Goal: Task Accomplishment & Management: Complete application form

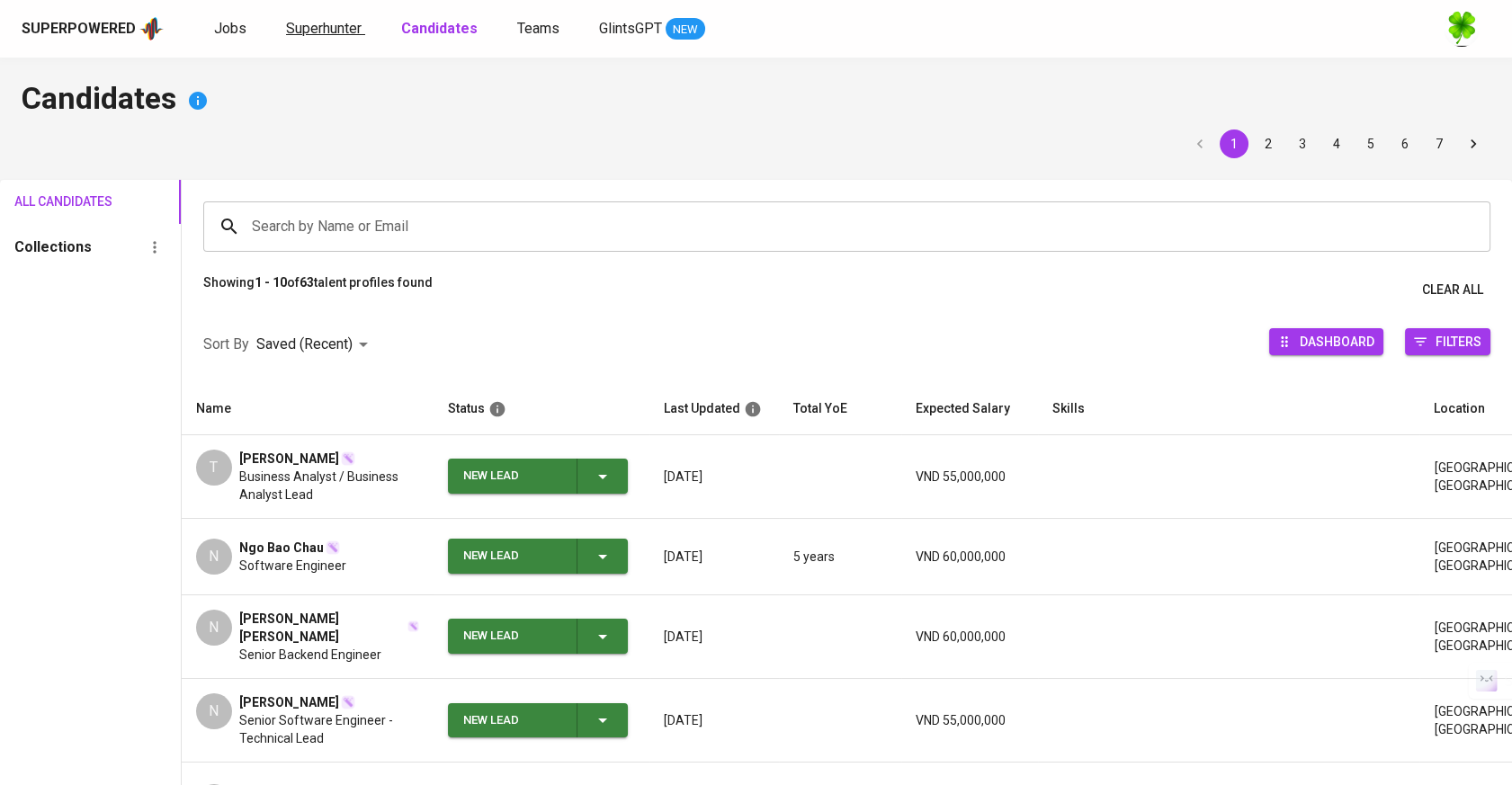
click at [314, 31] on span "Superhunter" at bounding box center [323, 28] width 75 height 17
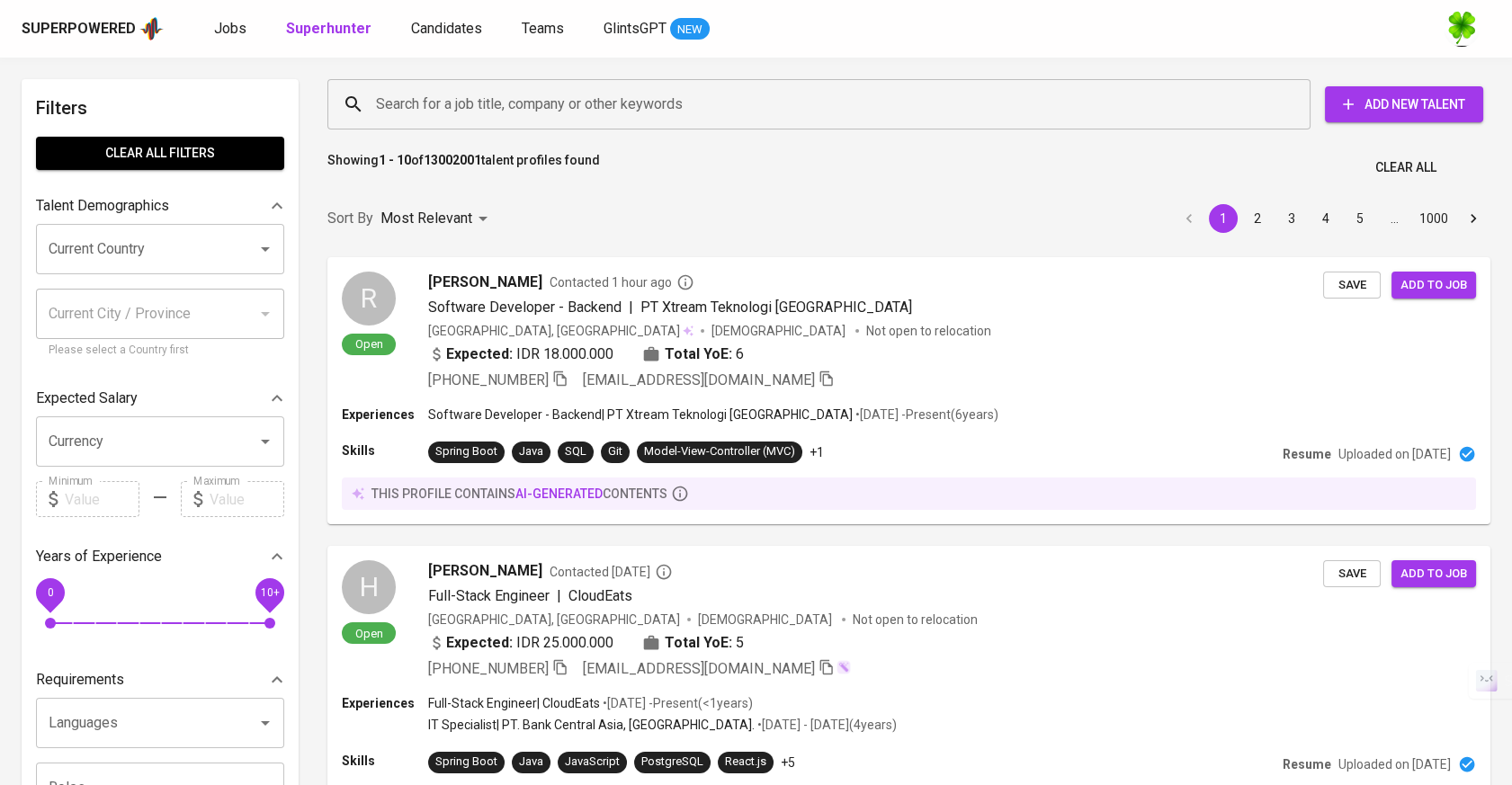
click at [440, 102] on input "Search for a job title, company or other keywords" at bounding box center [823, 104] width 904 height 34
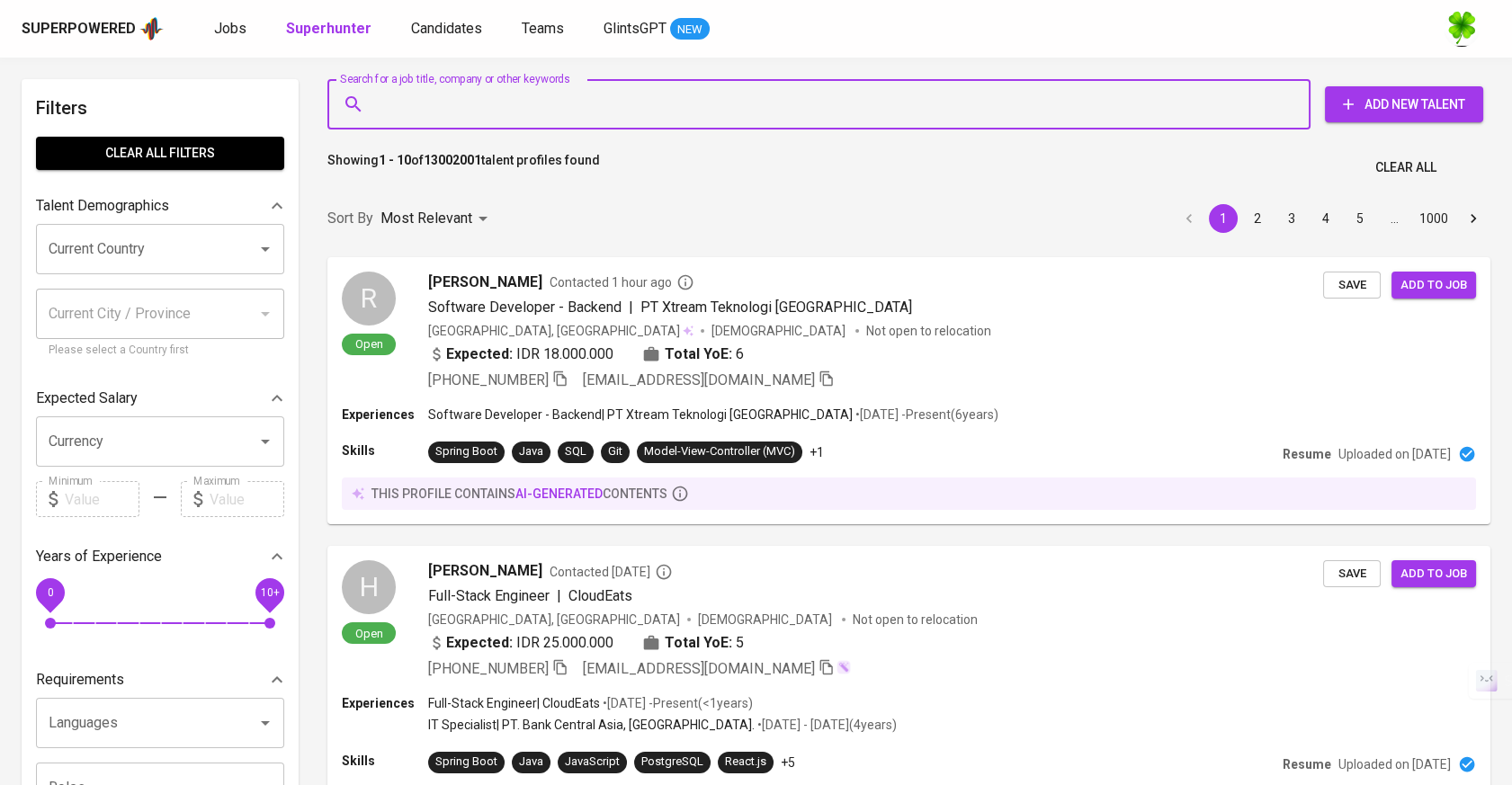
paste input "[PERSON_NAME][DOMAIN_NAME][EMAIL_ADDRESS][DOMAIN_NAME]"
type input "[PERSON_NAME][DOMAIN_NAME][EMAIL_ADDRESS][DOMAIN_NAME]"
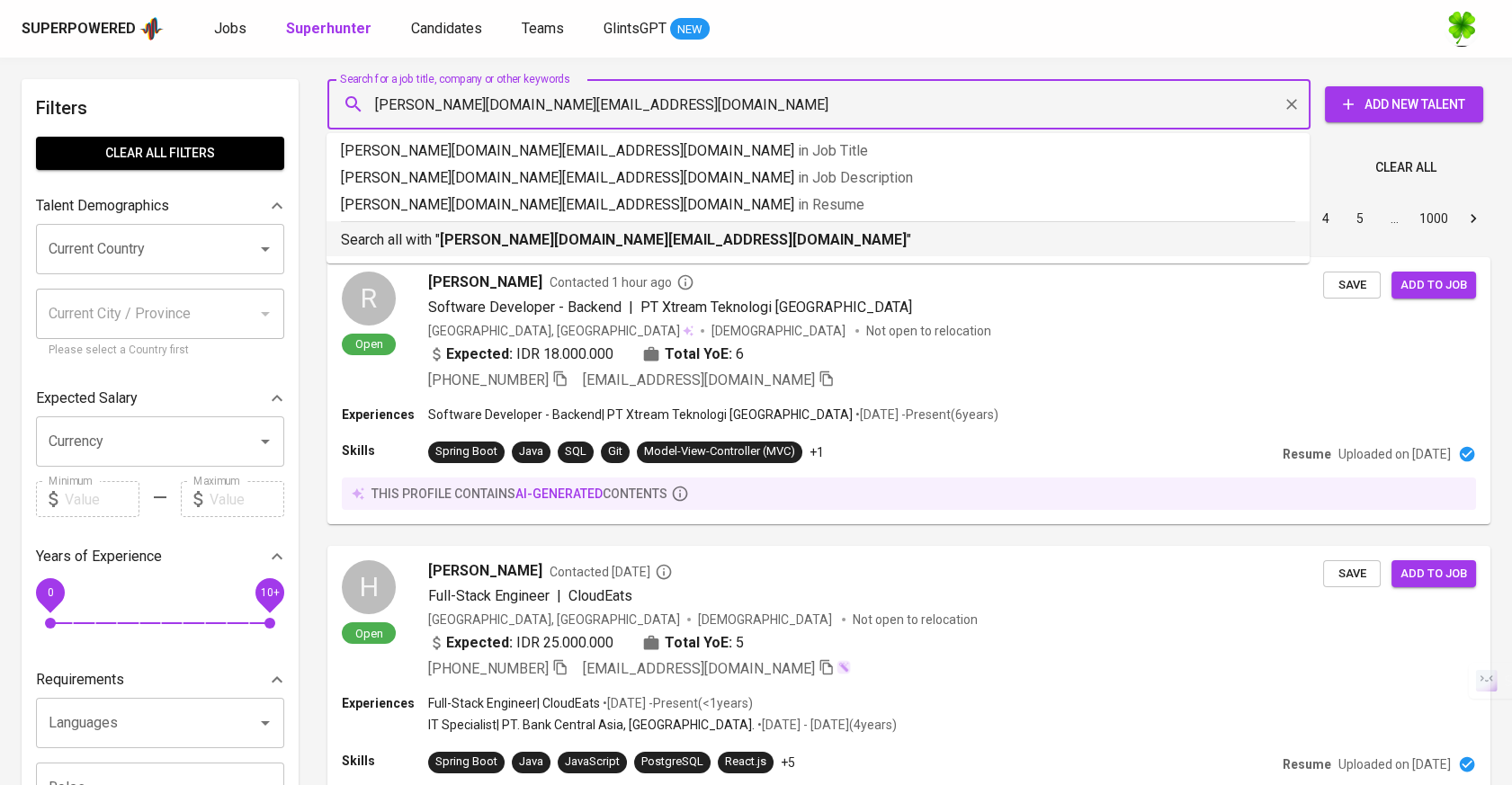
click at [557, 227] on div "Search all with " [PERSON_NAME][DOMAIN_NAME][EMAIL_ADDRESS][DOMAIN_NAME] "" at bounding box center [817, 236] width 954 height 30
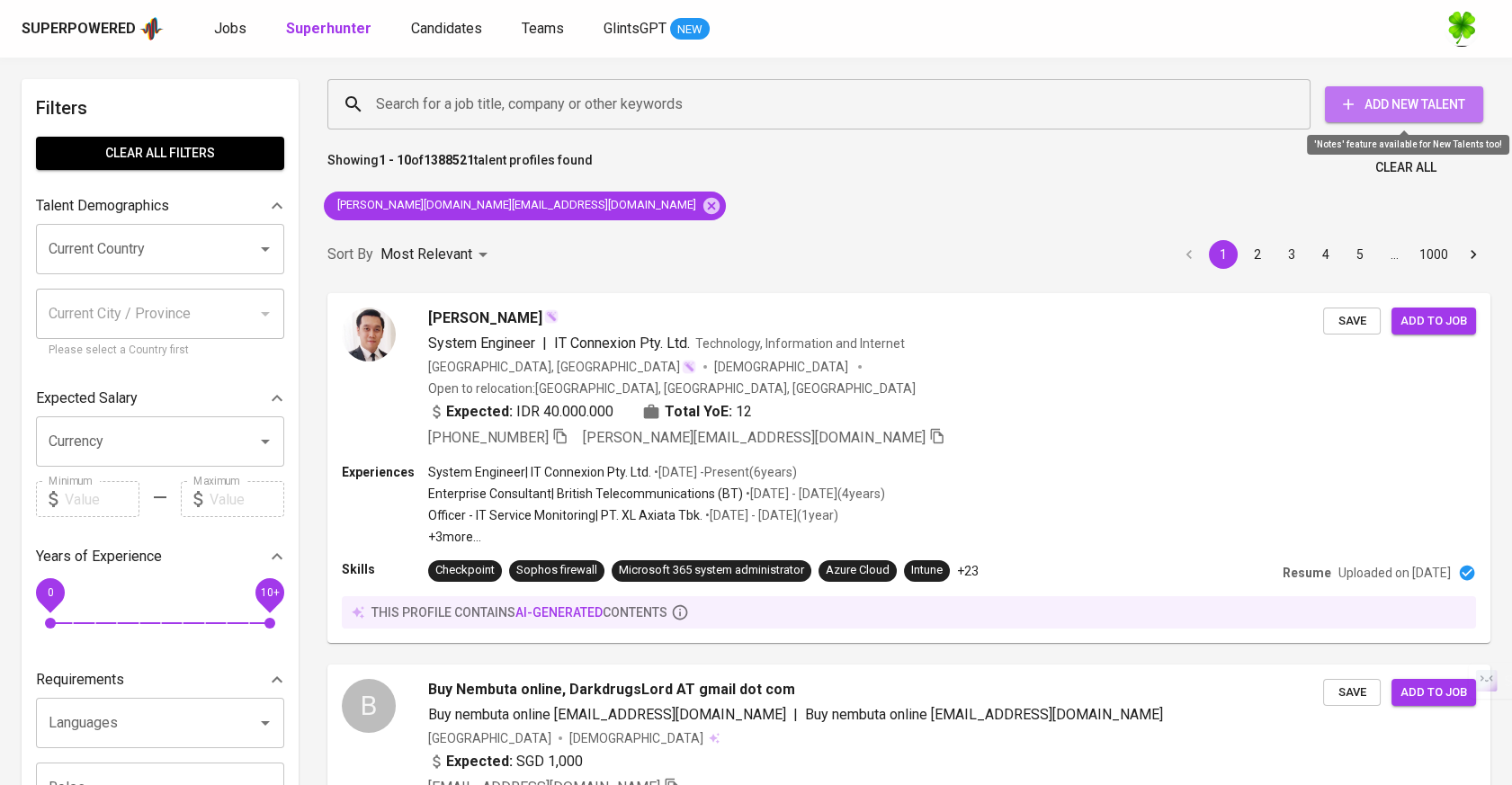
click at [1378, 101] on span "Add New Talent" at bounding box center [1404, 104] width 130 height 23
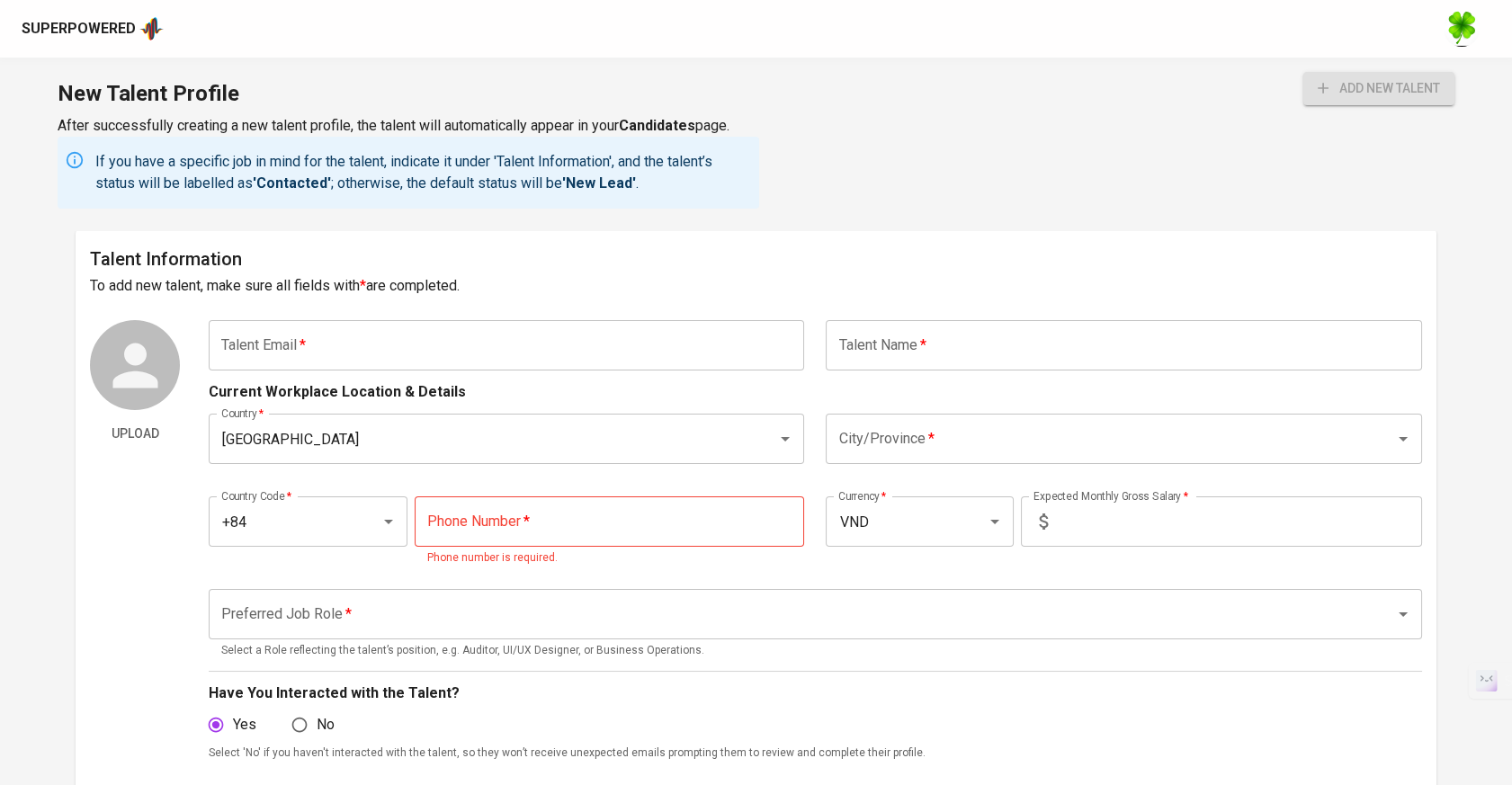
click at [594, 361] on input "text" at bounding box center [506, 345] width 595 height 51
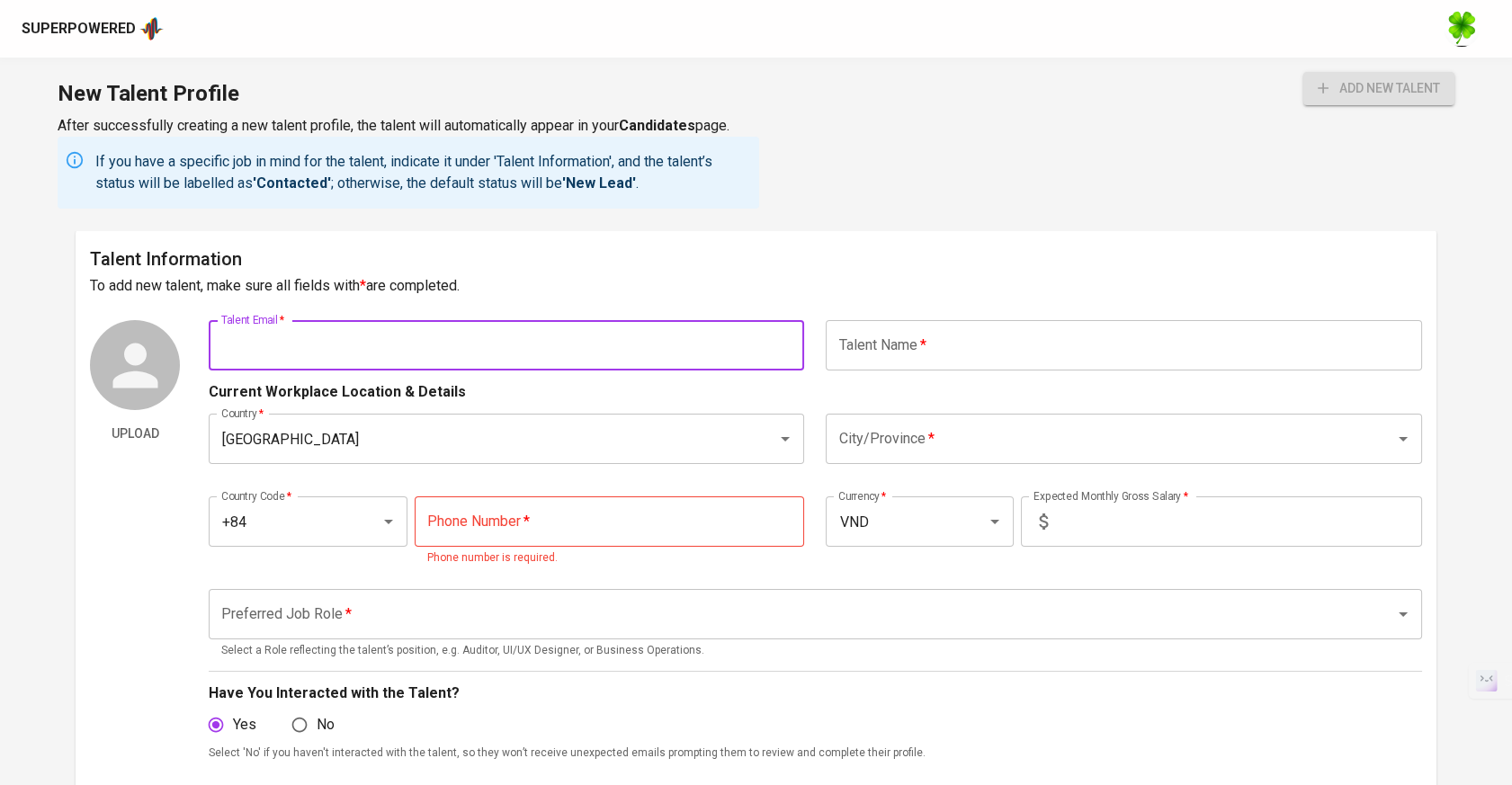
click at [701, 354] on input "text" at bounding box center [506, 345] width 595 height 51
paste input "[PERSON_NAME][DOMAIN_NAME][EMAIL_ADDRESS][DOMAIN_NAME]"
click at [919, 356] on input "text" at bounding box center [1123, 345] width 595 height 51
click at [617, 362] on input "[PERSON_NAME][DOMAIN_NAME][EMAIL_ADDRESS][DOMAIN_NAME]" at bounding box center [506, 345] width 595 height 51
click at [867, 358] on input "text" at bounding box center [1123, 345] width 595 height 51
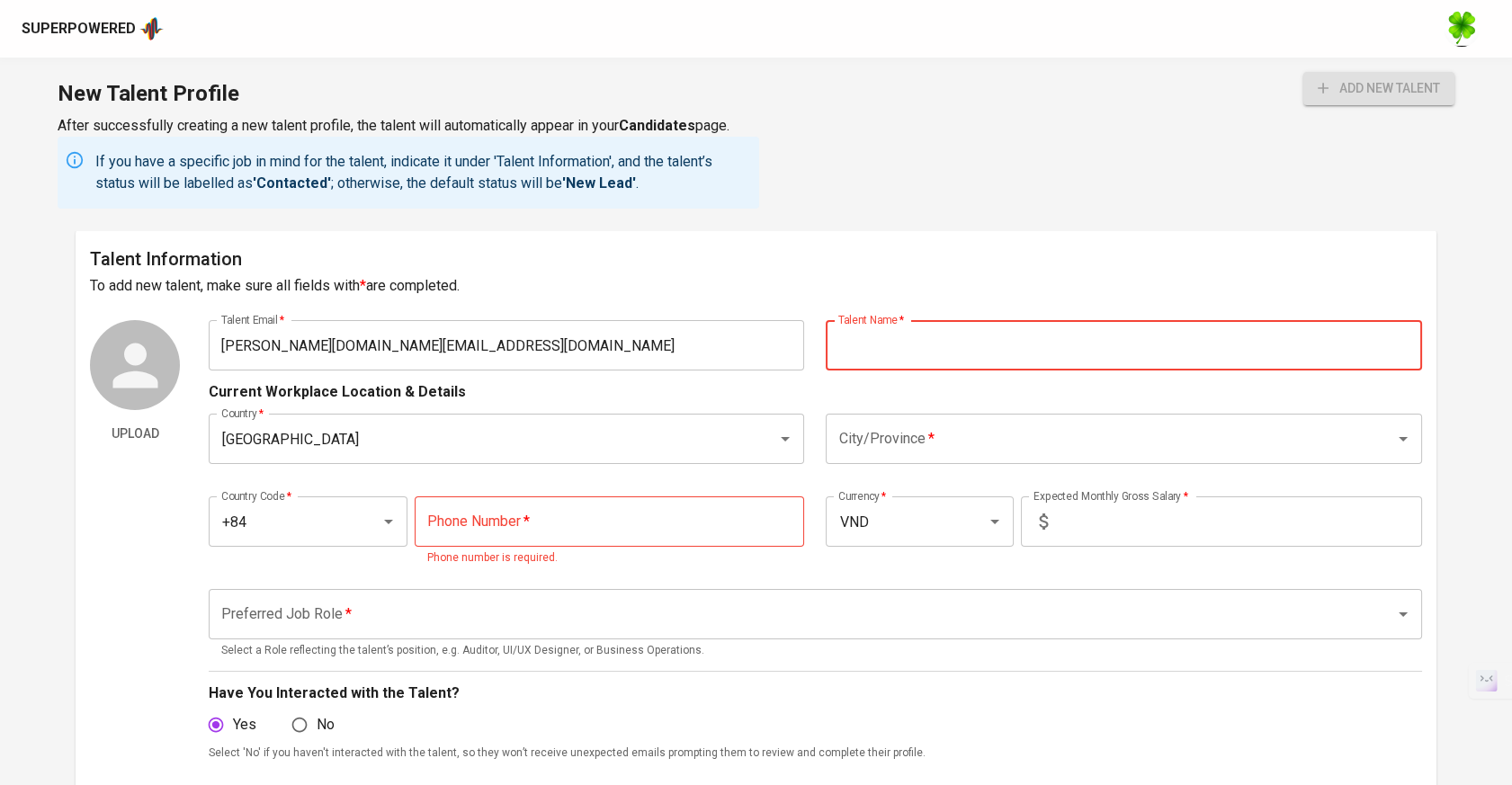
click at [271, 346] on input "[PERSON_NAME][DOMAIN_NAME][EMAIL_ADDRESS][DOMAIN_NAME]" at bounding box center [506, 345] width 595 height 51
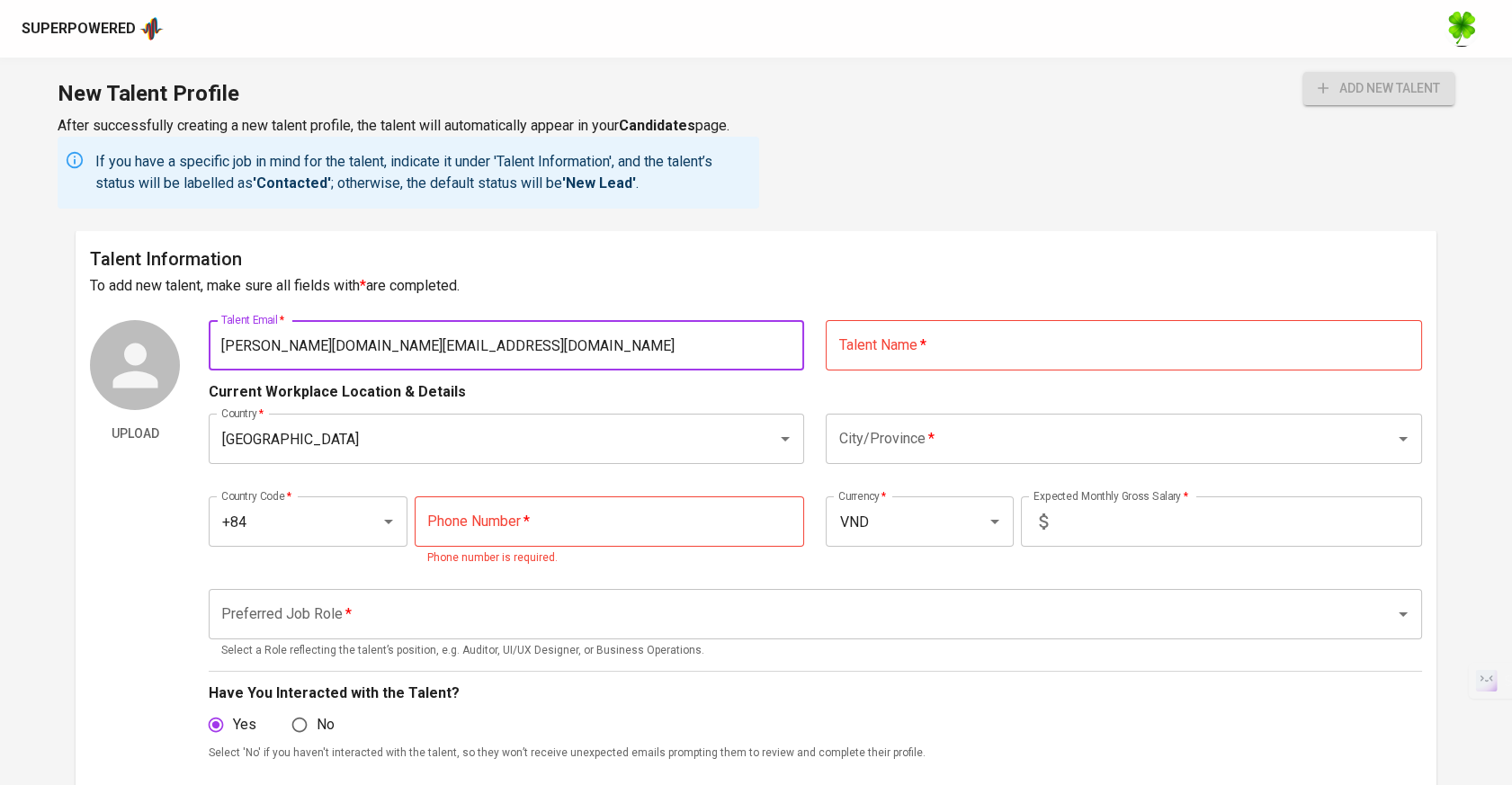
type input "[PERSON_NAME][DOMAIN_NAME][EMAIL_ADDRESS][DOMAIN_NAME]"
click at [981, 353] on input "text" at bounding box center [1123, 345] width 595 height 51
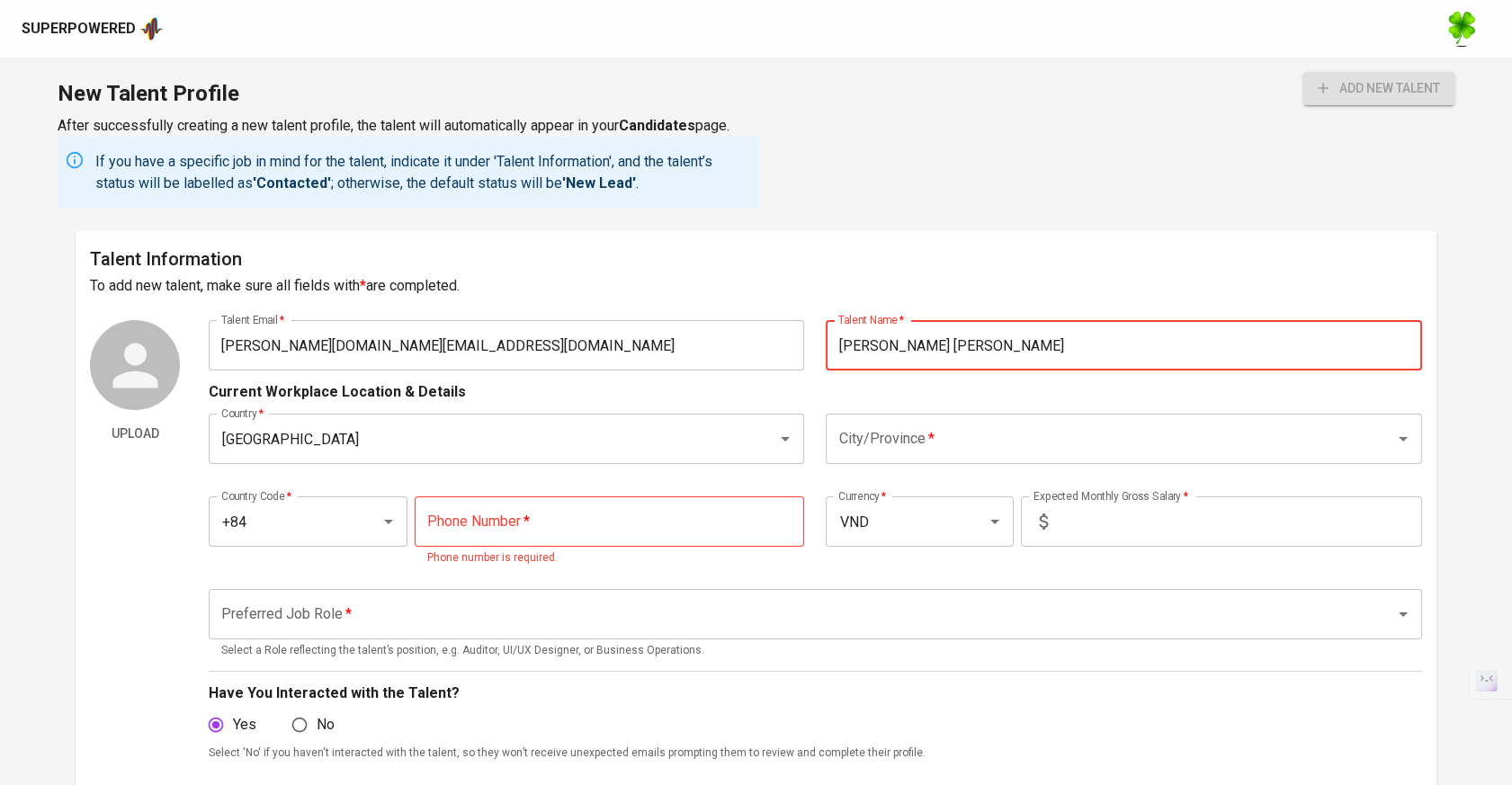
type input "[PERSON_NAME] [PERSON_NAME]"
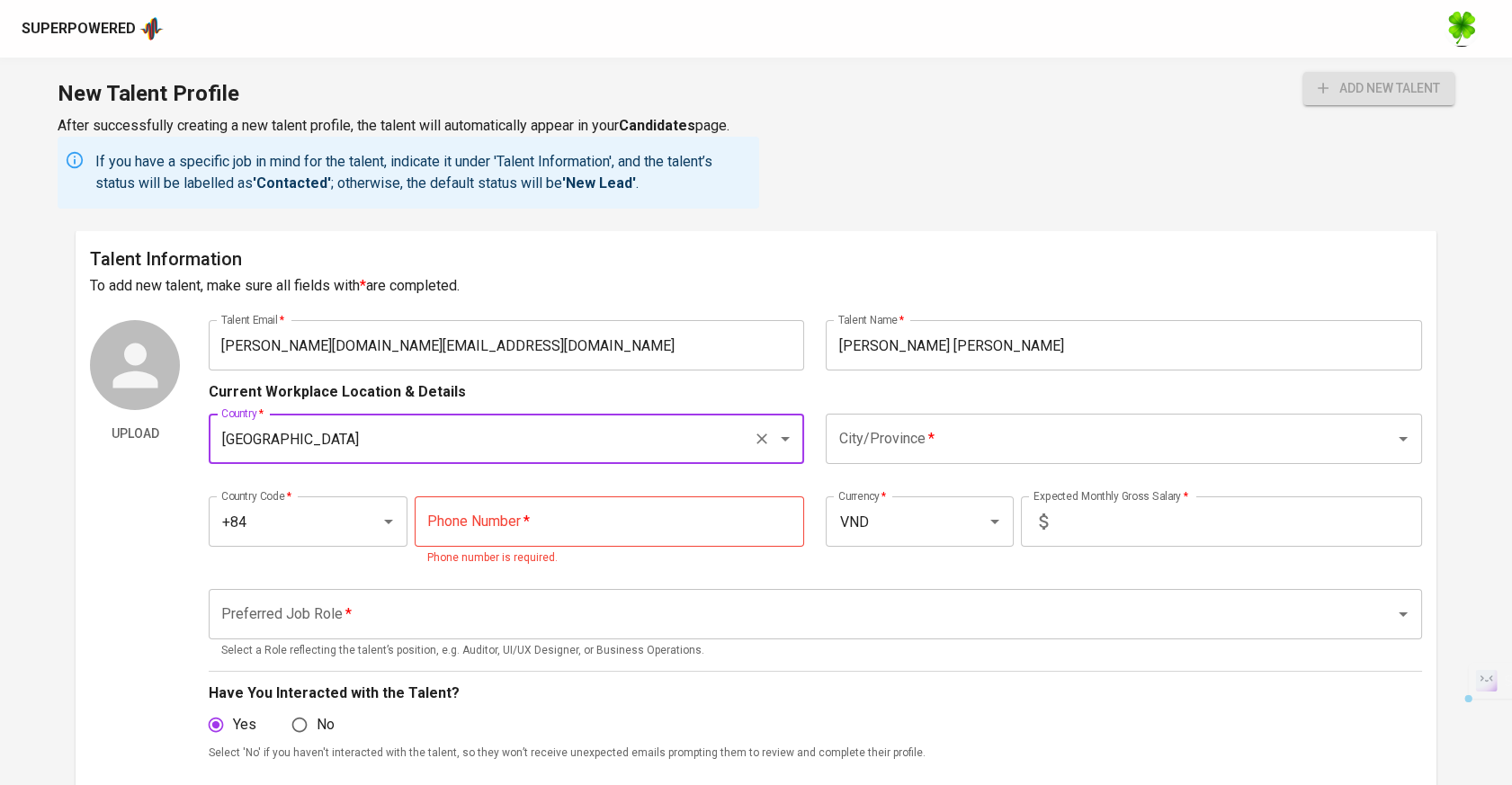
click at [1000, 443] on input "City/Province   *" at bounding box center [1098, 439] width 528 height 34
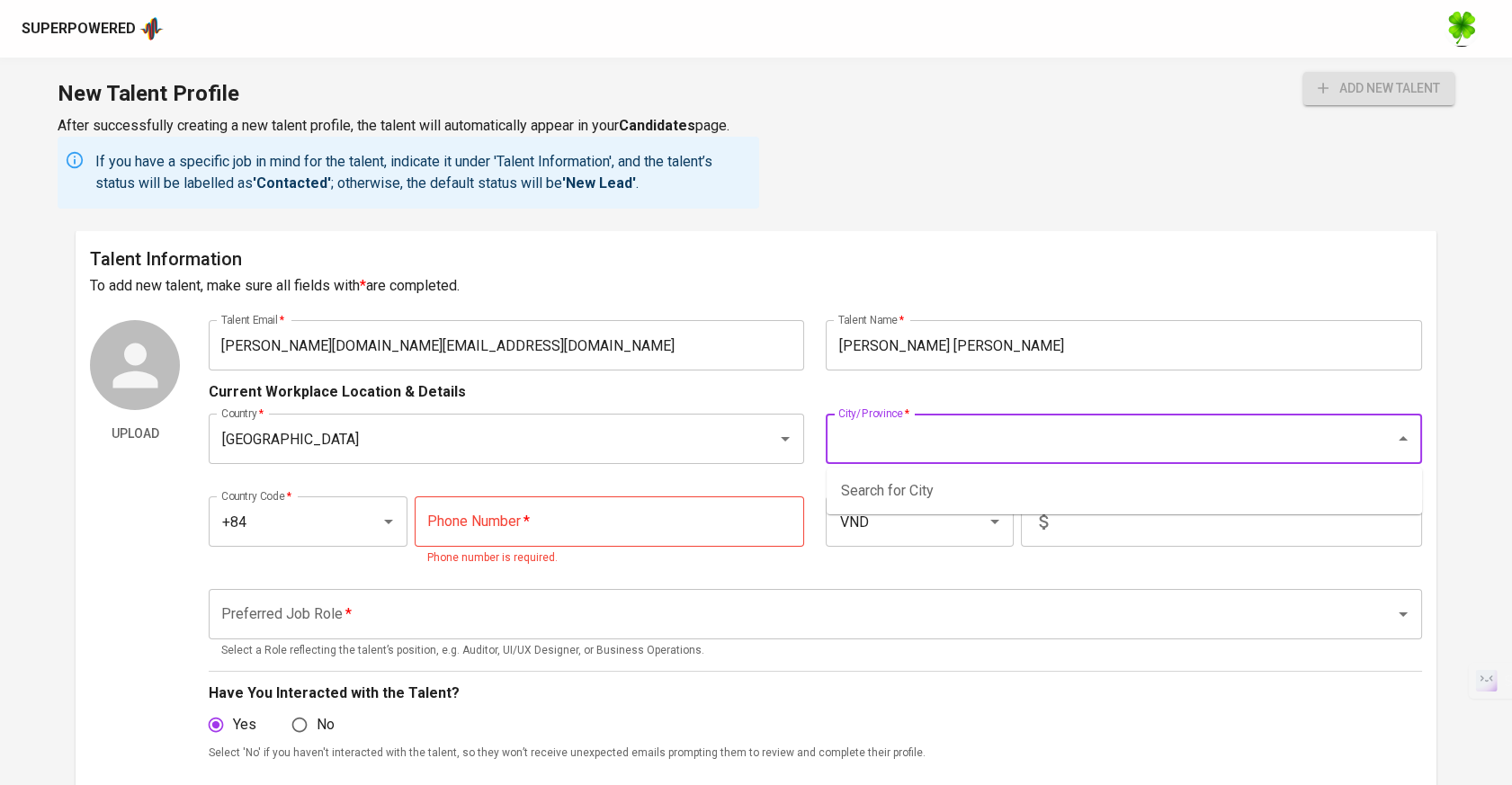
click at [579, 378] on div "Current Workplace Location & Details" at bounding box center [815, 386] width 1213 height 32
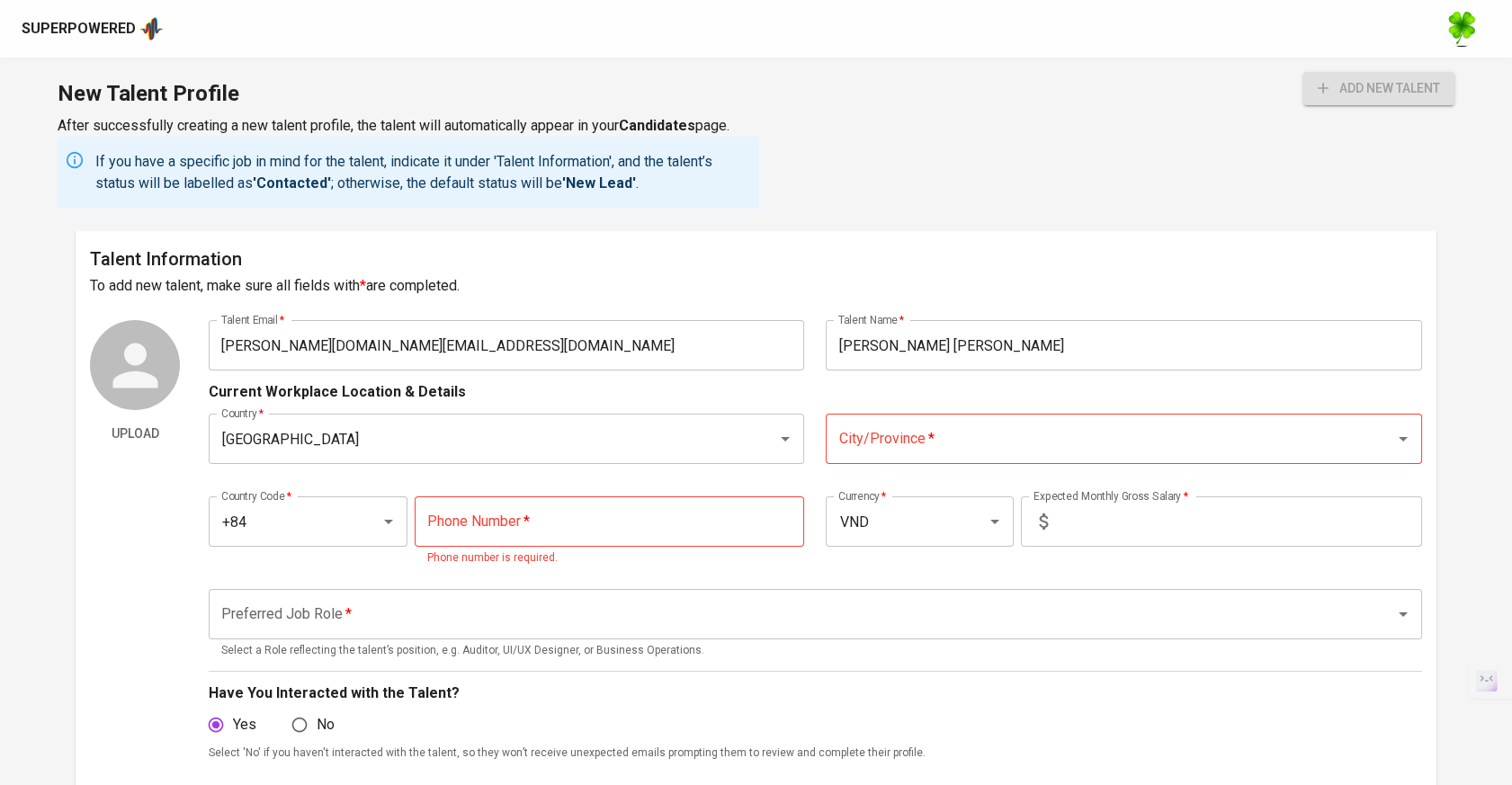
click at [579, 357] on input "[PERSON_NAME][DOMAIN_NAME][EMAIL_ADDRESS][DOMAIN_NAME]" at bounding box center [506, 345] width 595 height 51
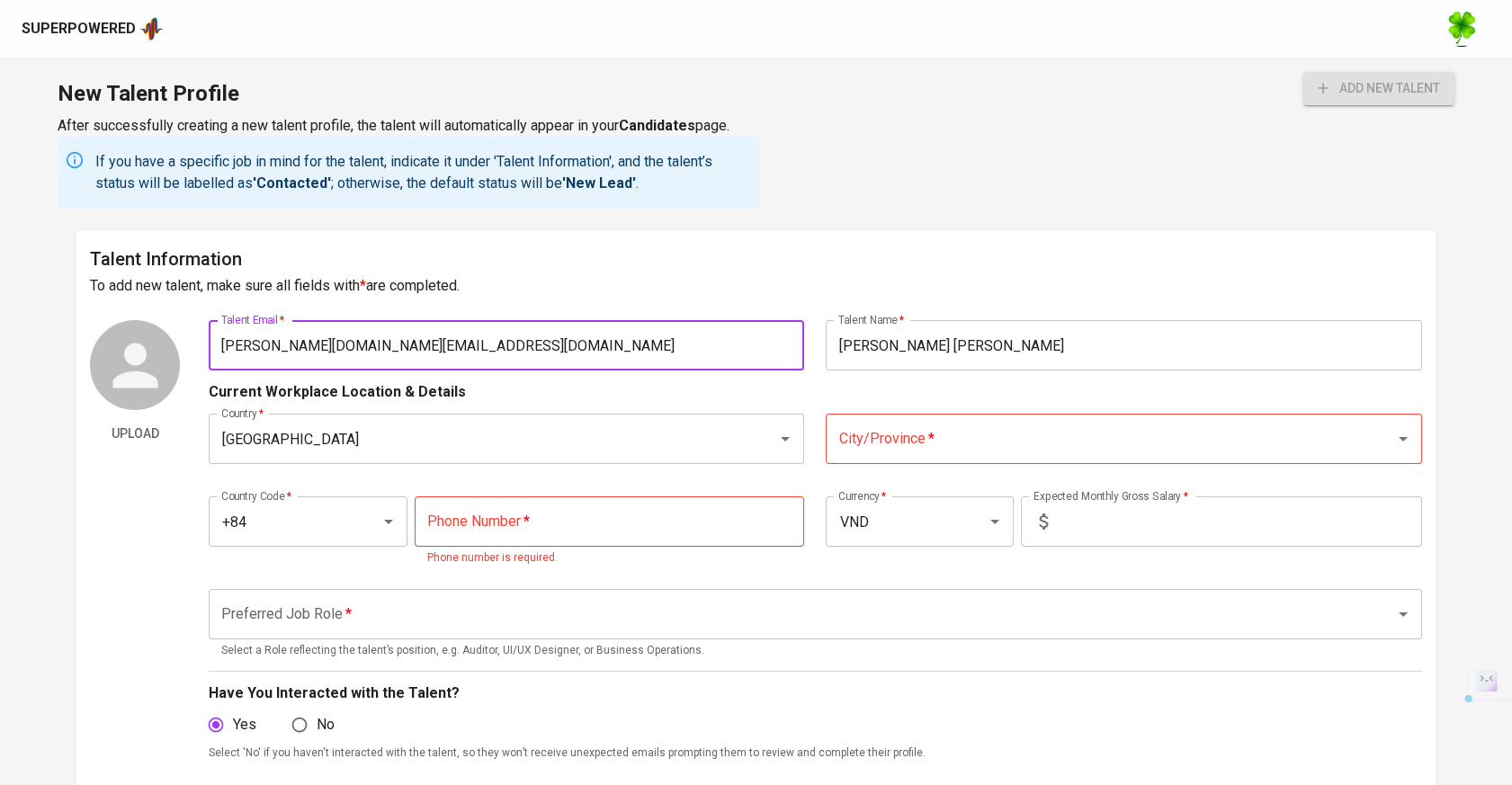
drag, startPoint x: 237, startPoint y: 347, endPoint x: 200, endPoint y: 353, distance: 37.5
click at [200, 353] on div "Upload Talent Email   * [PERSON_NAME][DOMAIN_NAME][EMAIL_ADDRESS][DOMAIN_NAME] …" at bounding box center [756, 707] width 1331 height 775
drag, startPoint x: 264, startPoint y: 345, endPoint x: 452, endPoint y: 361, distance: 188.7
click at [381, 343] on input "[PERSON_NAME][DOMAIN_NAME][EMAIL_ADDRESS][DOMAIN_NAME]" at bounding box center [506, 345] width 595 height 51
drag, startPoint x: 453, startPoint y: 361, endPoint x: 501, endPoint y: 362, distance: 48.0
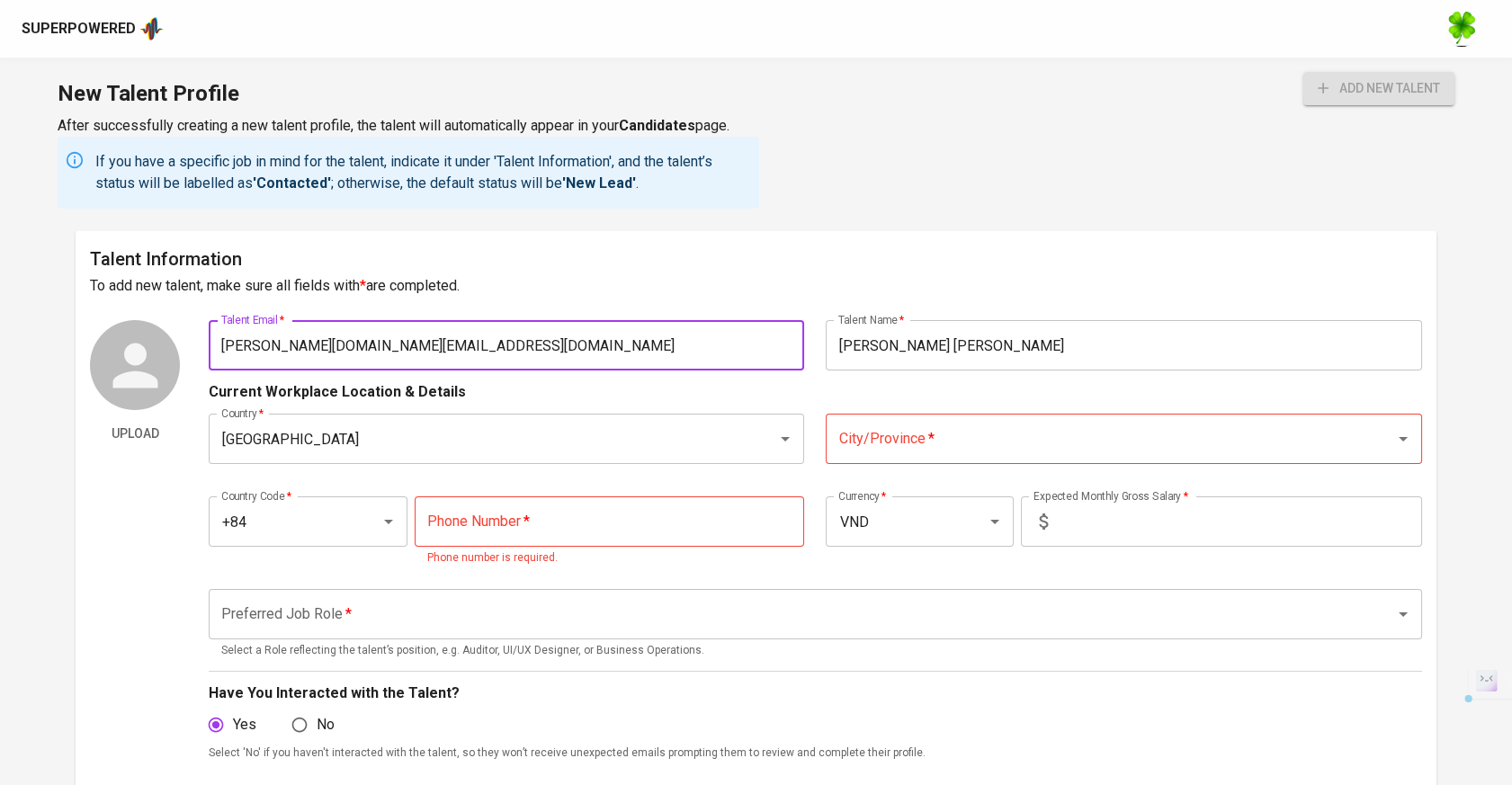
click at [455, 362] on input "[PERSON_NAME][DOMAIN_NAME][EMAIL_ADDRESS][DOMAIN_NAME]" at bounding box center [506, 345] width 595 height 51
click at [1123, 455] on input "City/Province   *" at bounding box center [1098, 439] width 528 height 34
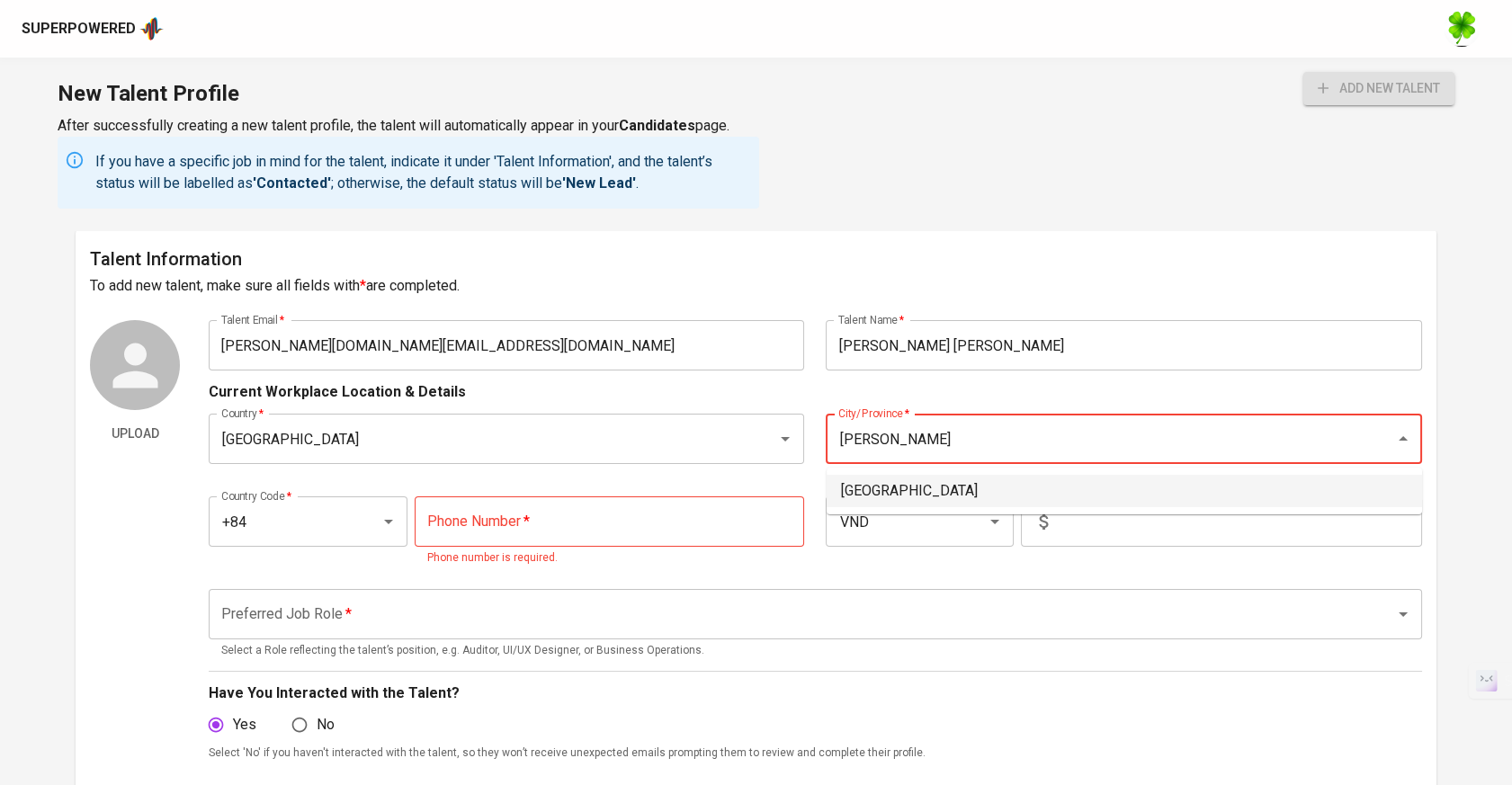
click at [1069, 481] on li "[GEOGRAPHIC_DATA]" at bounding box center [1124, 491] width 595 height 32
type input "[GEOGRAPHIC_DATA]"
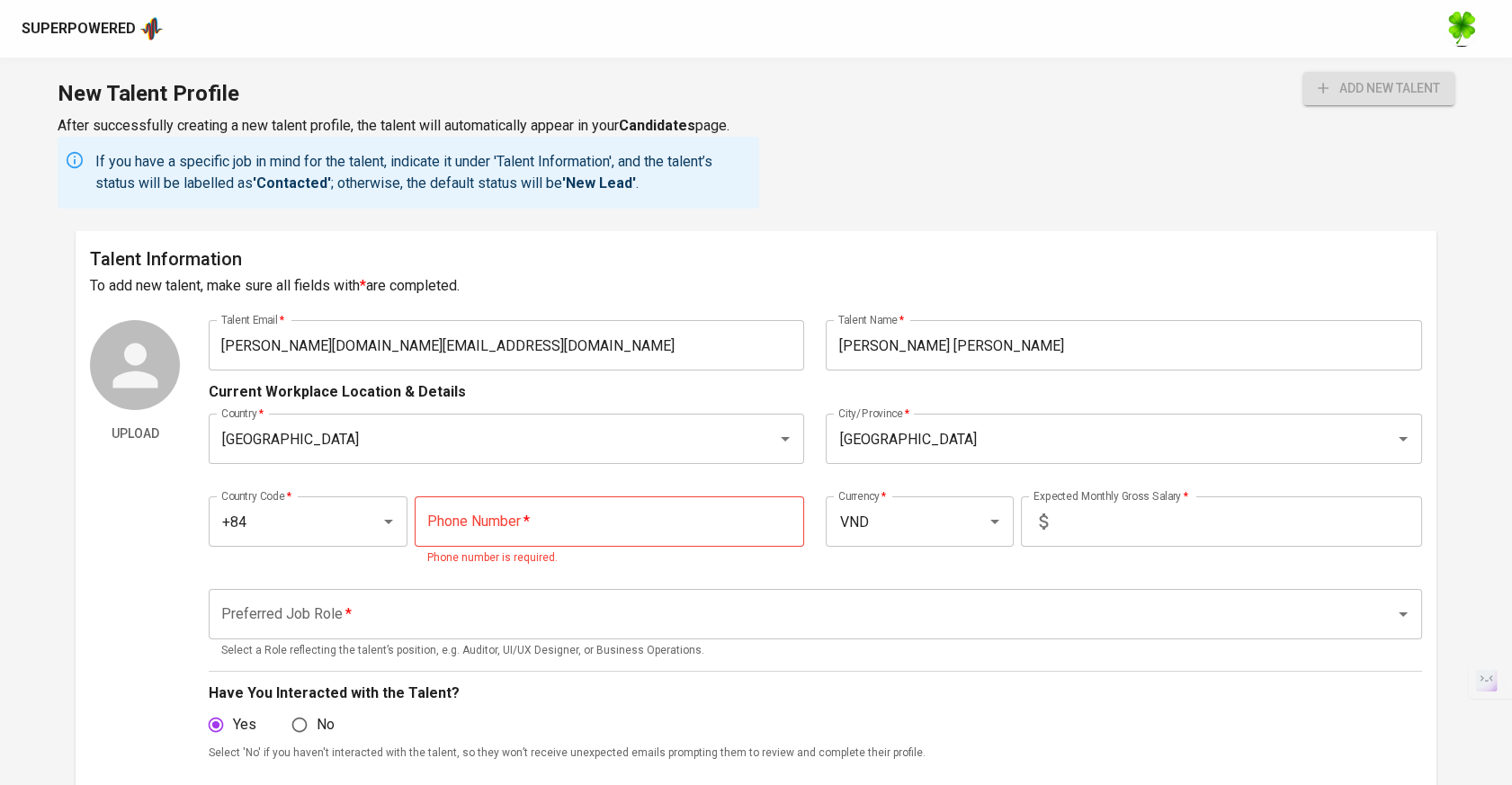
click at [631, 526] on input "tel" at bounding box center [609, 522] width 390 height 51
paste input "[PHONE_NUMBER]"
type input "[PHONE_NUMBER]"
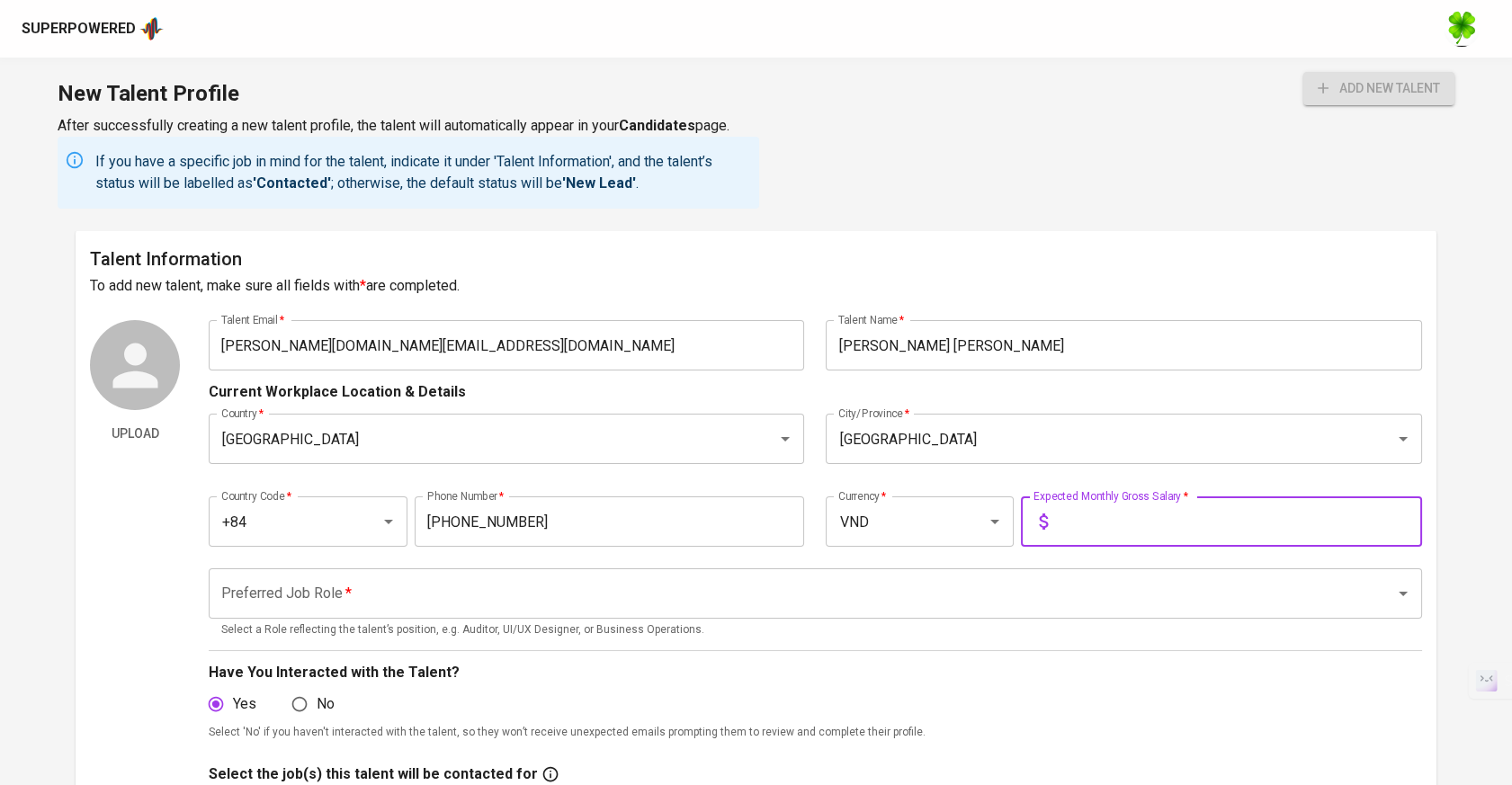
click at [1081, 514] on input "text" at bounding box center [1238, 522] width 367 height 51
click at [969, 593] on input "Preferred Job Role   *" at bounding box center [789, 593] width 1146 height 34
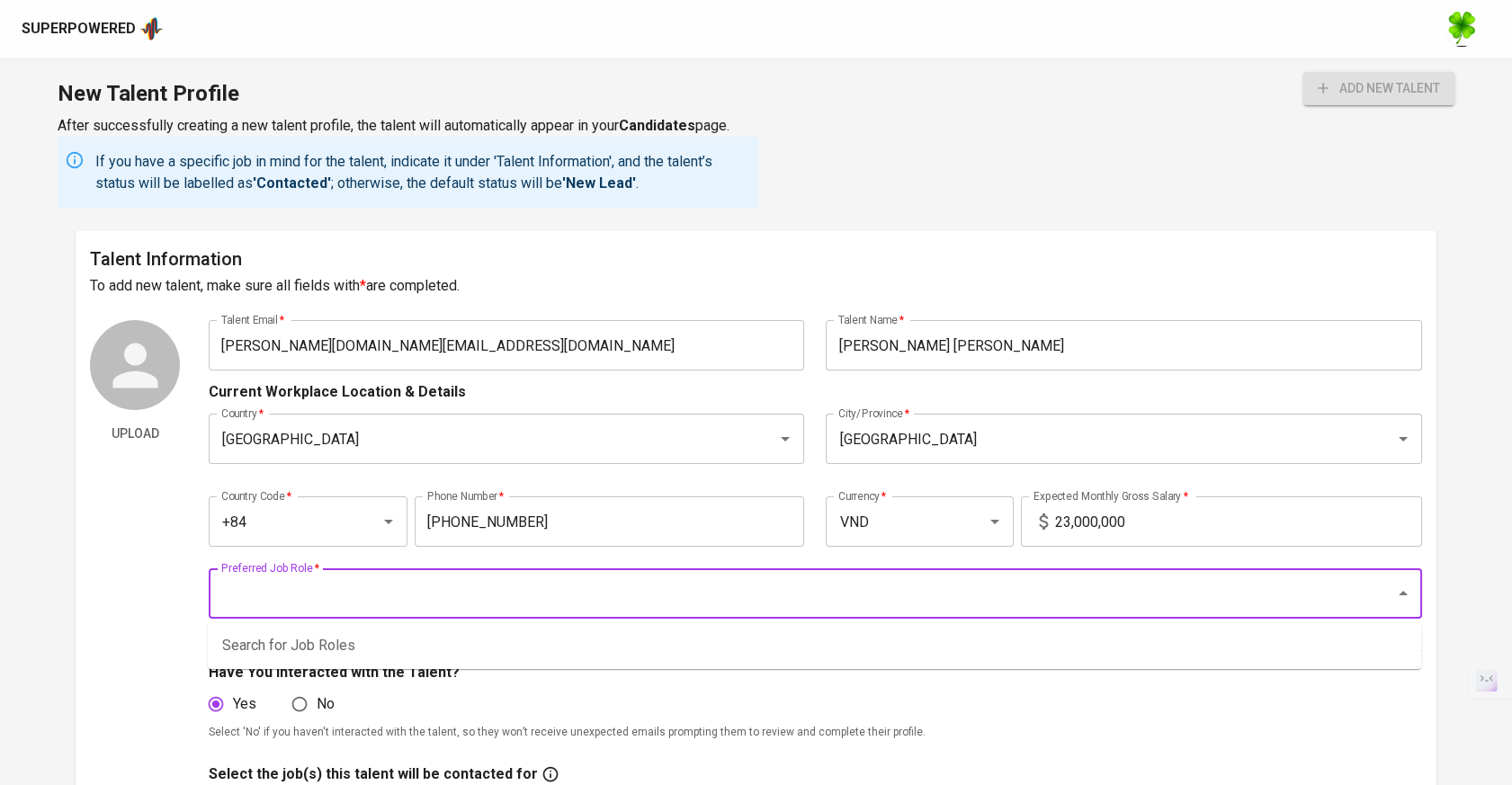
click at [1062, 520] on input "23,000,000" at bounding box center [1238, 522] width 367 height 51
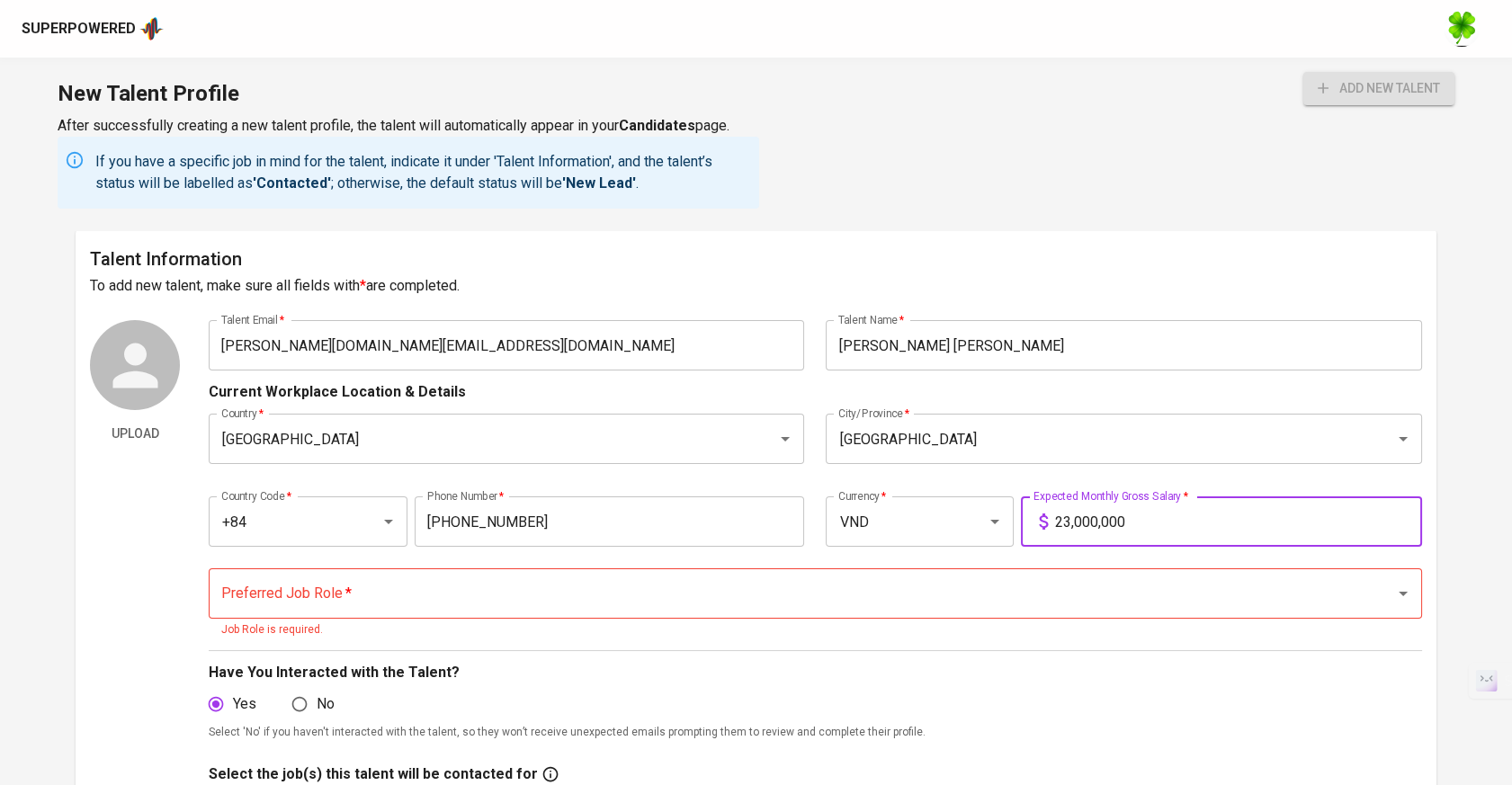
click at [1070, 525] on input "23,000,000" at bounding box center [1238, 522] width 367 height 51
click at [969, 611] on div "Preferred Job Role *" at bounding box center [815, 593] width 1213 height 51
type input "22,000,000"
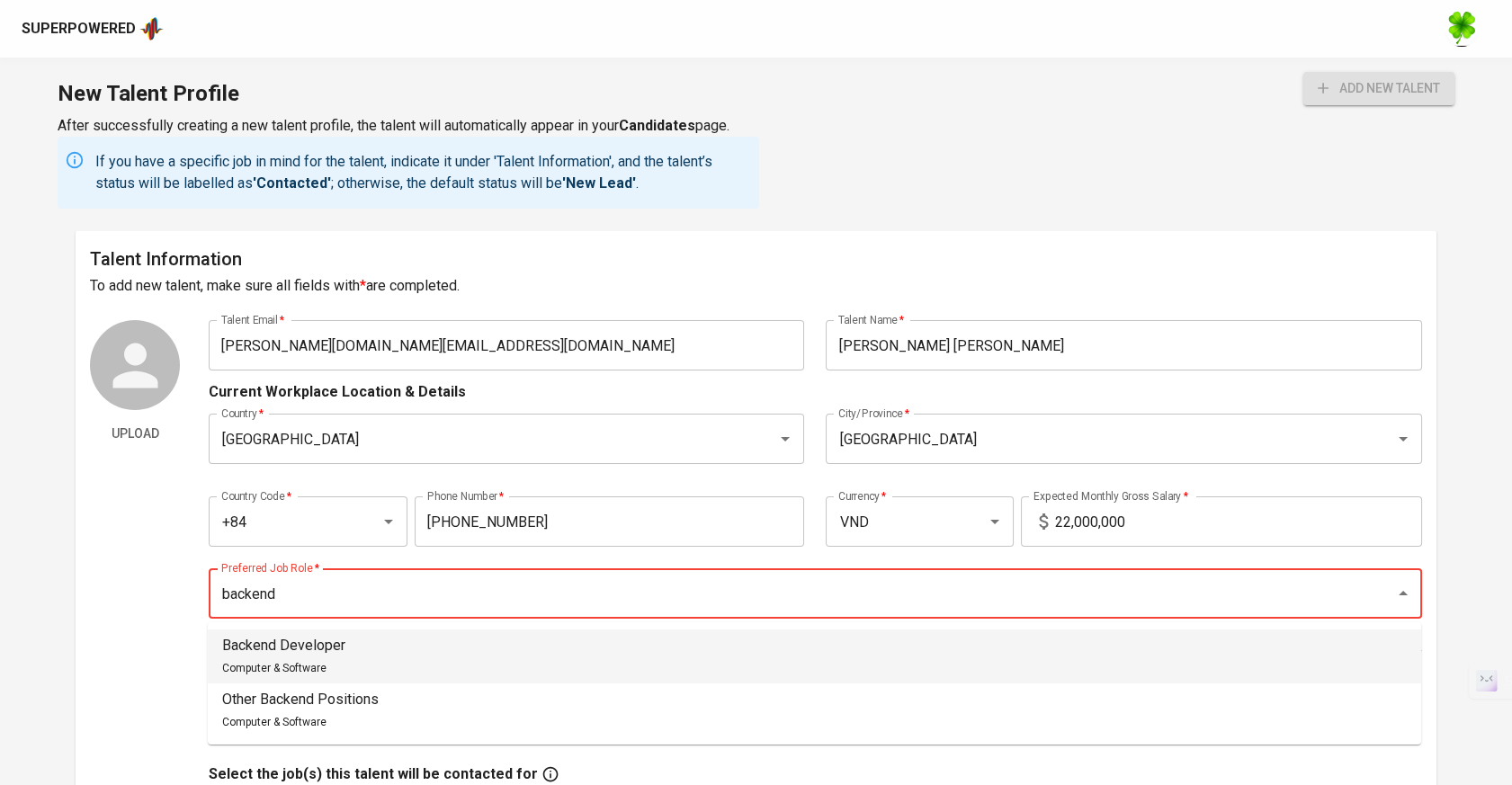
click at [375, 636] on li "Backend Developer Computer & Software" at bounding box center [814, 655] width 1213 height 54
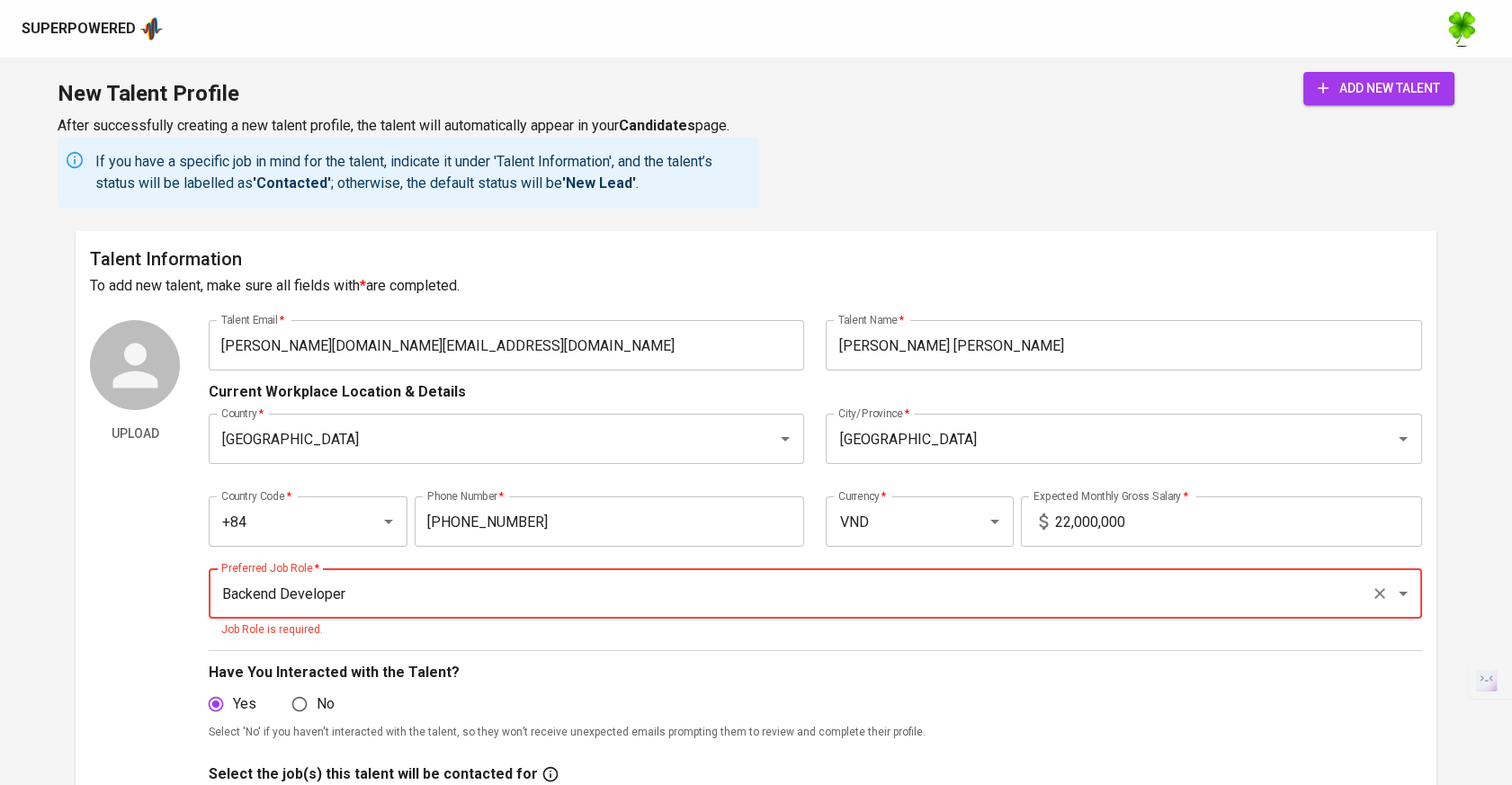
type input "Backend Developer"
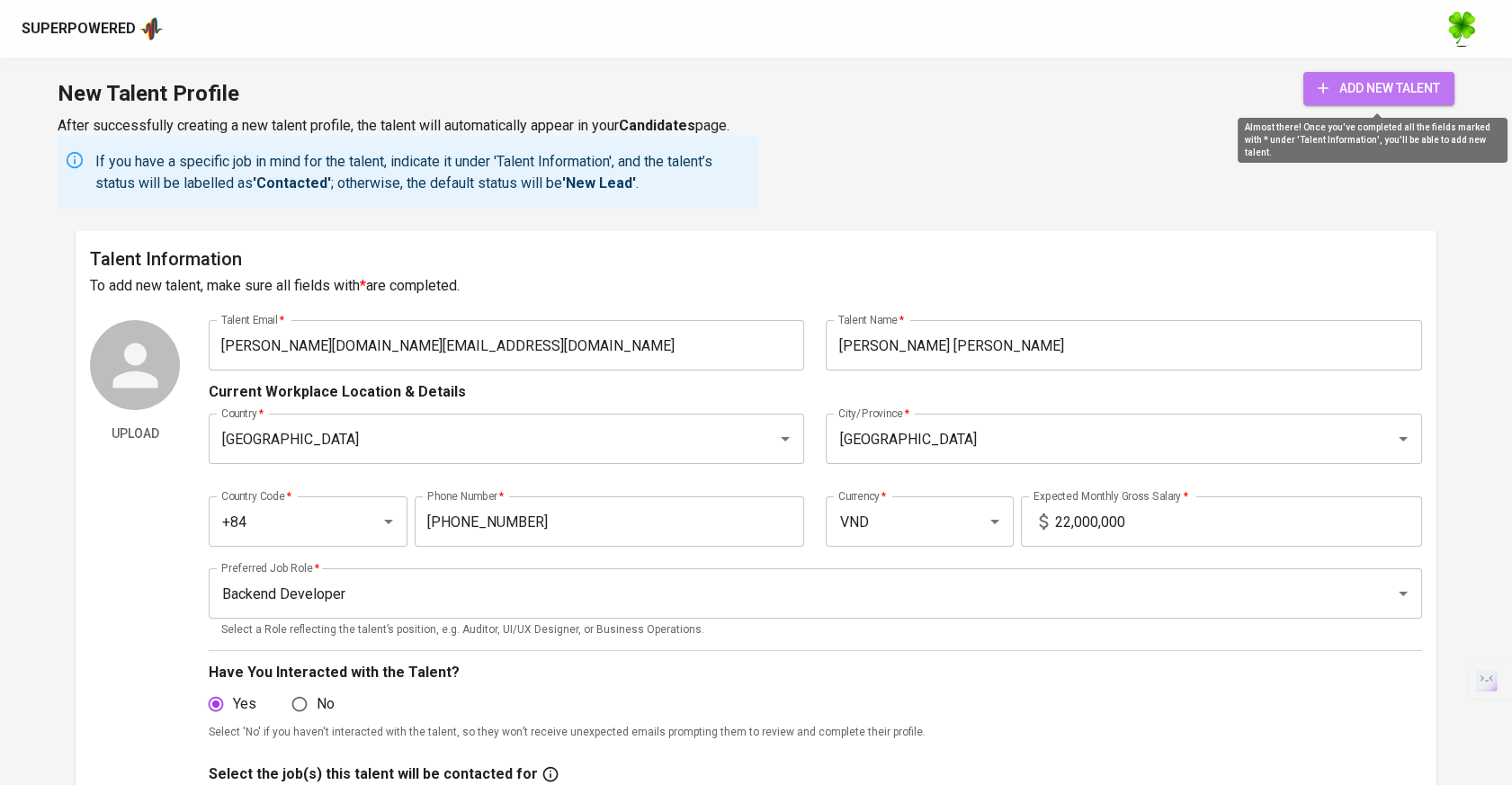
click at [1346, 92] on span "add new talent" at bounding box center [1378, 88] width 122 height 23
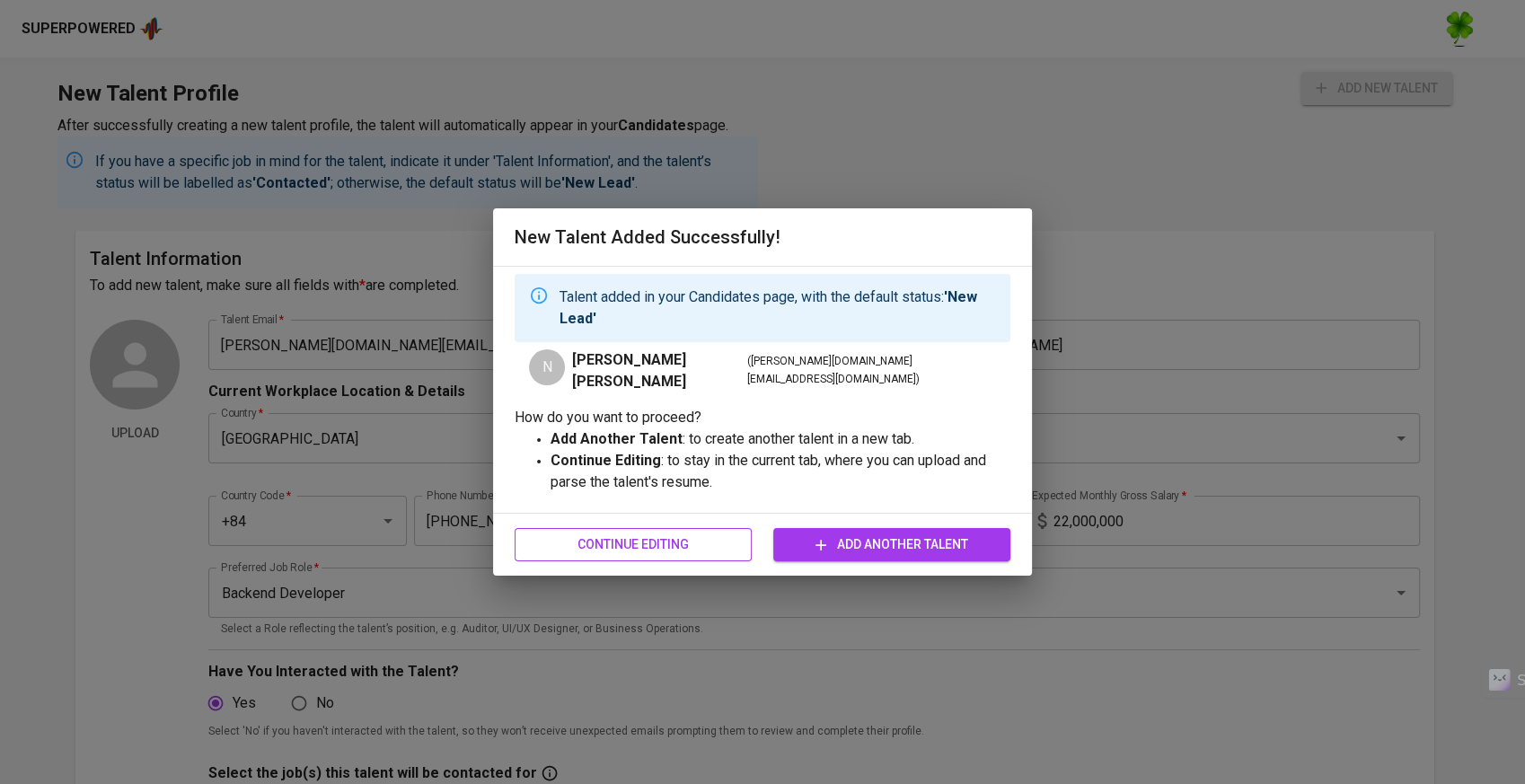
click at [692, 541] on span "Continue Editing" at bounding box center [633, 545] width 208 height 23
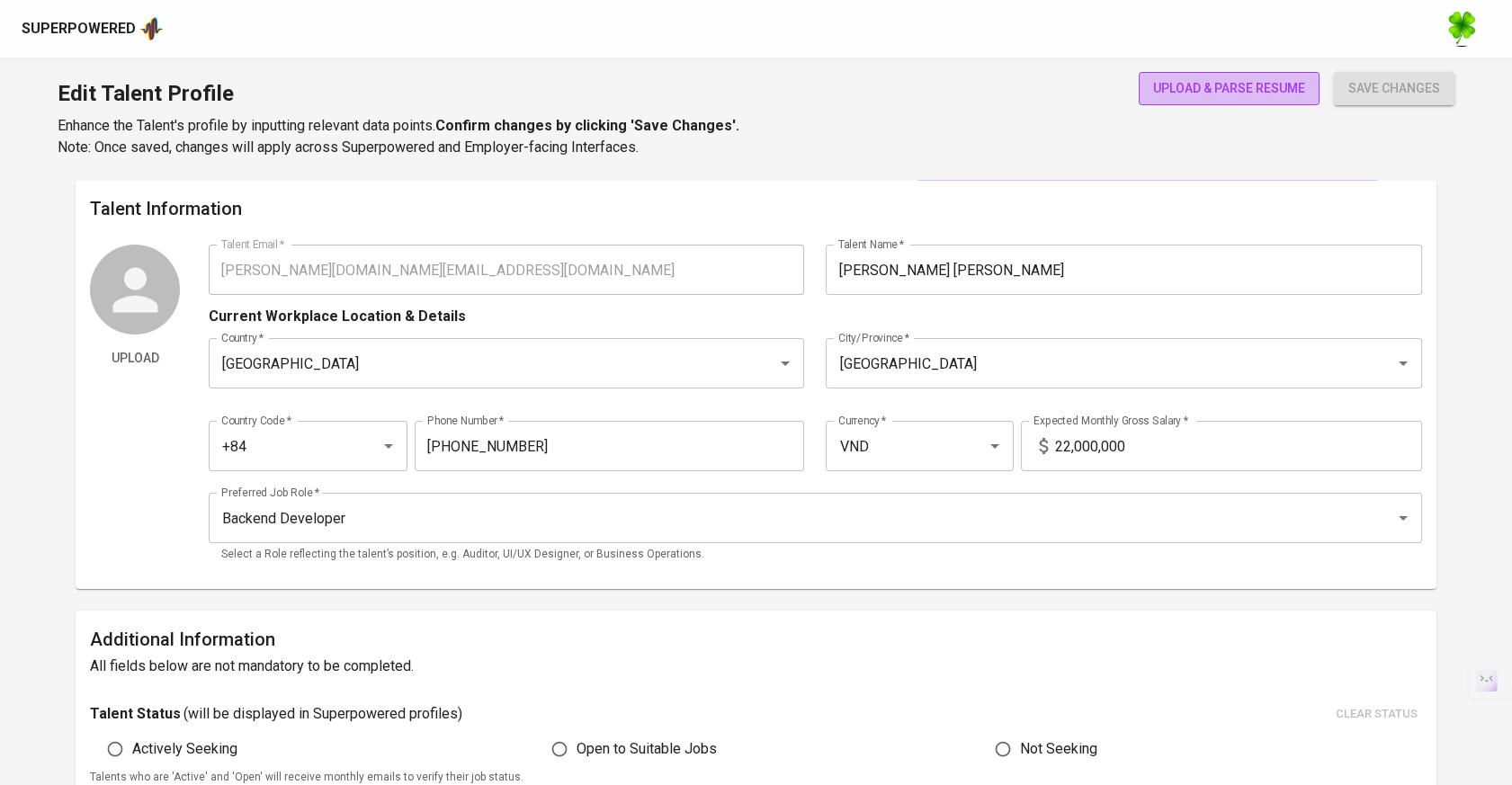
click at [1160, 99] on button "upload & parse resume" at bounding box center [1229, 88] width 181 height 33
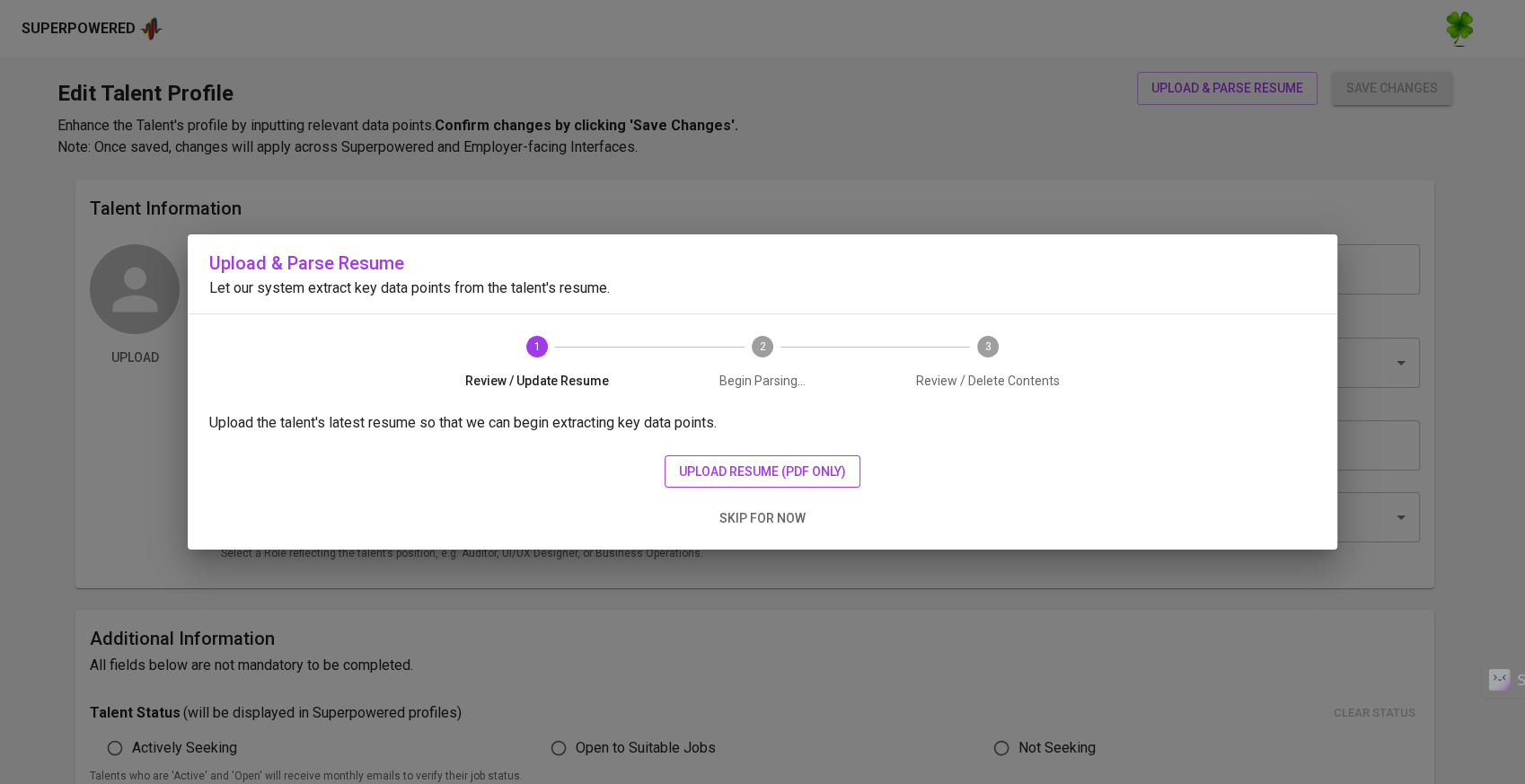
click at [690, 465] on span "upload resume (pdf only)" at bounding box center [762, 472] width 167 height 23
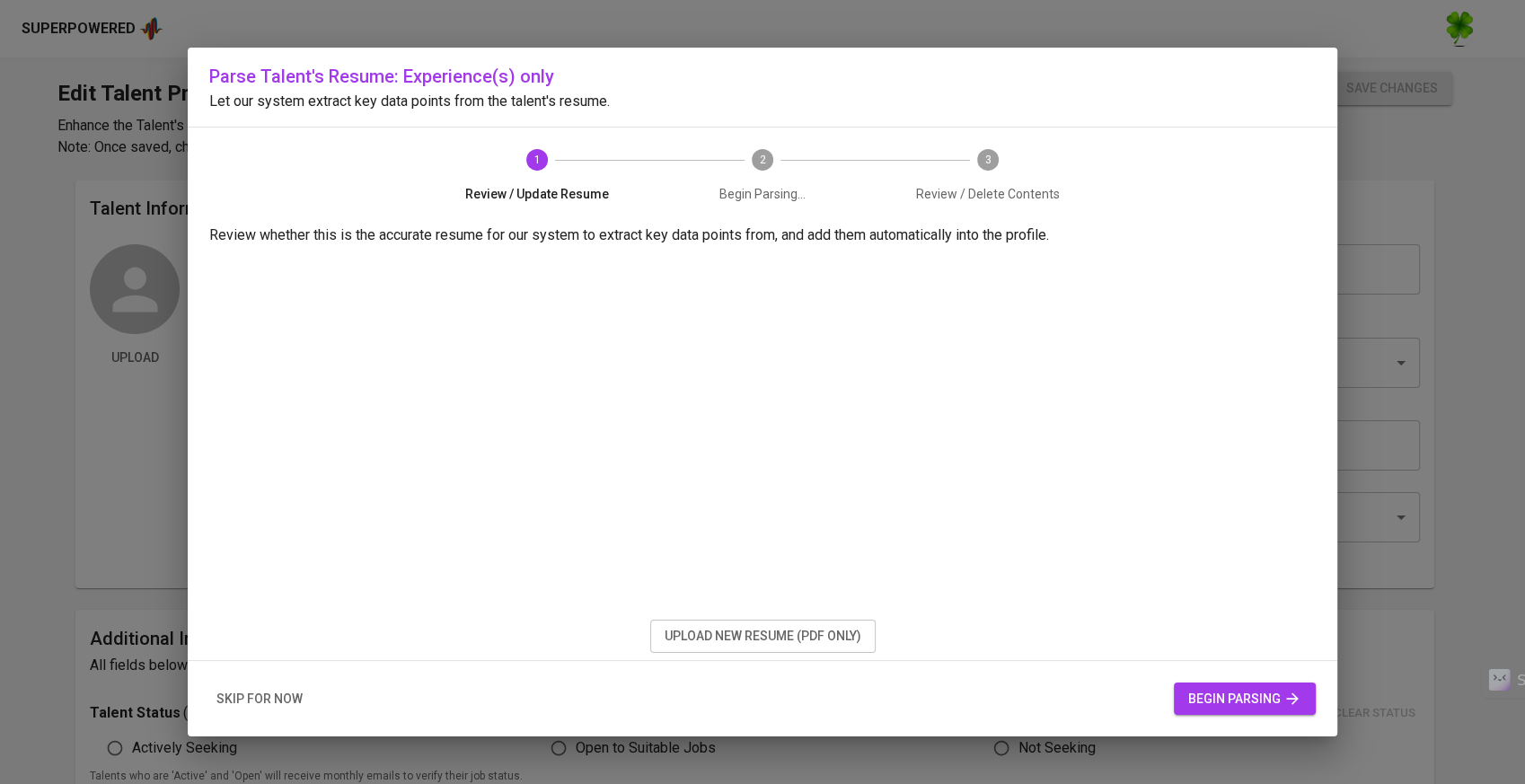
click at [1205, 698] on span "begin parsing" at bounding box center [1244, 699] width 114 height 23
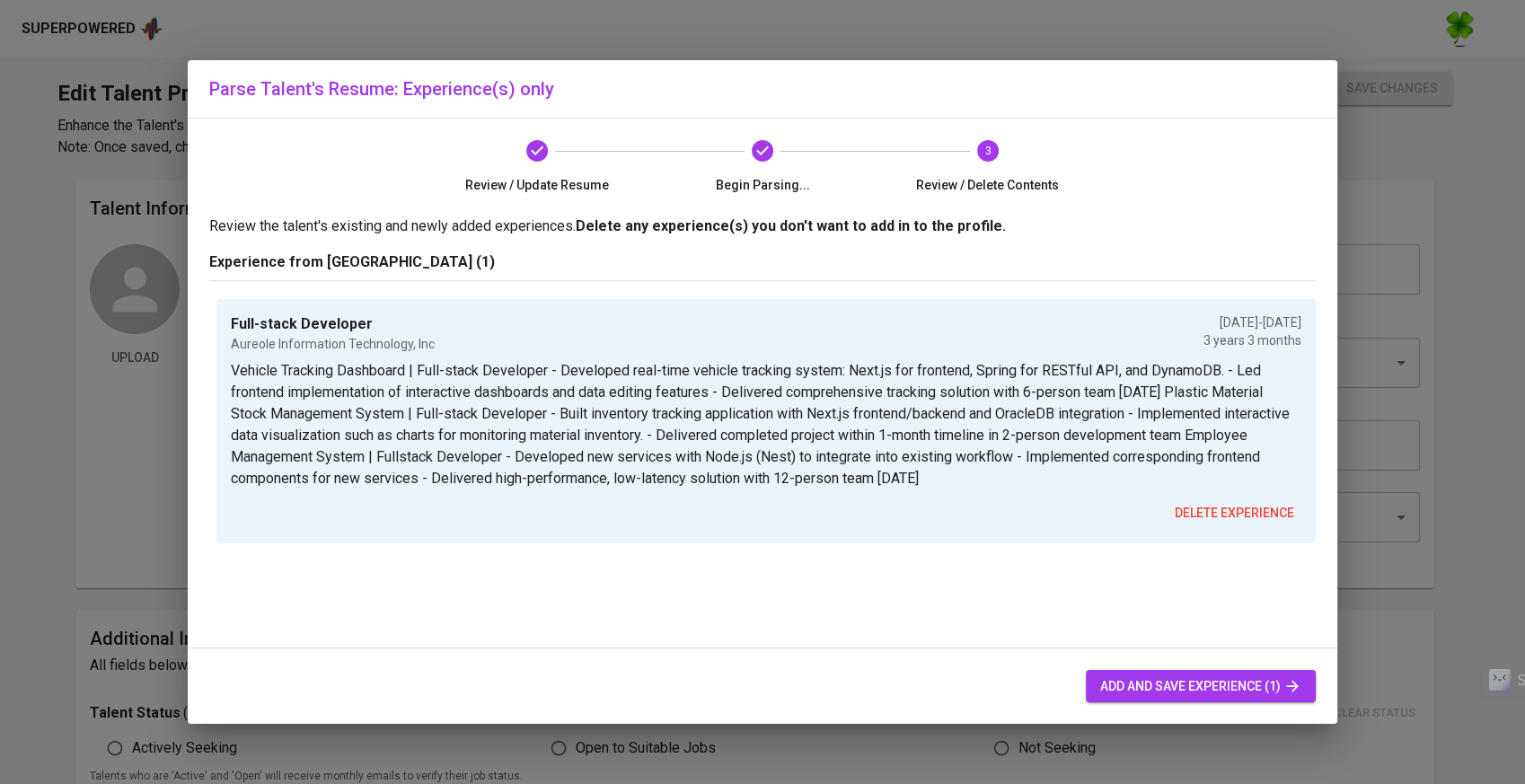
click at [1169, 694] on span "add and save experience (1)" at bounding box center [1201, 686] width 201 height 23
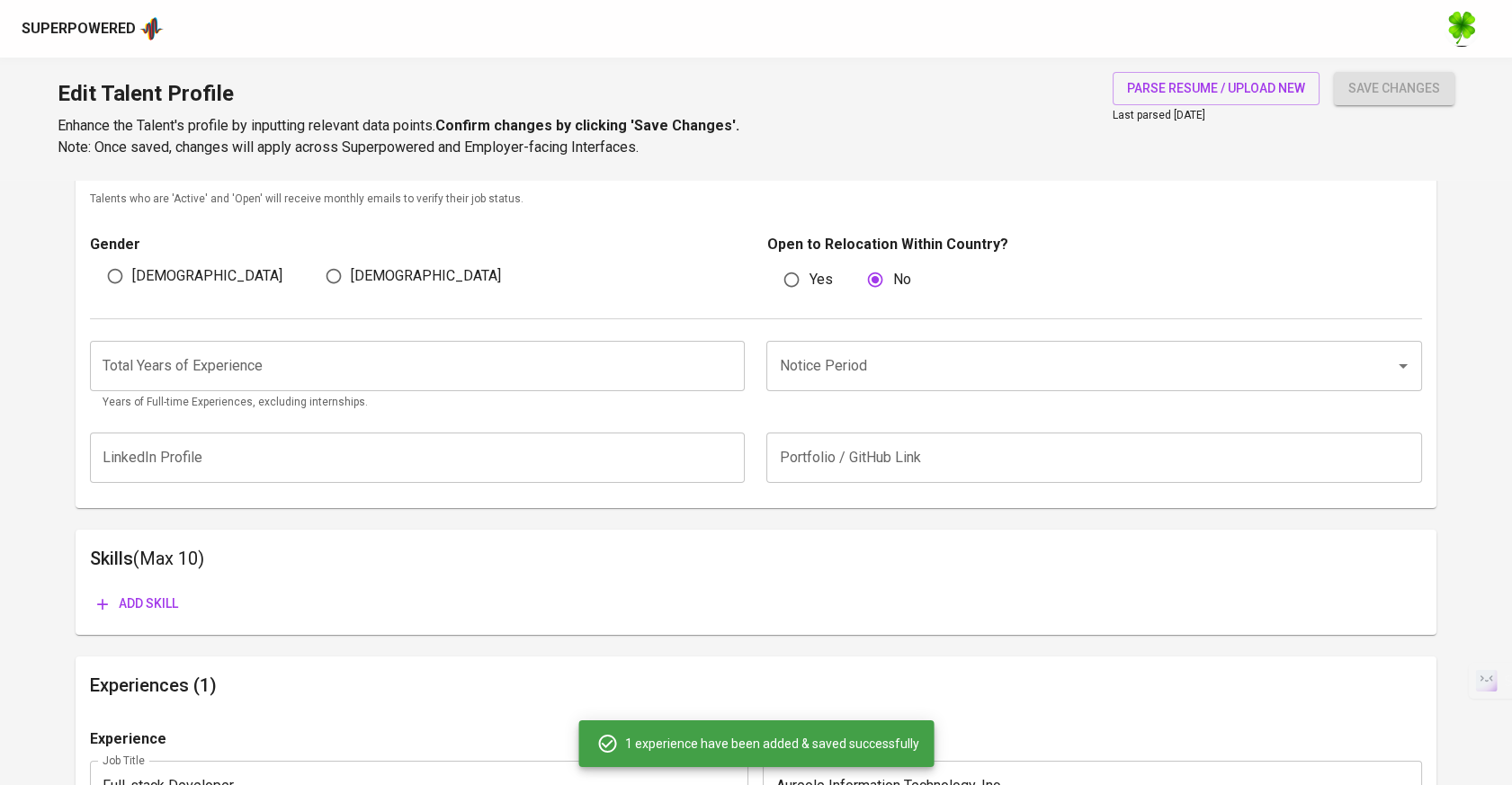
scroll to position [648, 0]
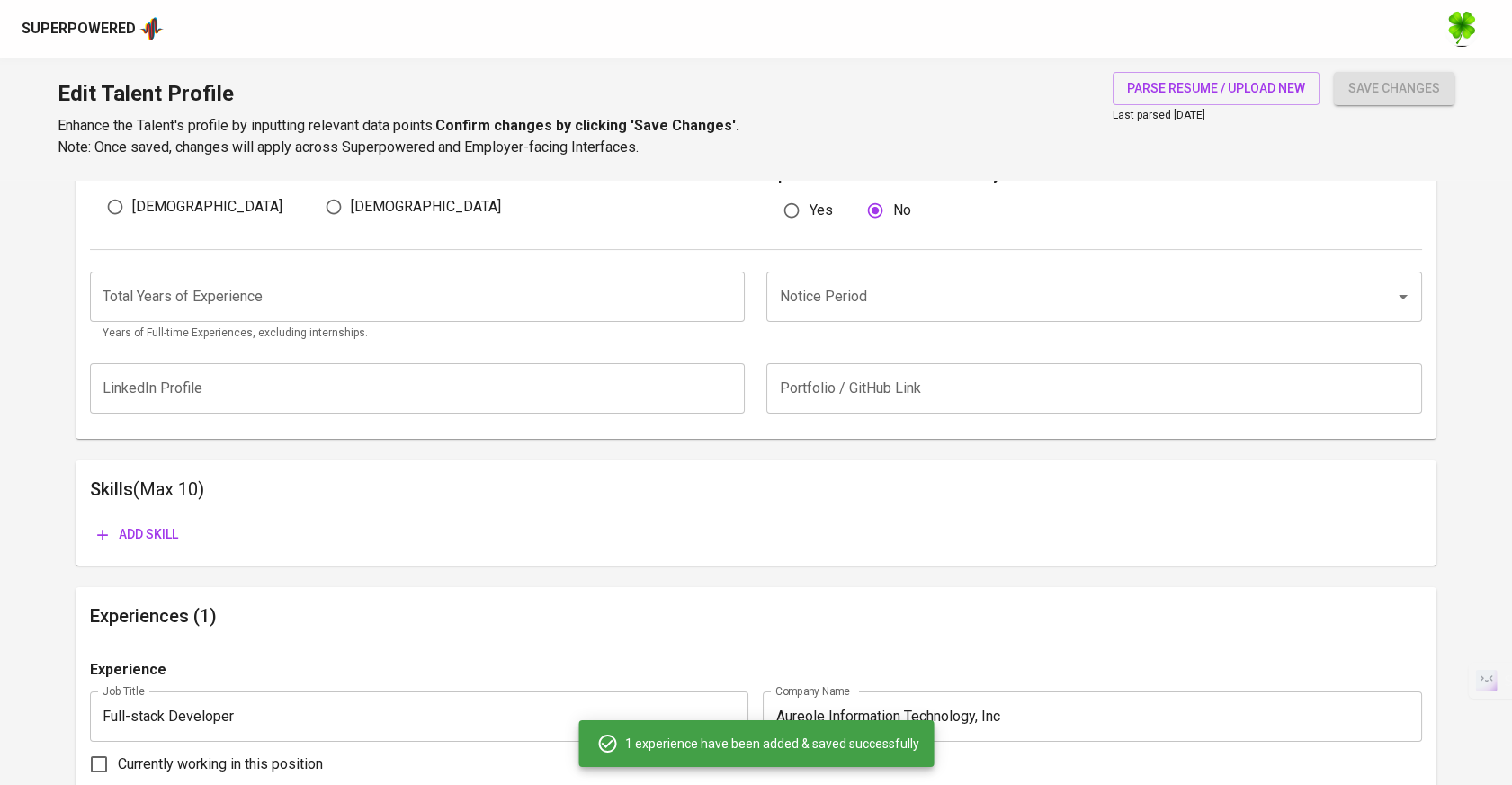
click at [1361, 97] on span "save changes" at bounding box center [1394, 88] width 92 height 23
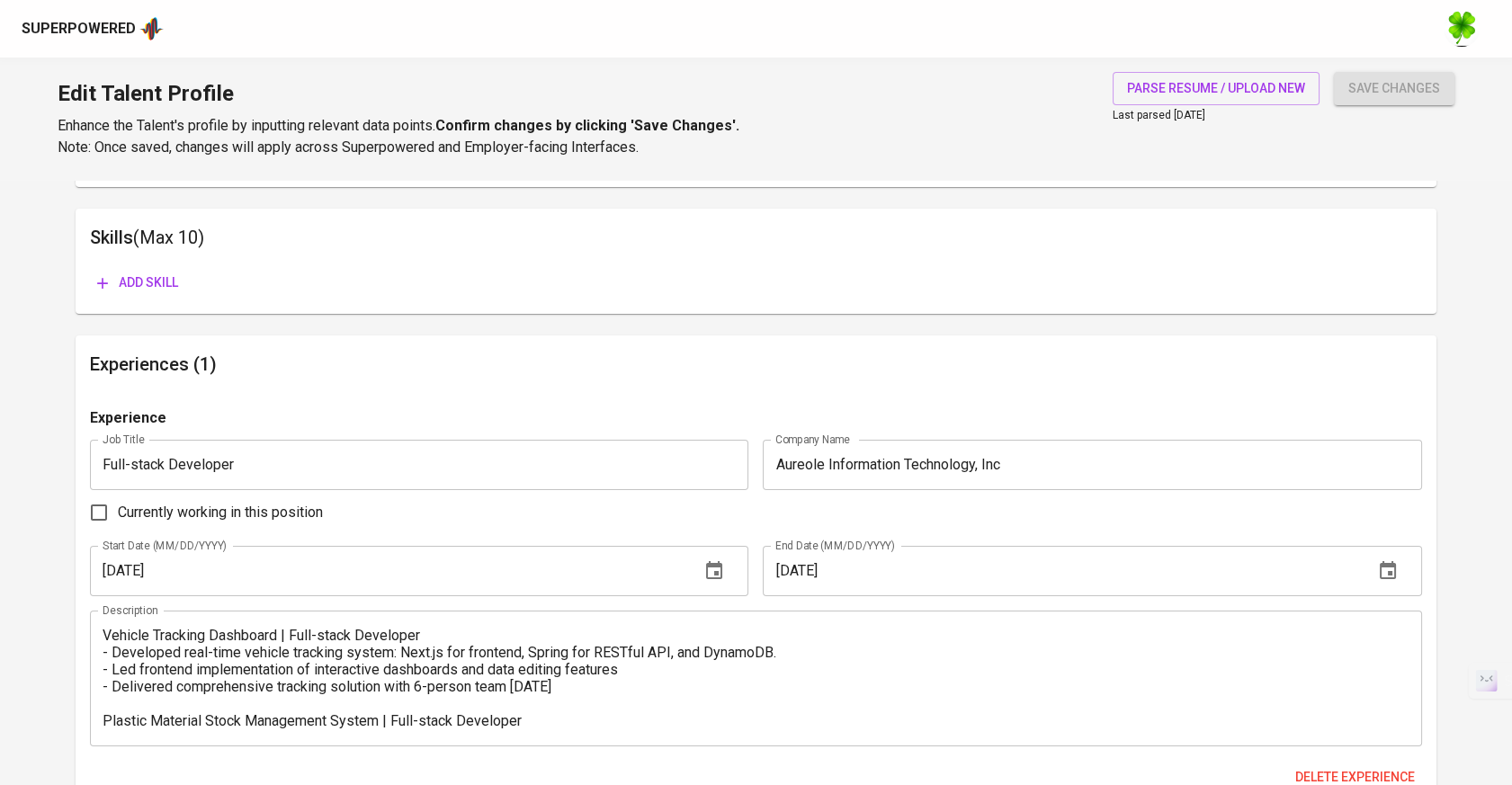
scroll to position [499, 0]
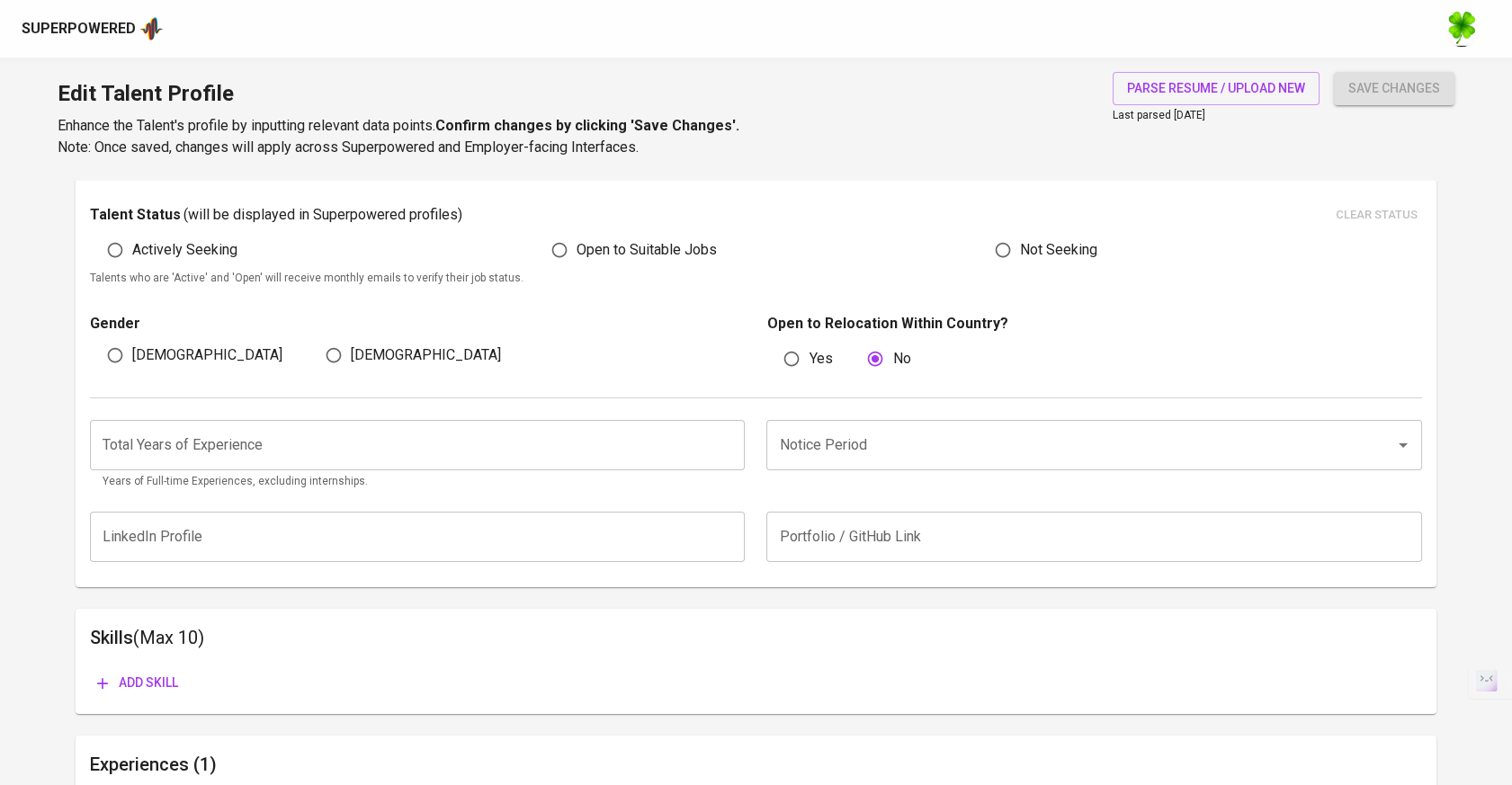
click at [634, 236] on label "Open to Suitable Jobs" at bounding box center [630, 250] width 175 height 34
click at [576, 236] on input "Open to Suitable Jobs" at bounding box center [559, 250] width 34 height 34
radio input "true"
click at [1413, 85] on span "save changes" at bounding box center [1394, 88] width 92 height 23
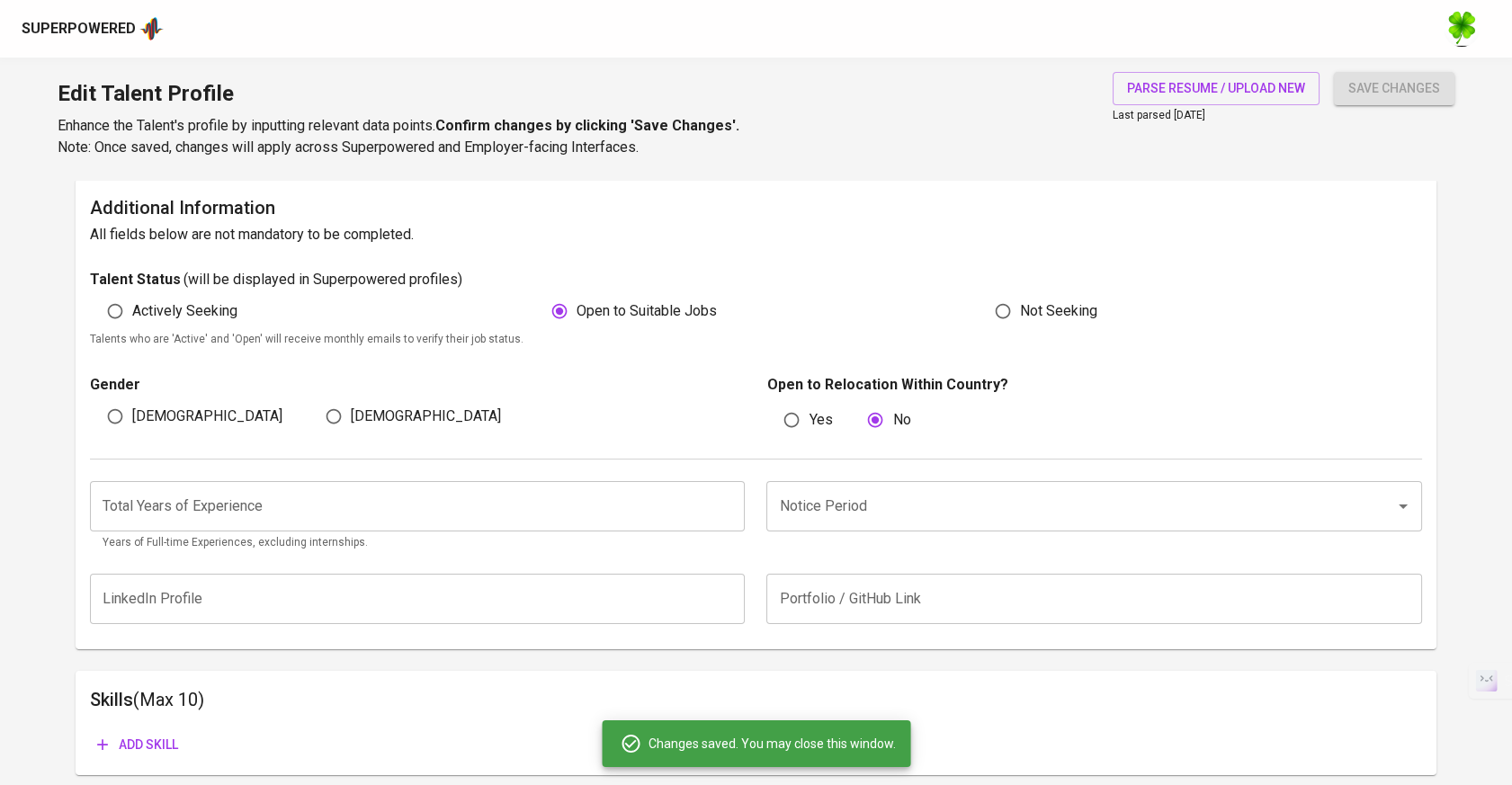
scroll to position [400, 0]
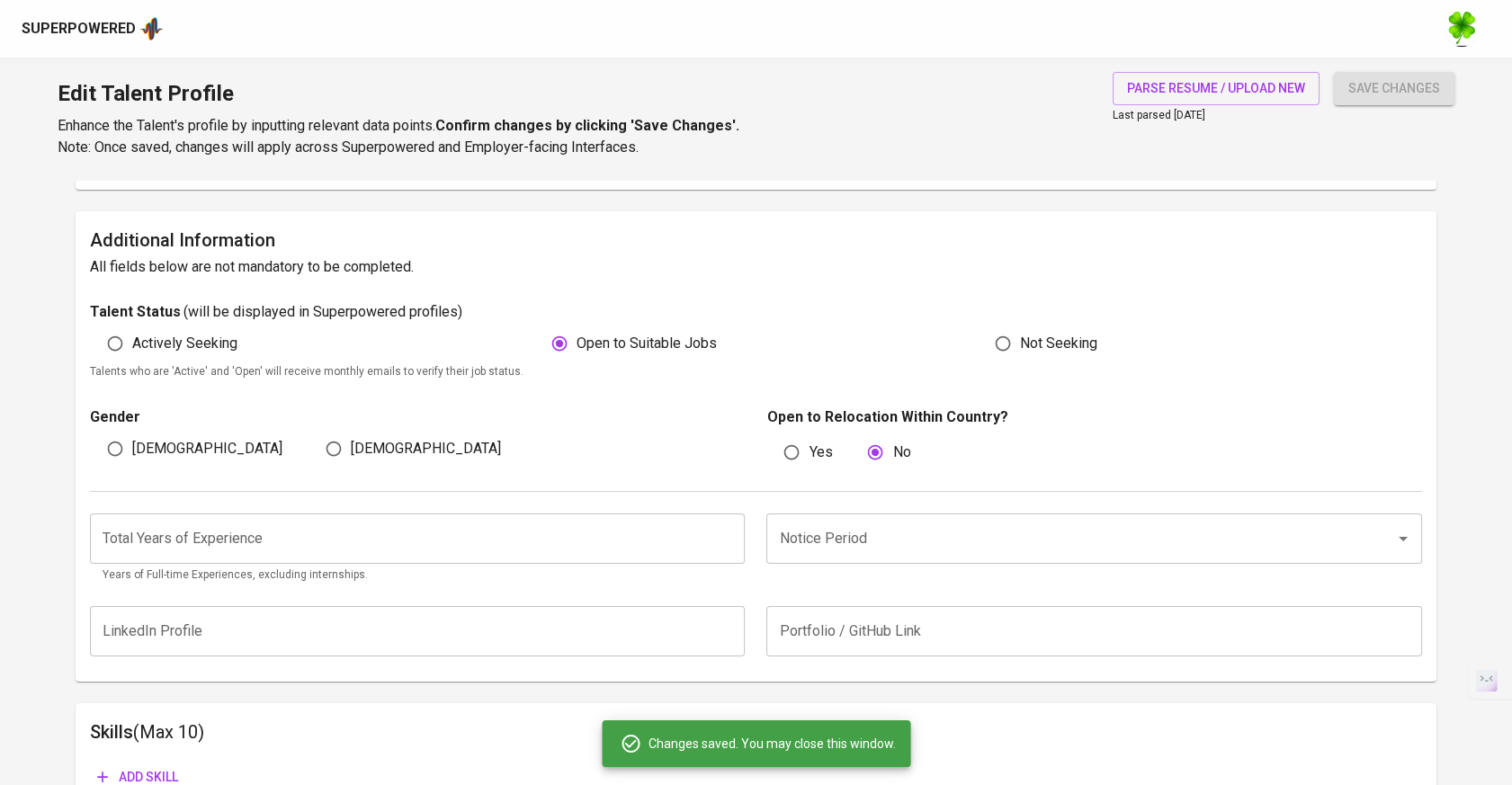
click at [144, 21] on img at bounding box center [151, 28] width 24 height 27
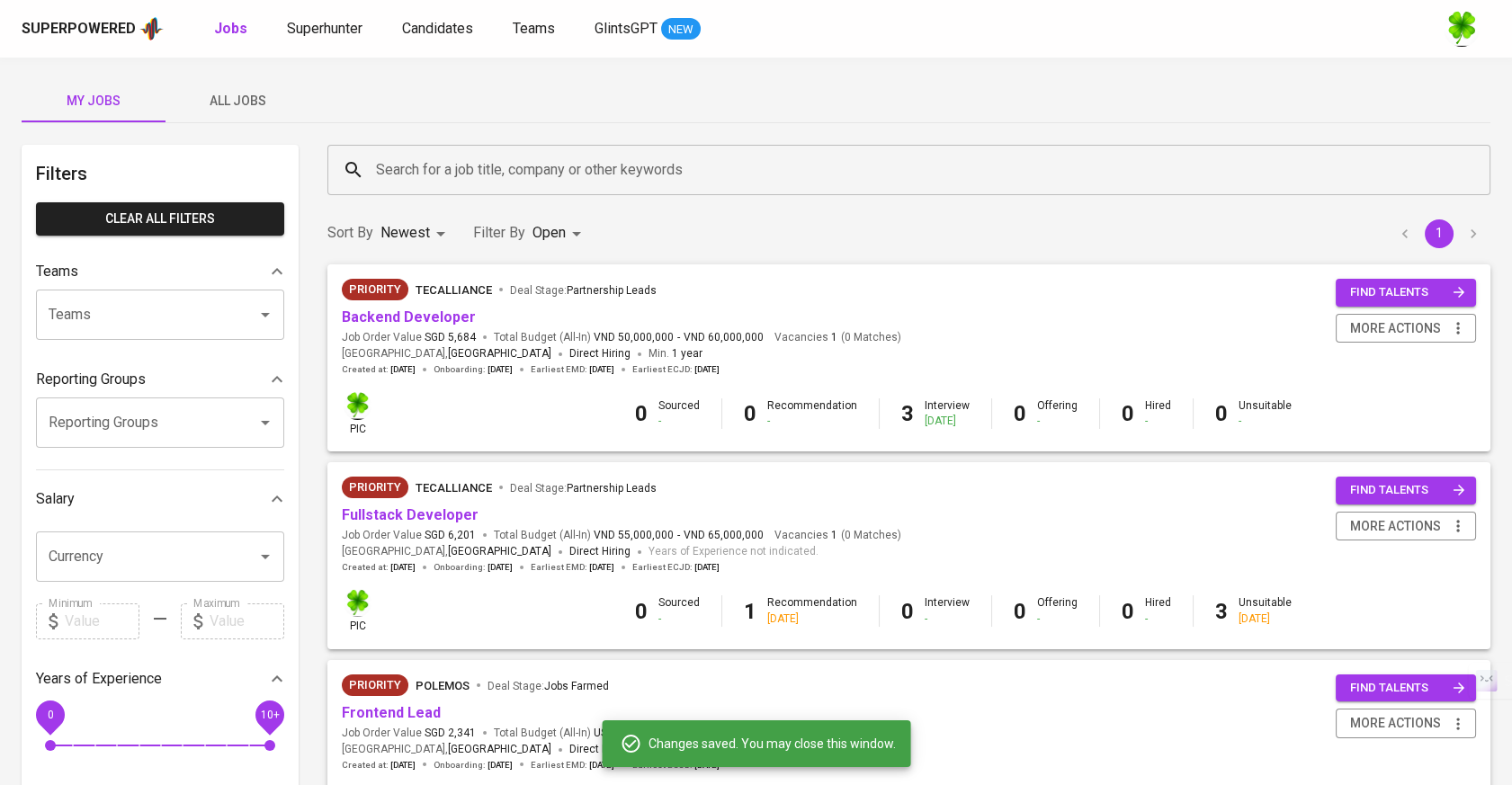
click at [164, 298] on input "Teams" at bounding box center [134, 315] width 181 height 34
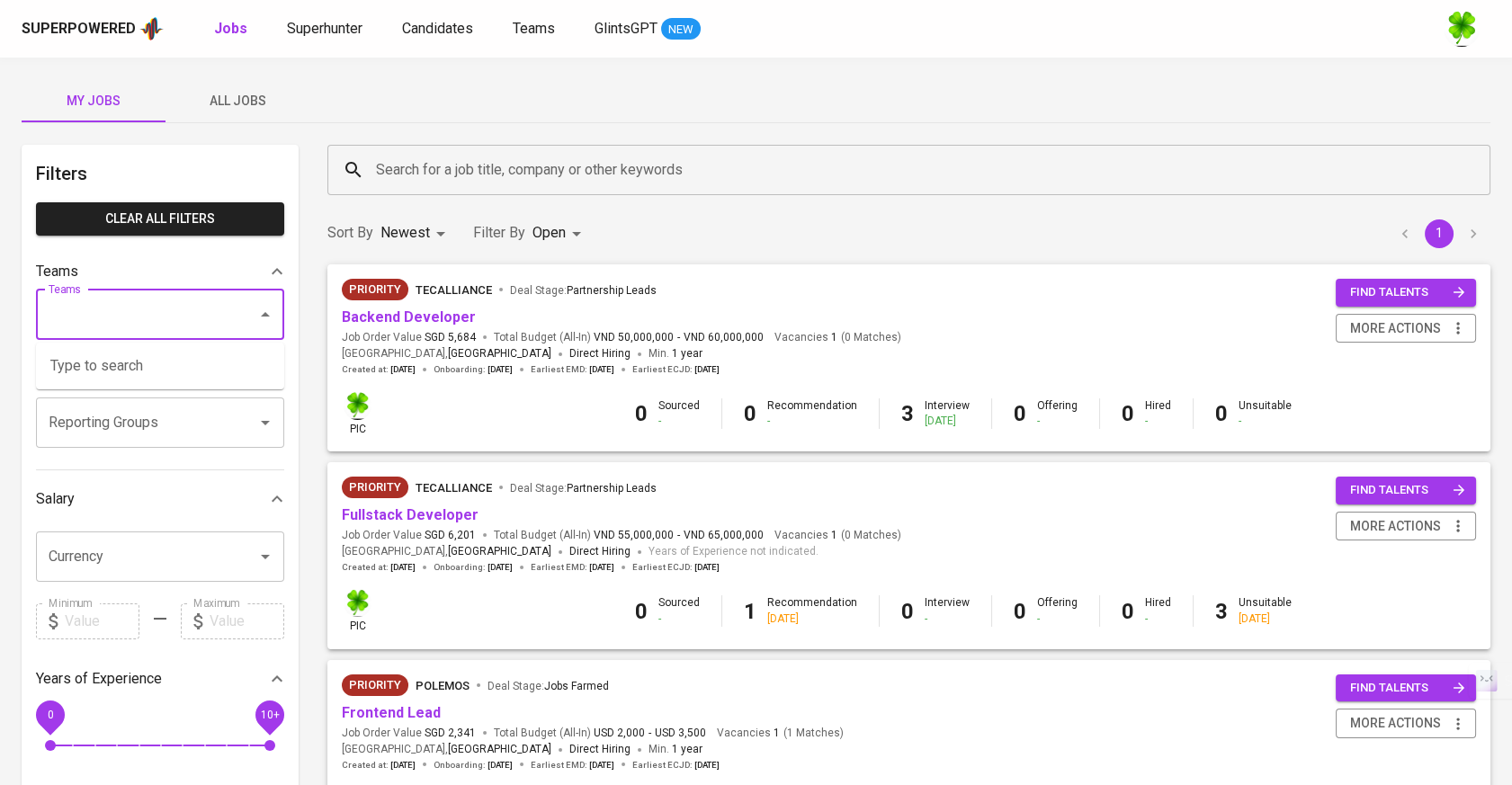
click at [230, 102] on span "All Jobs" at bounding box center [237, 102] width 122 height 23
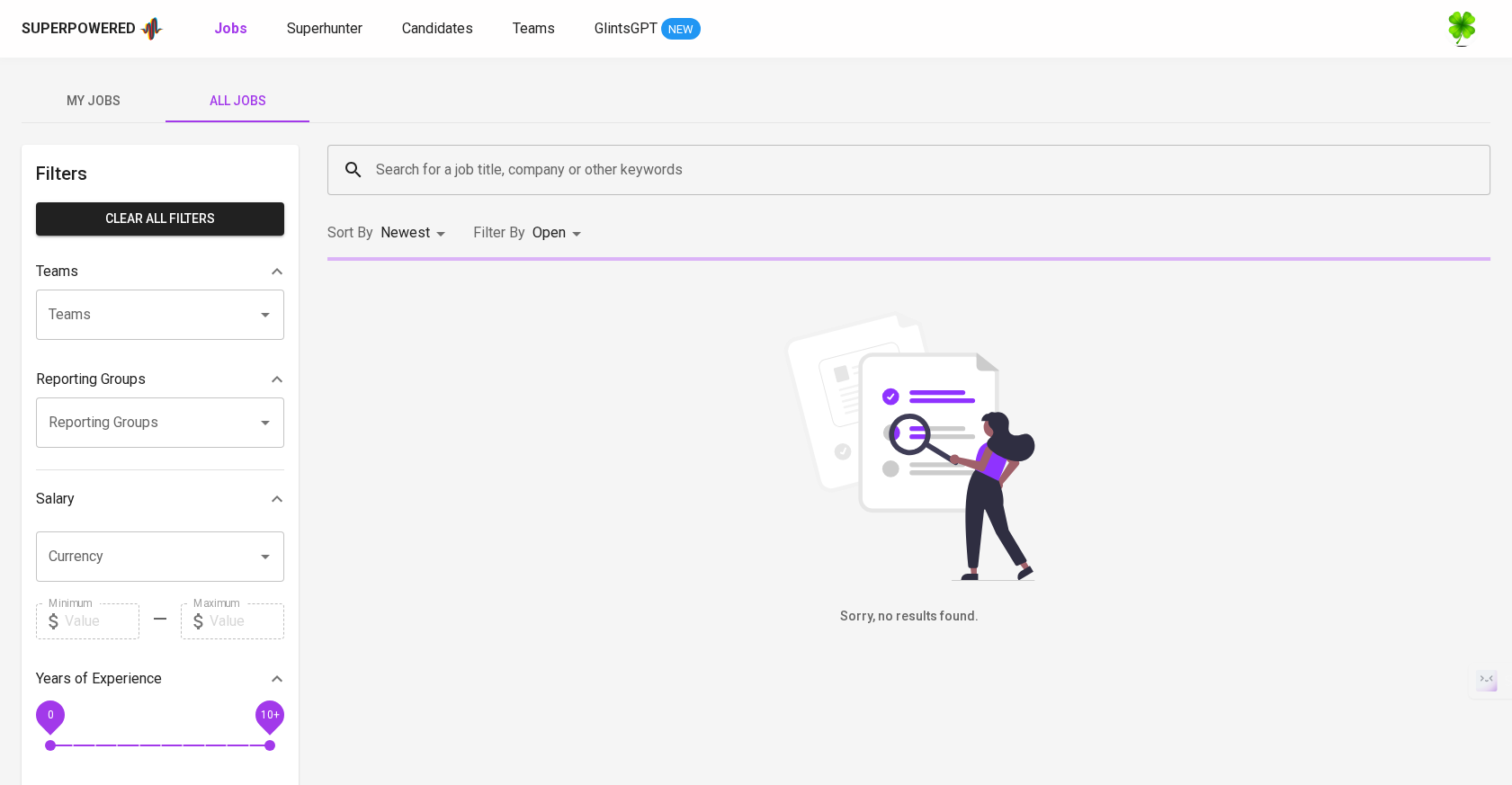
click at [205, 324] on input "Teams" at bounding box center [134, 315] width 181 height 34
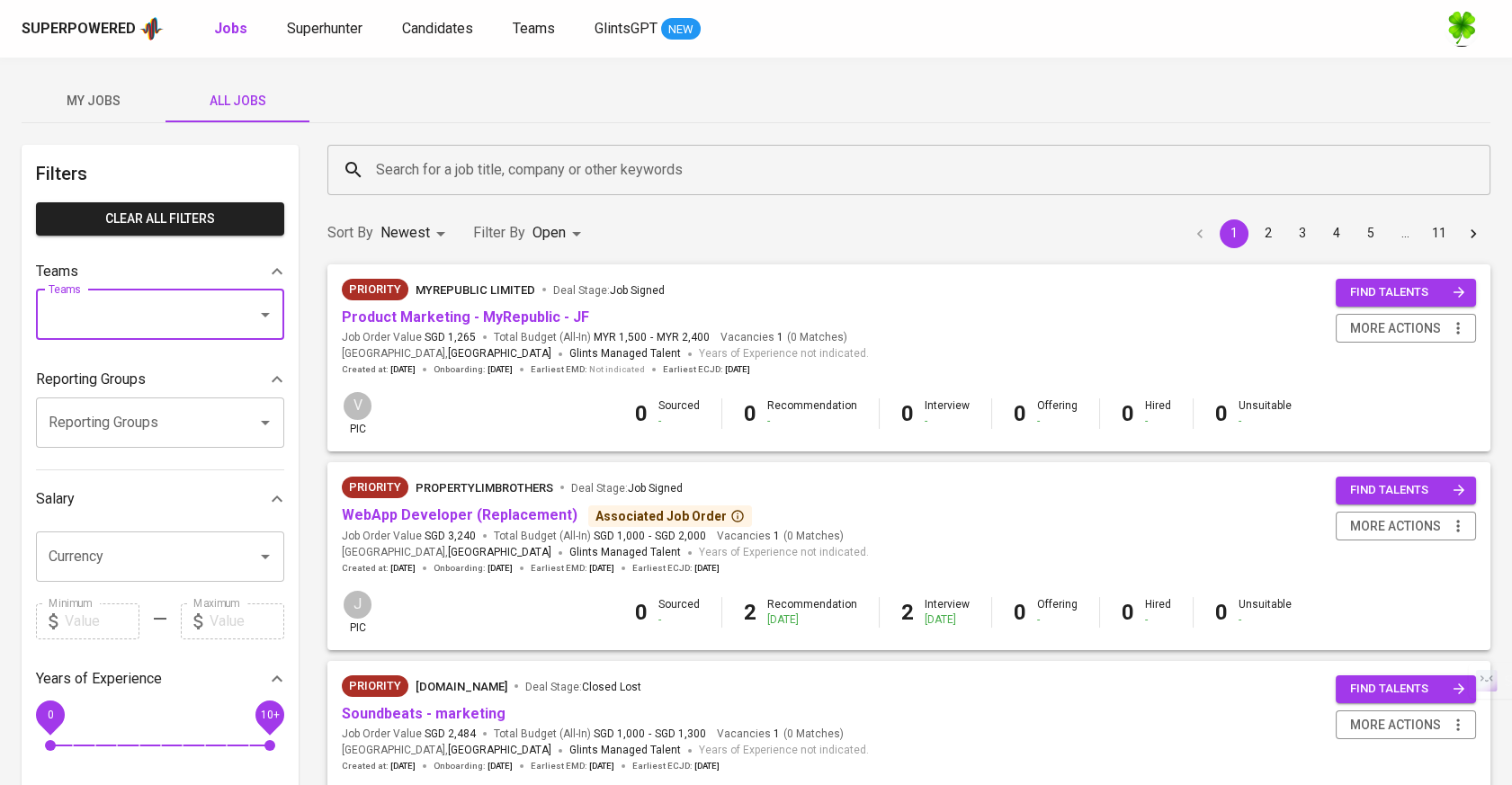
click at [209, 306] on input "Teams" at bounding box center [134, 315] width 181 height 34
click at [510, 193] on div "Search for a job title, company or other keywords" at bounding box center [908, 170] width 1163 height 51
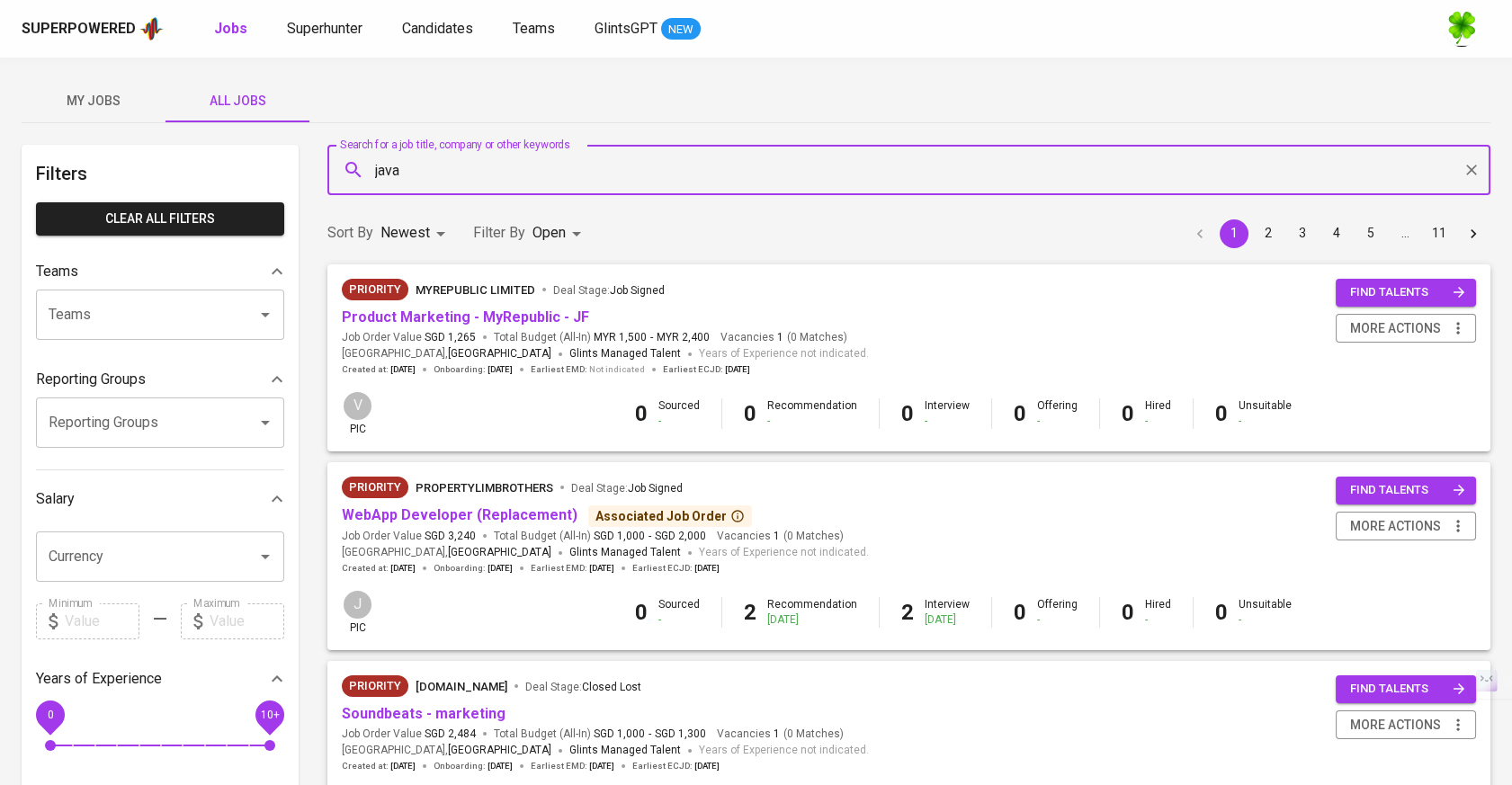
type input "java"
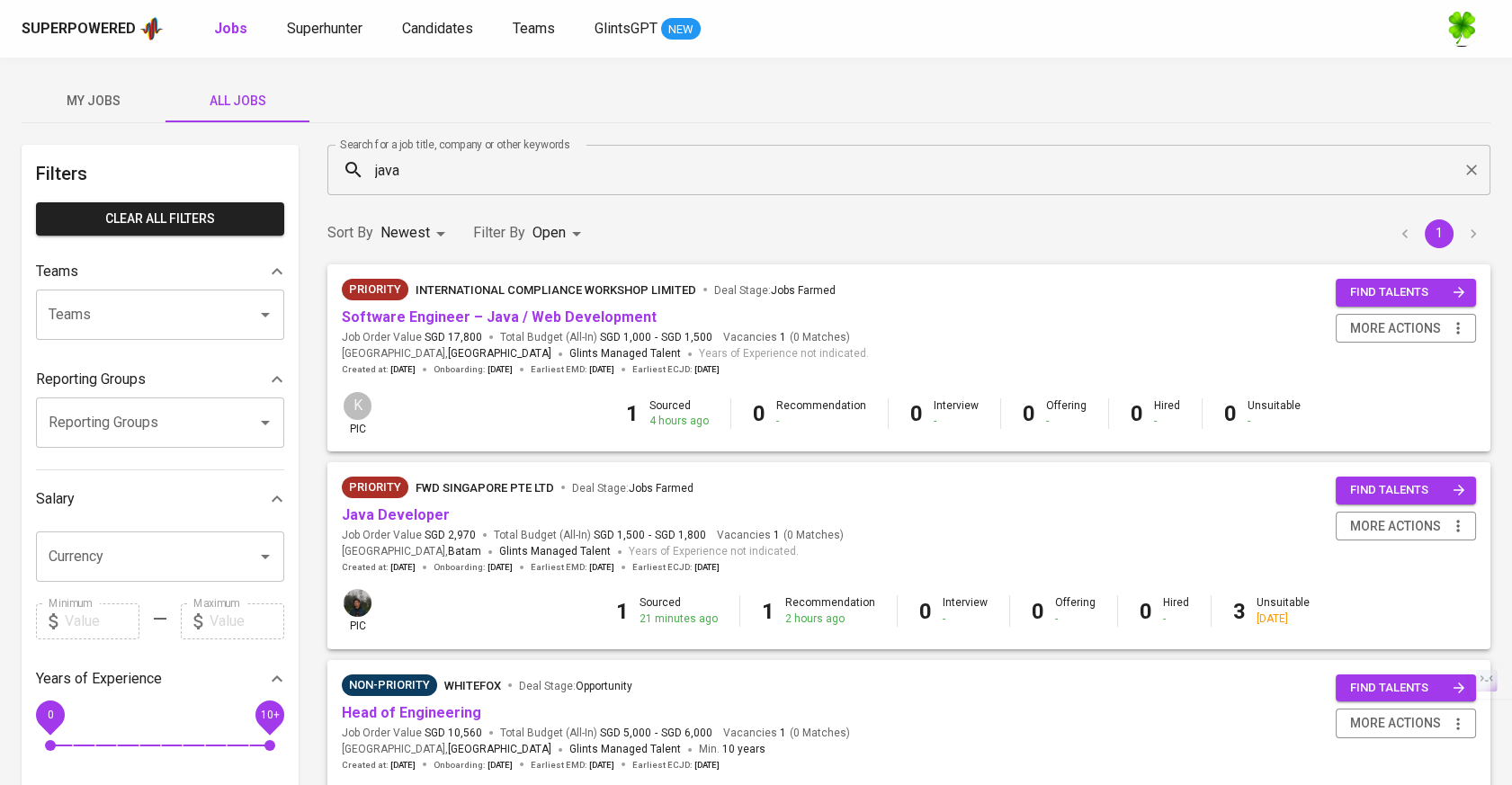
click at [528, 305] on div "Priority International Compliance Workshop Limited Deal Stage : Jobs Farmed" at bounding box center [605, 292] width 527 height 29
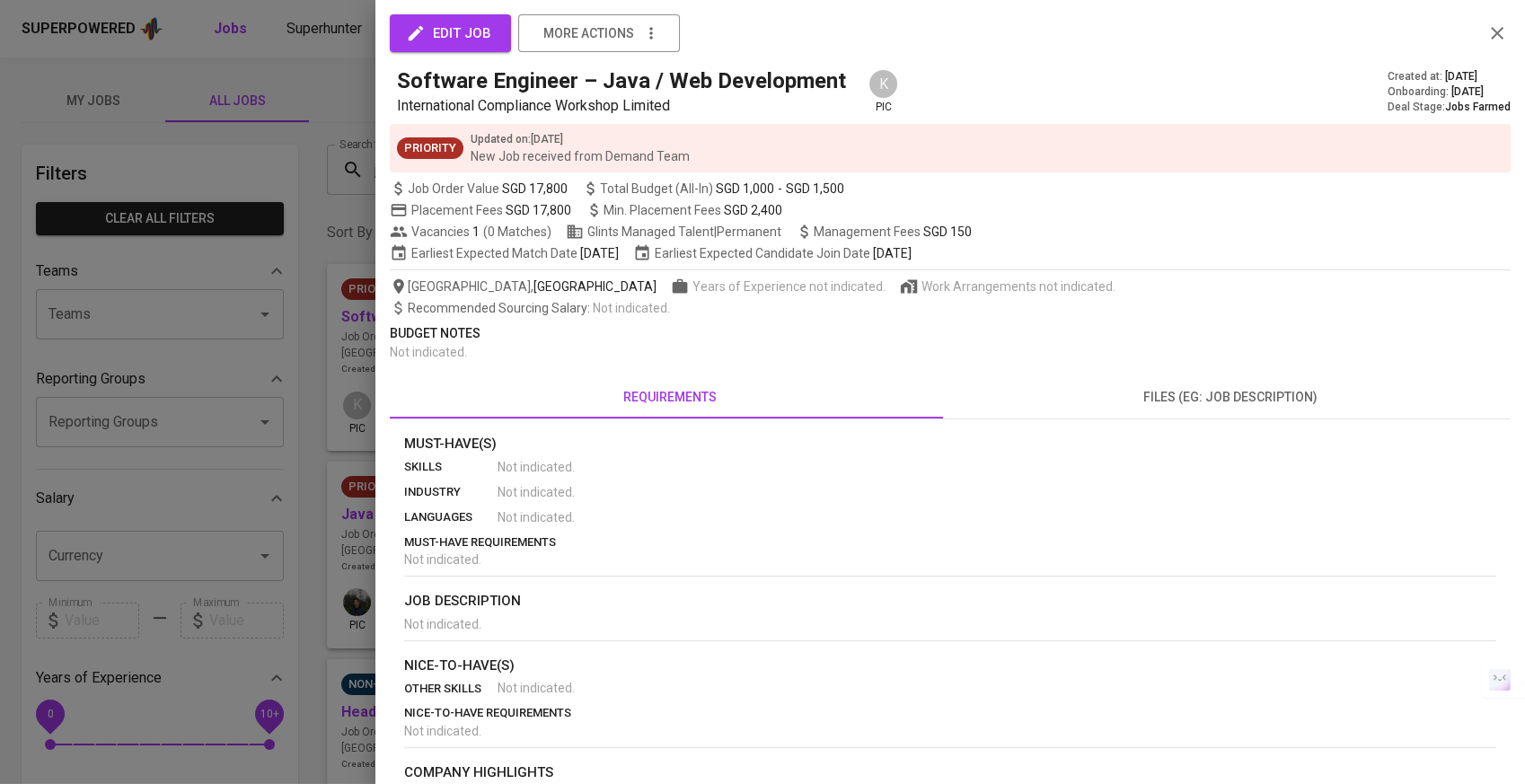
click at [281, 403] on div at bounding box center [762, 392] width 1525 height 784
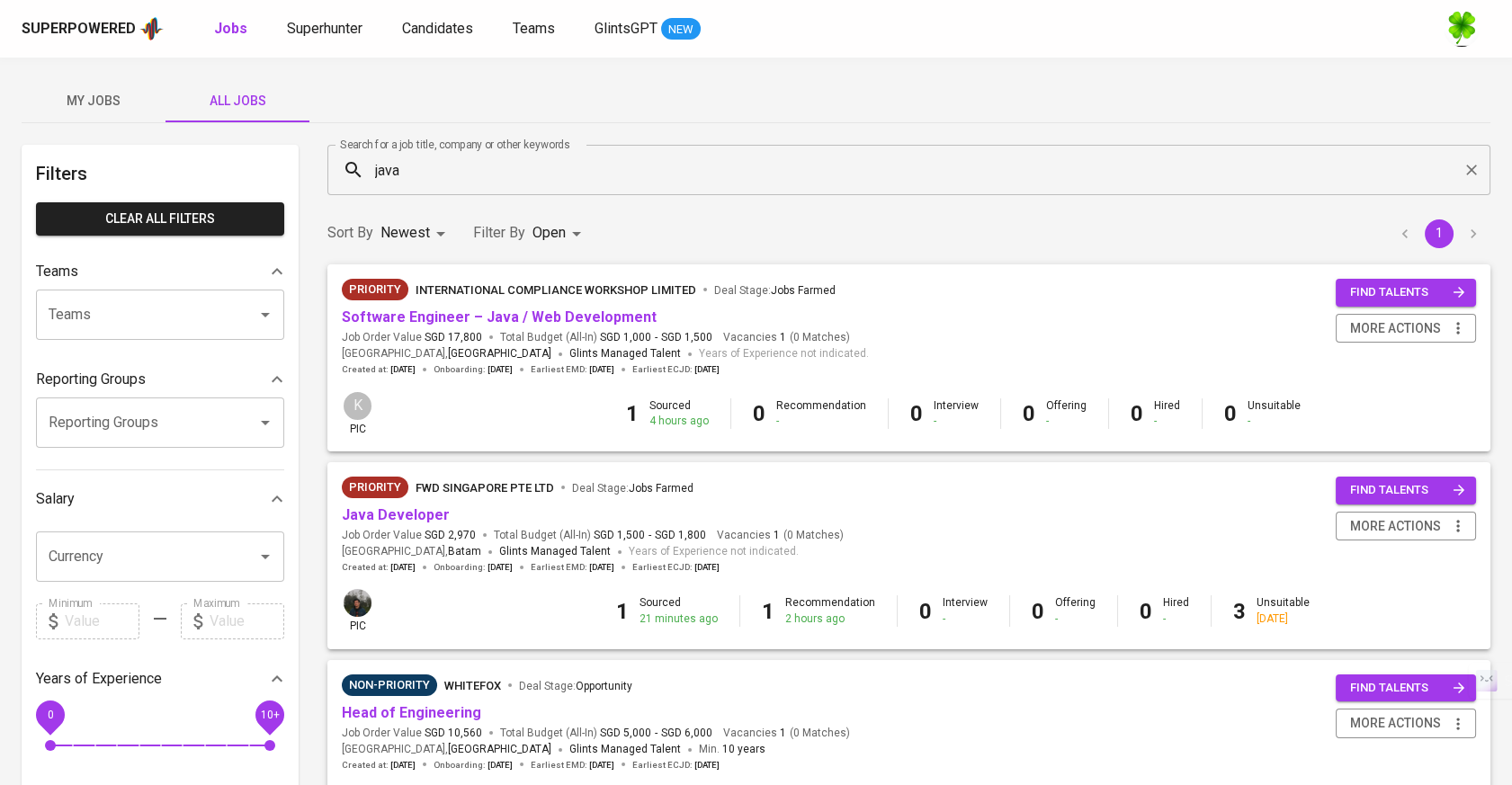
click at [571, 307] on span "Software Engineer – Java / Web Development" at bounding box center [498, 318] width 315 height 21
click at [575, 309] on link "Software Engineer – Java / Web Development" at bounding box center [498, 317] width 315 height 17
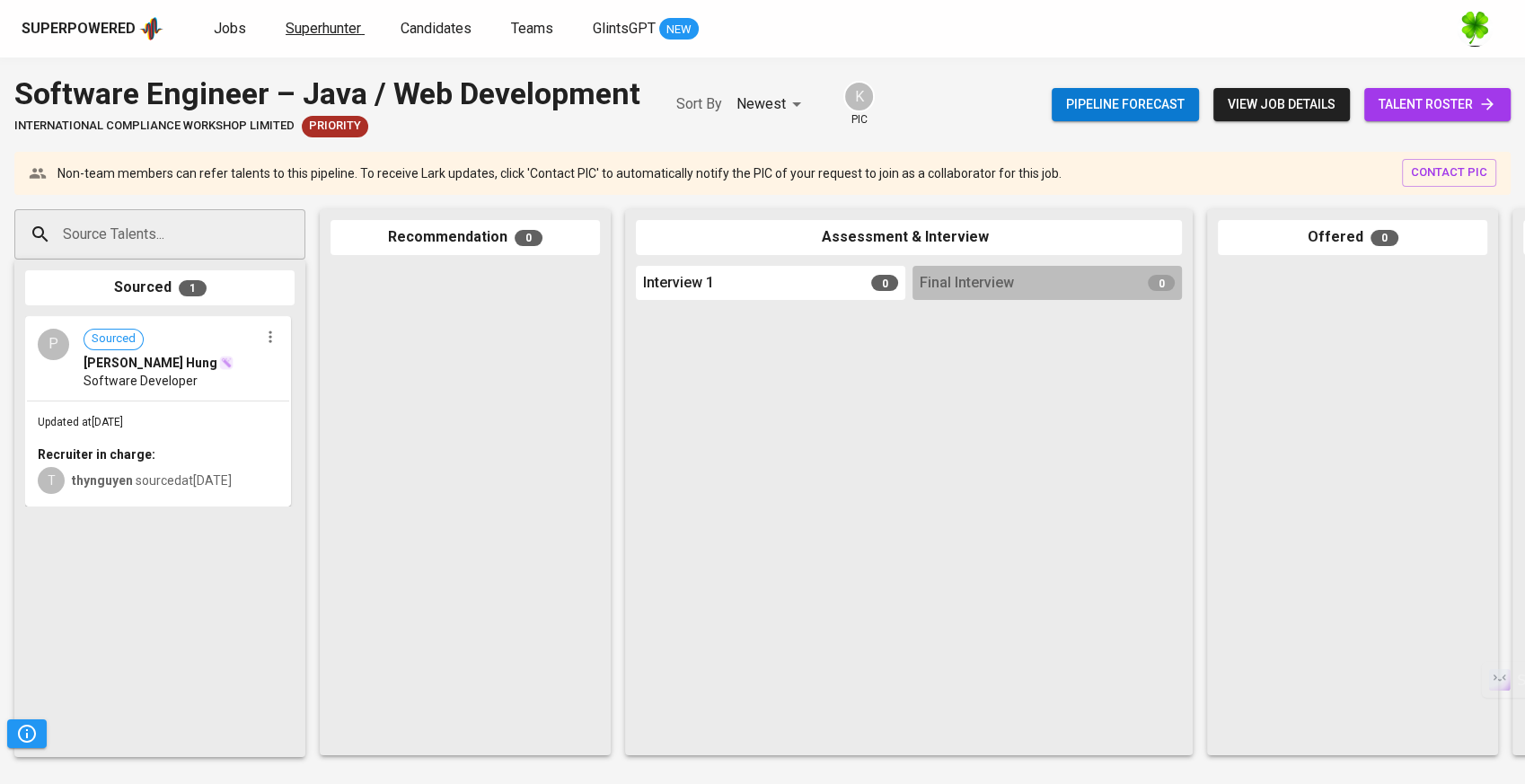
click at [298, 18] on link "Superhunter" at bounding box center [325, 29] width 79 height 23
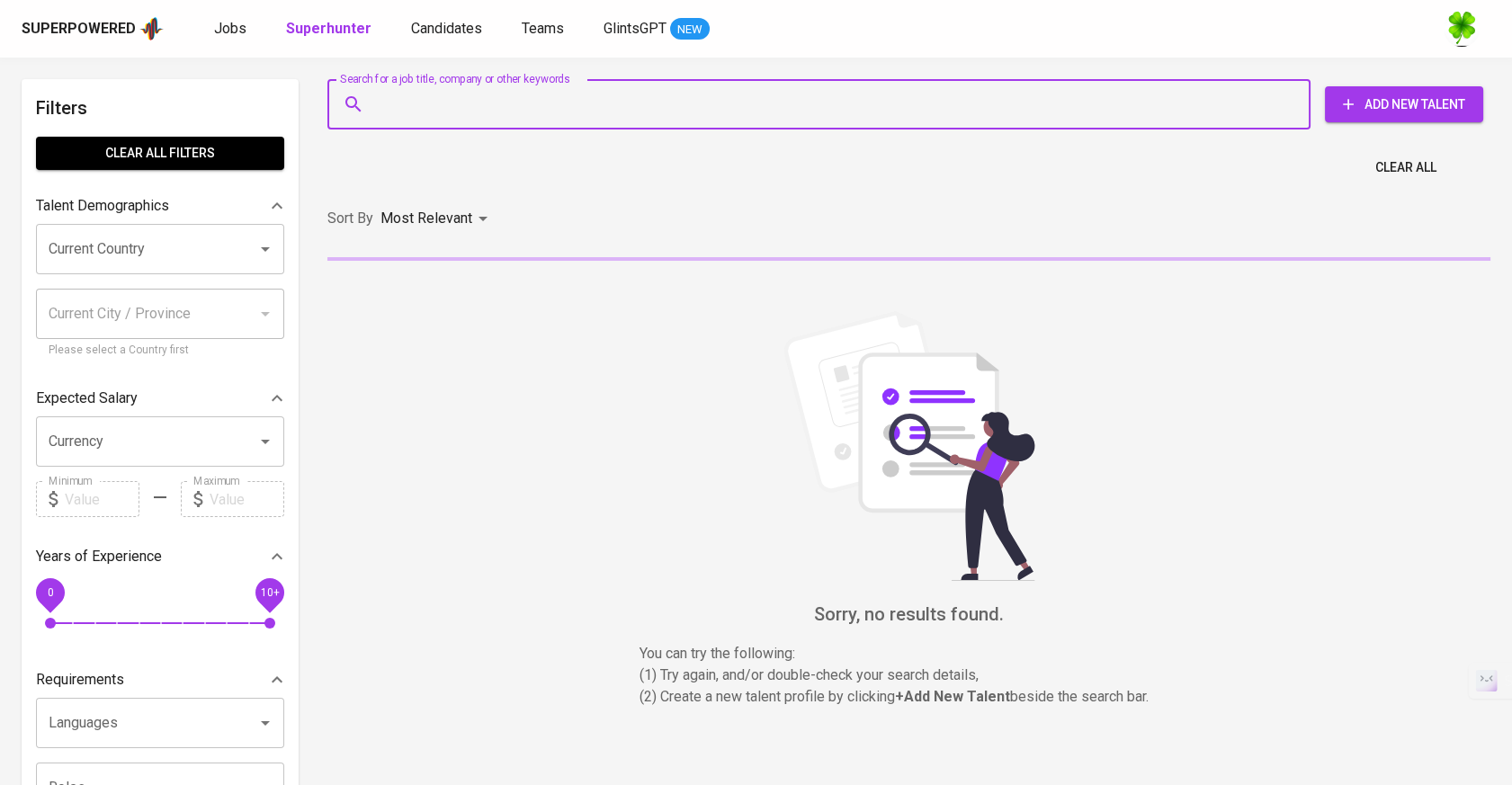
click at [1004, 89] on input "Search for a job title, company or other keywords" at bounding box center [823, 104] width 904 height 34
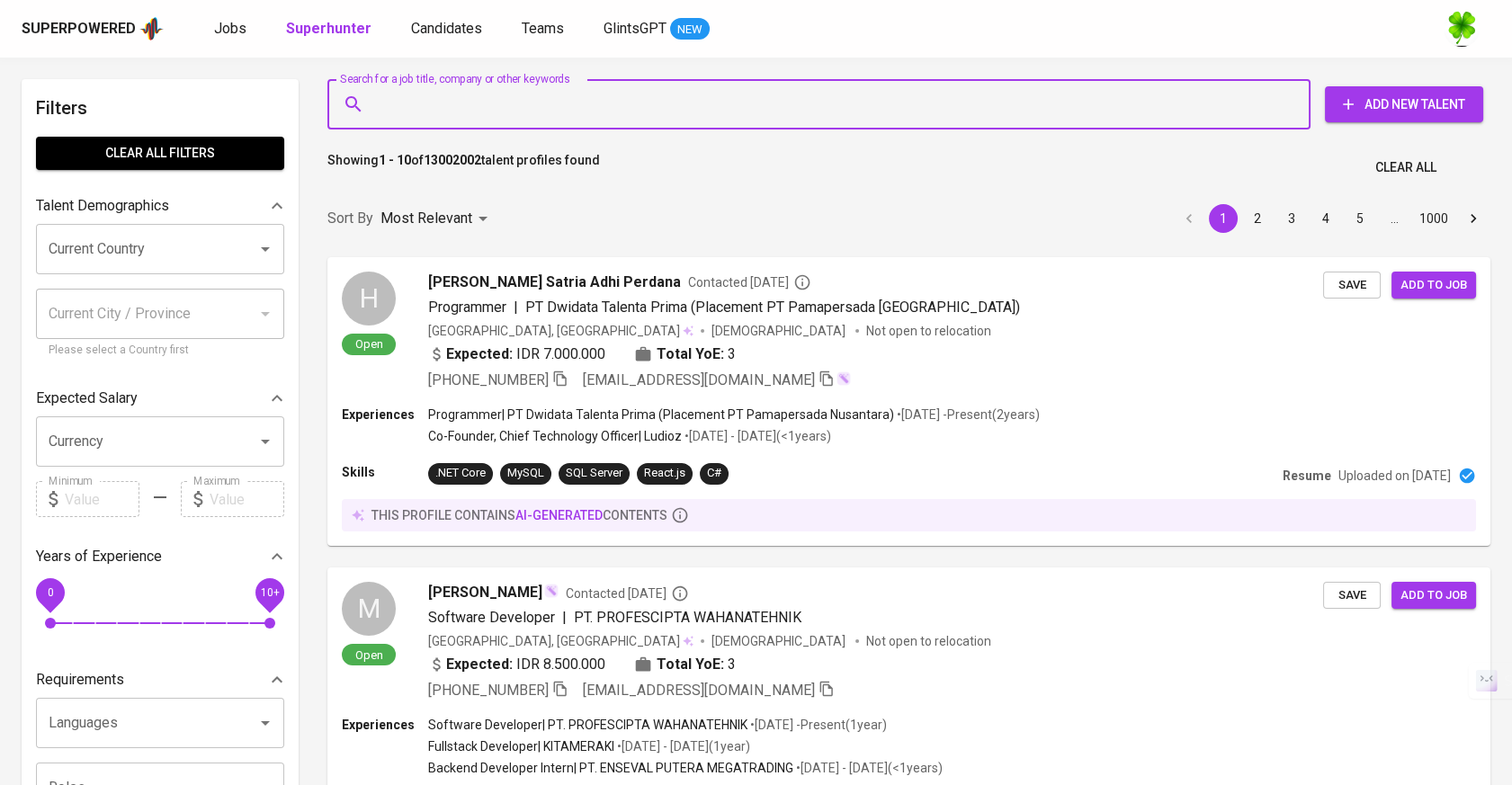
click at [741, 109] on input "Search for a job title, company or other keywords" at bounding box center [823, 104] width 904 height 34
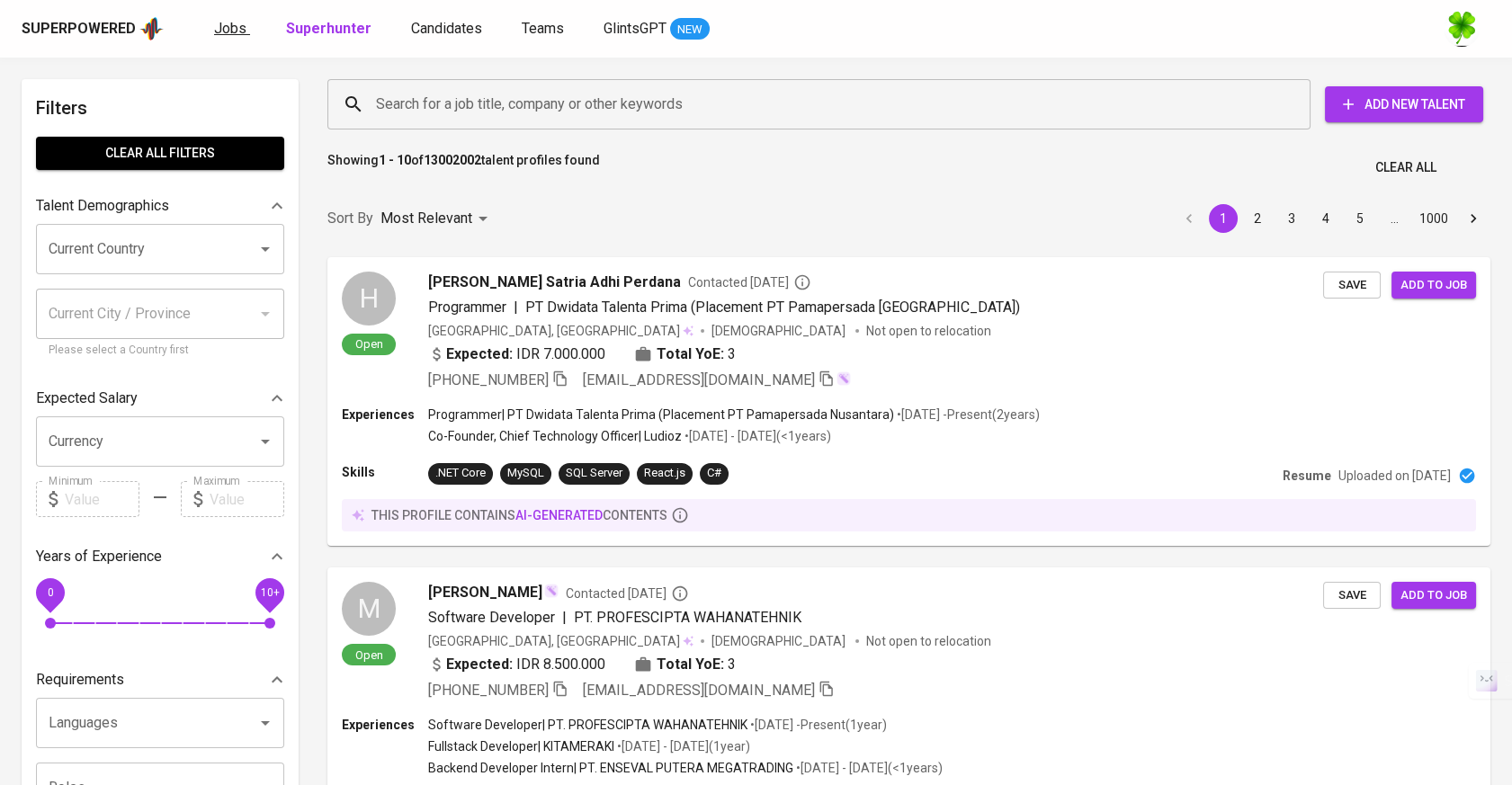
click at [244, 29] on link "Jobs" at bounding box center [232, 29] width 36 height 23
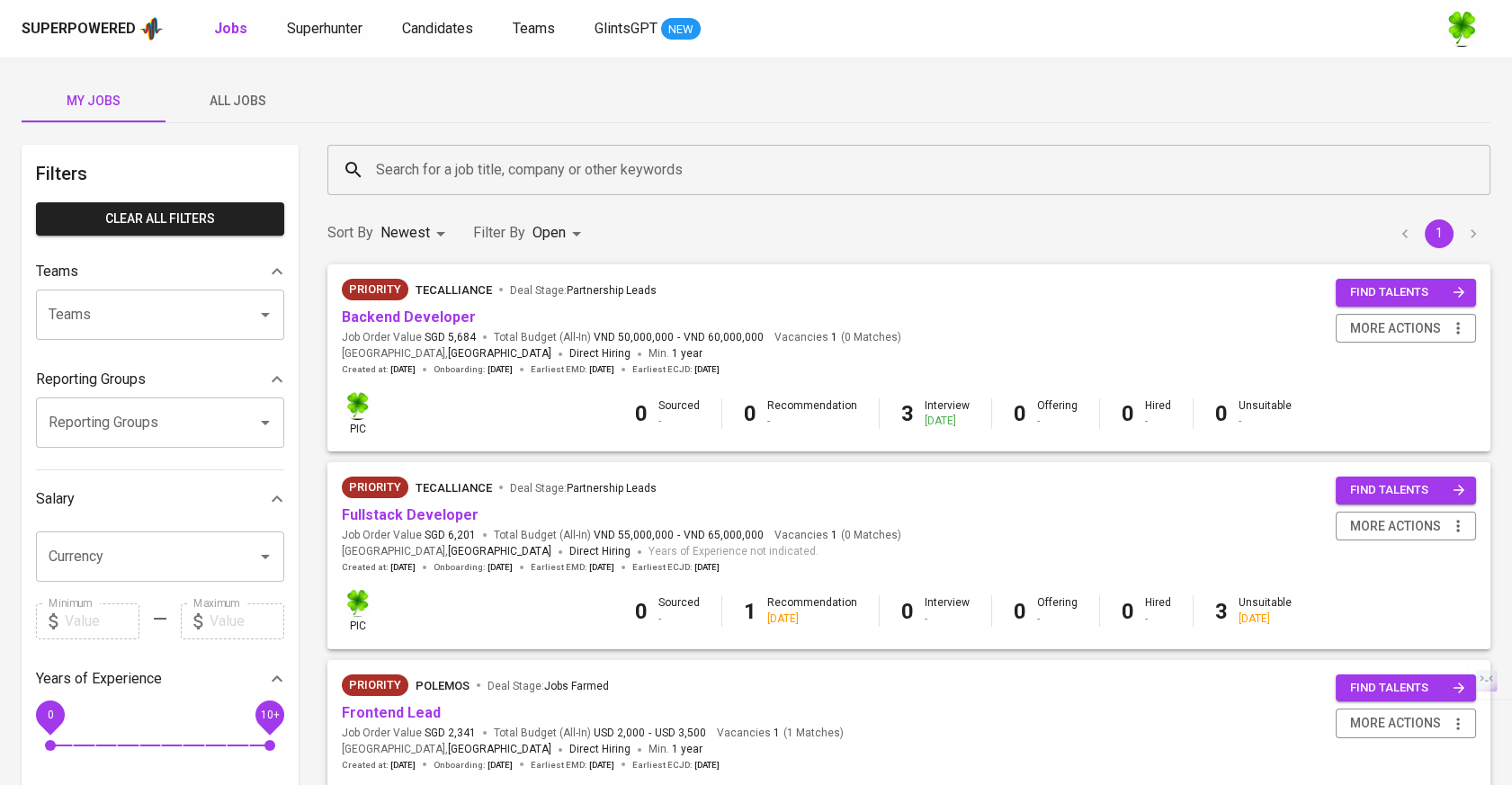
click at [266, 97] on span "All Jobs" at bounding box center [237, 102] width 122 height 23
click at [546, 176] on input "Search for a job title, company or other keywords" at bounding box center [913, 170] width 1083 height 34
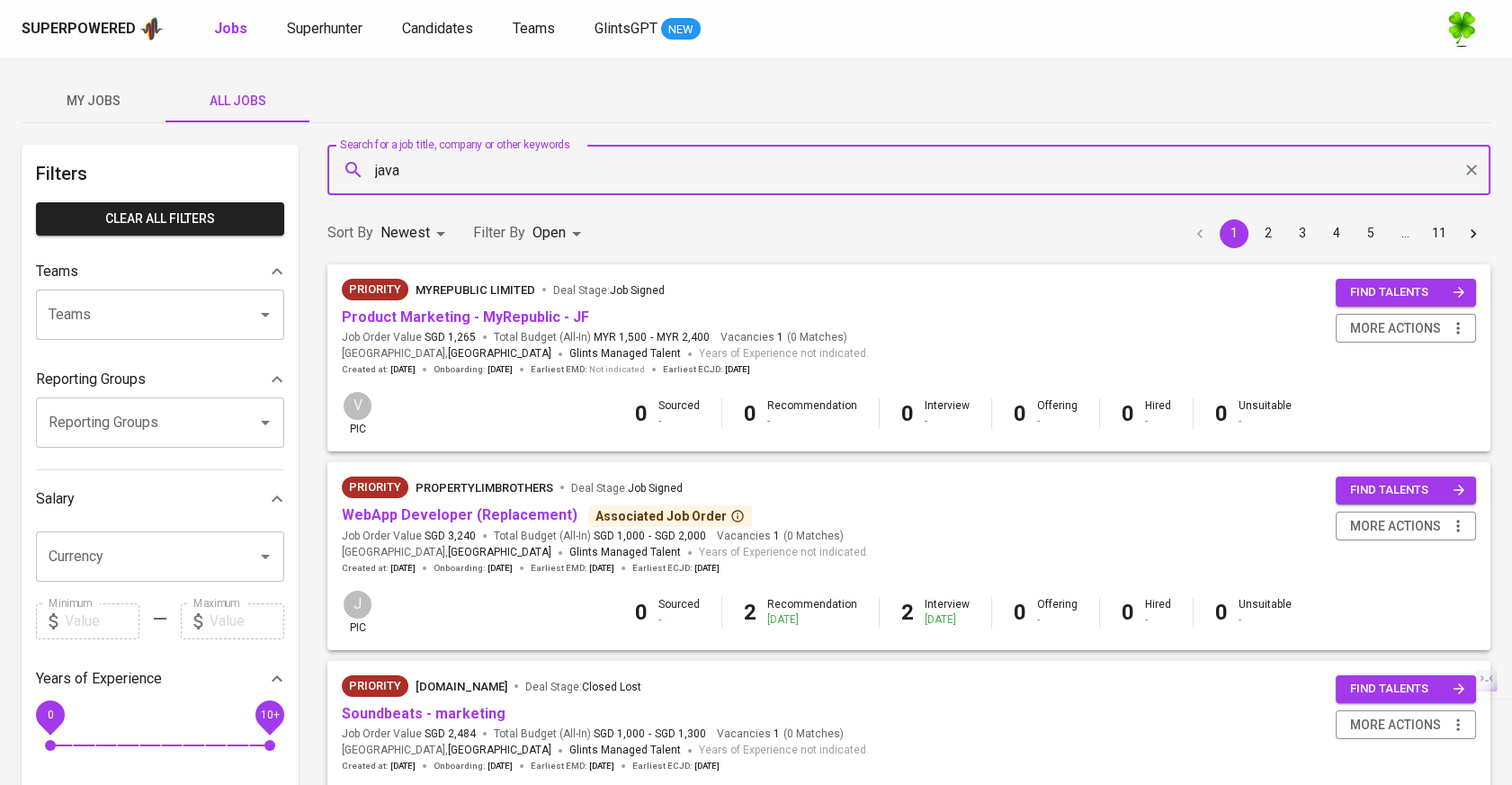
type input "java"
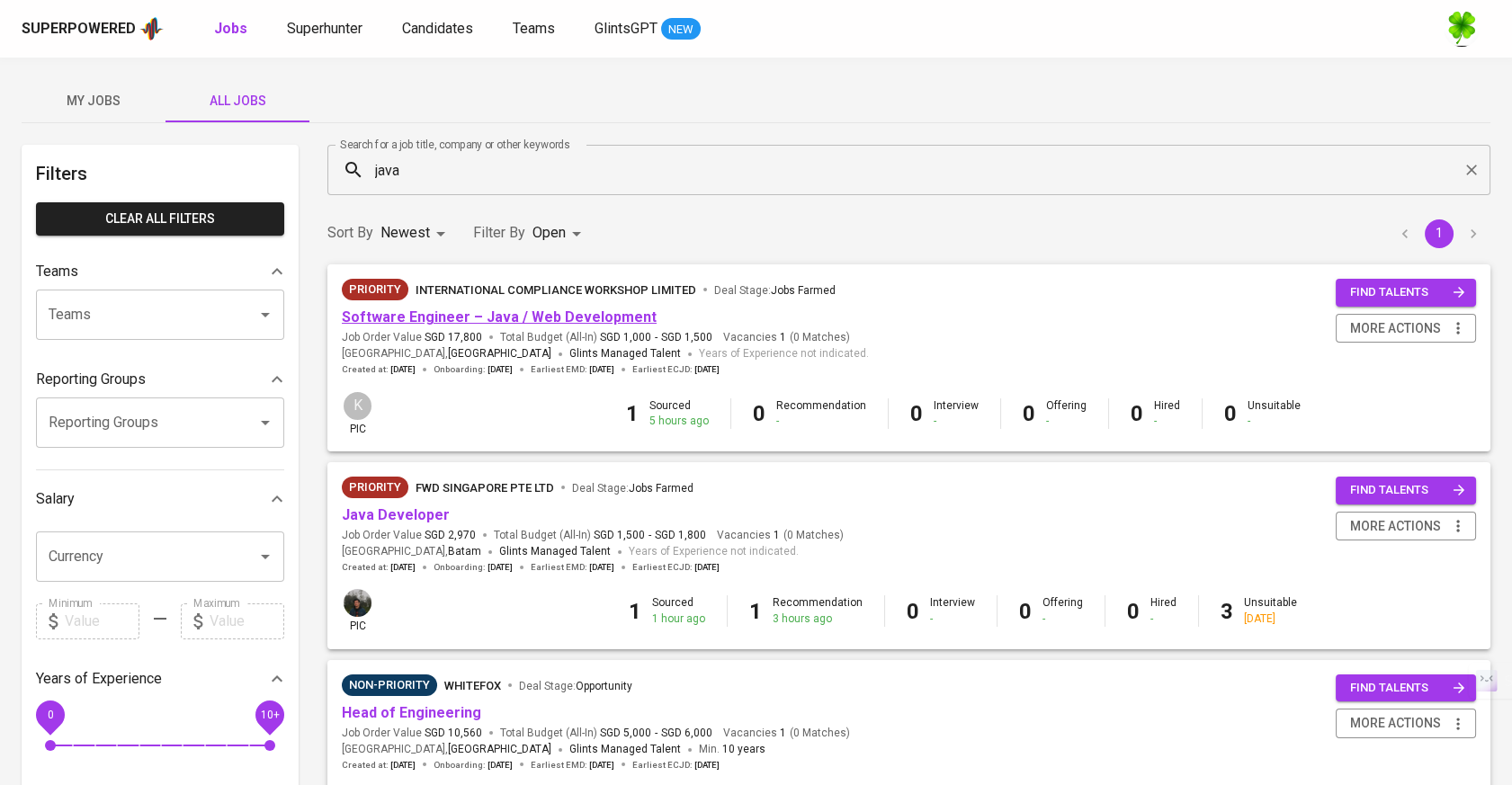
click at [514, 316] on link "Software Engineer – Java / Web Development" at bounding box center [498, 317] width 315 height 17
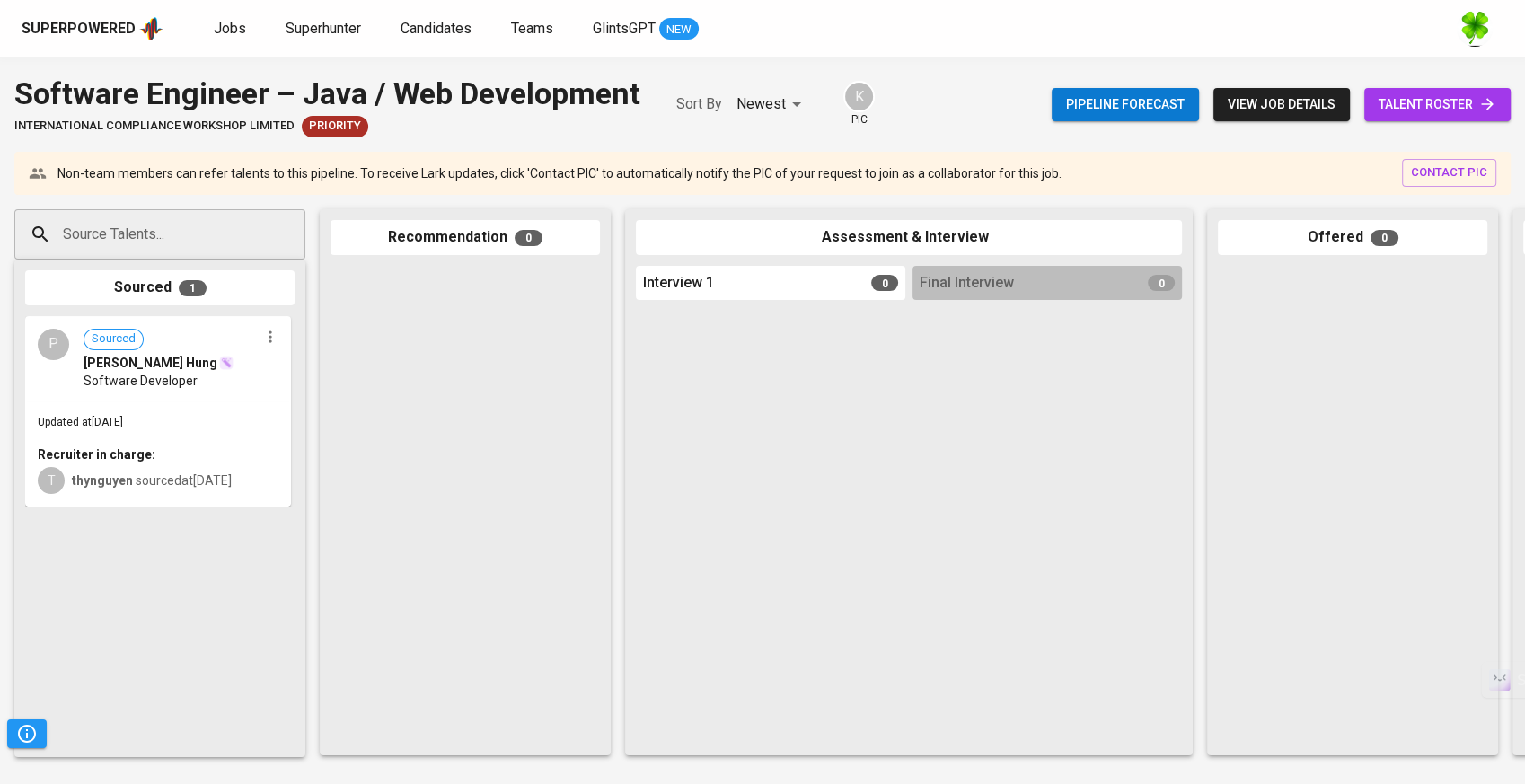
click at [246, 240] on input "Source Talents..." at bounding box center [152, 234] width 189 height 34
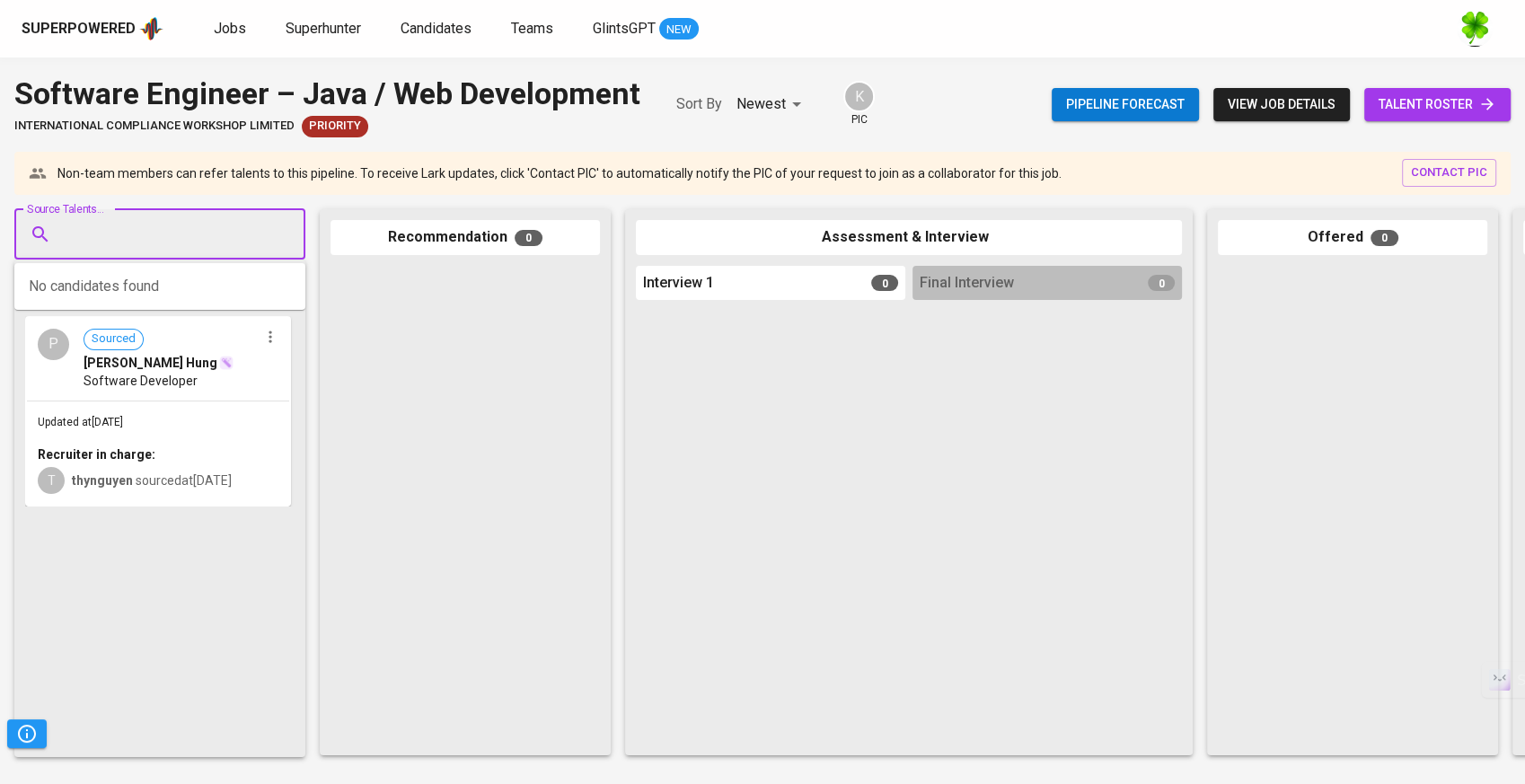
paste input "tranduydat2031@gmail.com"
type input "tranduydat2031@gmail.com"
click at [176, 277] on div "Đạt Trần" at bounding box center [159, 284] width 169 height 18
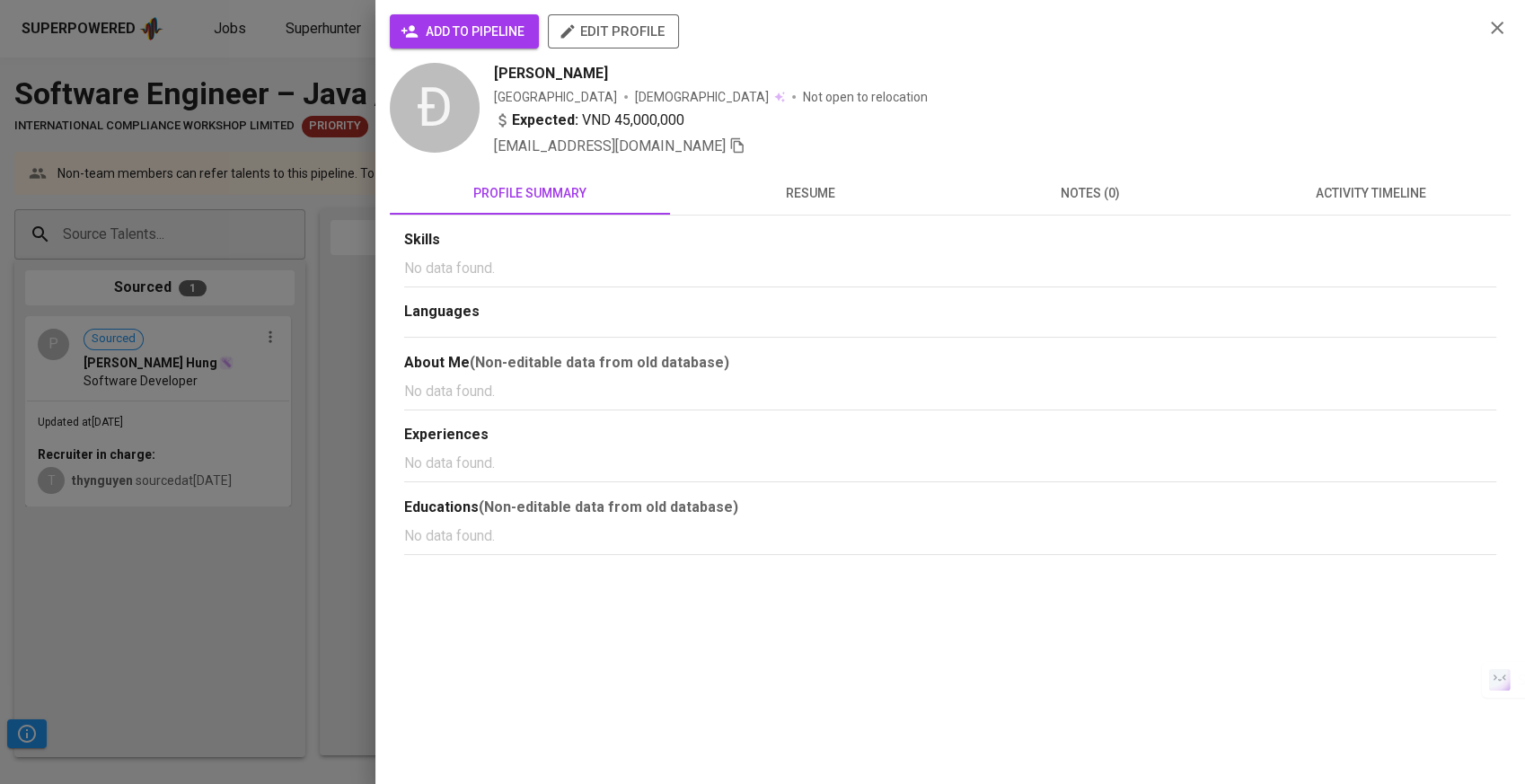
click at [503, 46] on button "add to pipeline" at bounding box center [464, 31] width 149 height 34
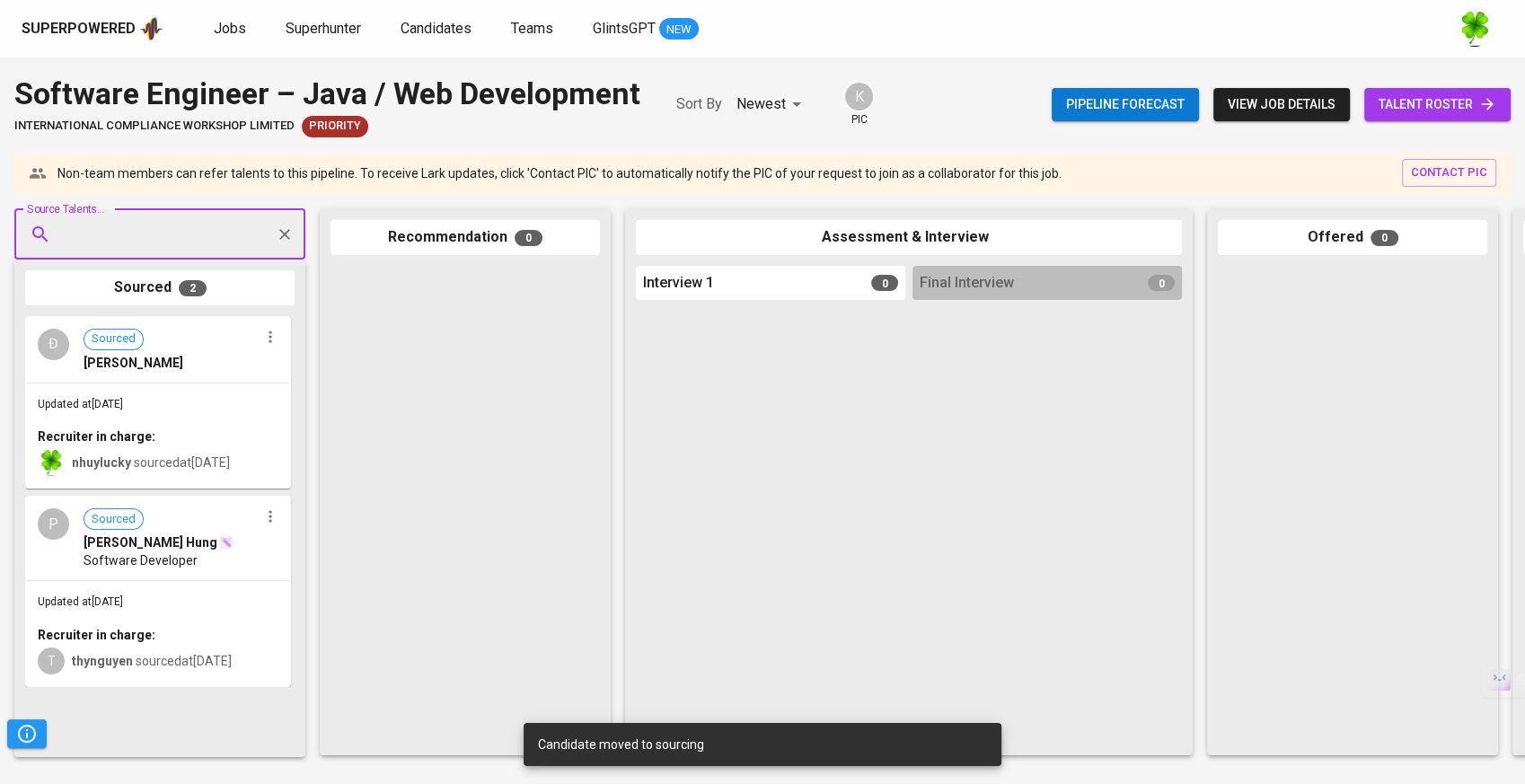
click at [214, 399] on div "Updated at Aug 22, 2025 Recruiter in charge: nhuylucky sourced at Aug 22, 2025" at bounding box center [158, 435] width 262 height 104
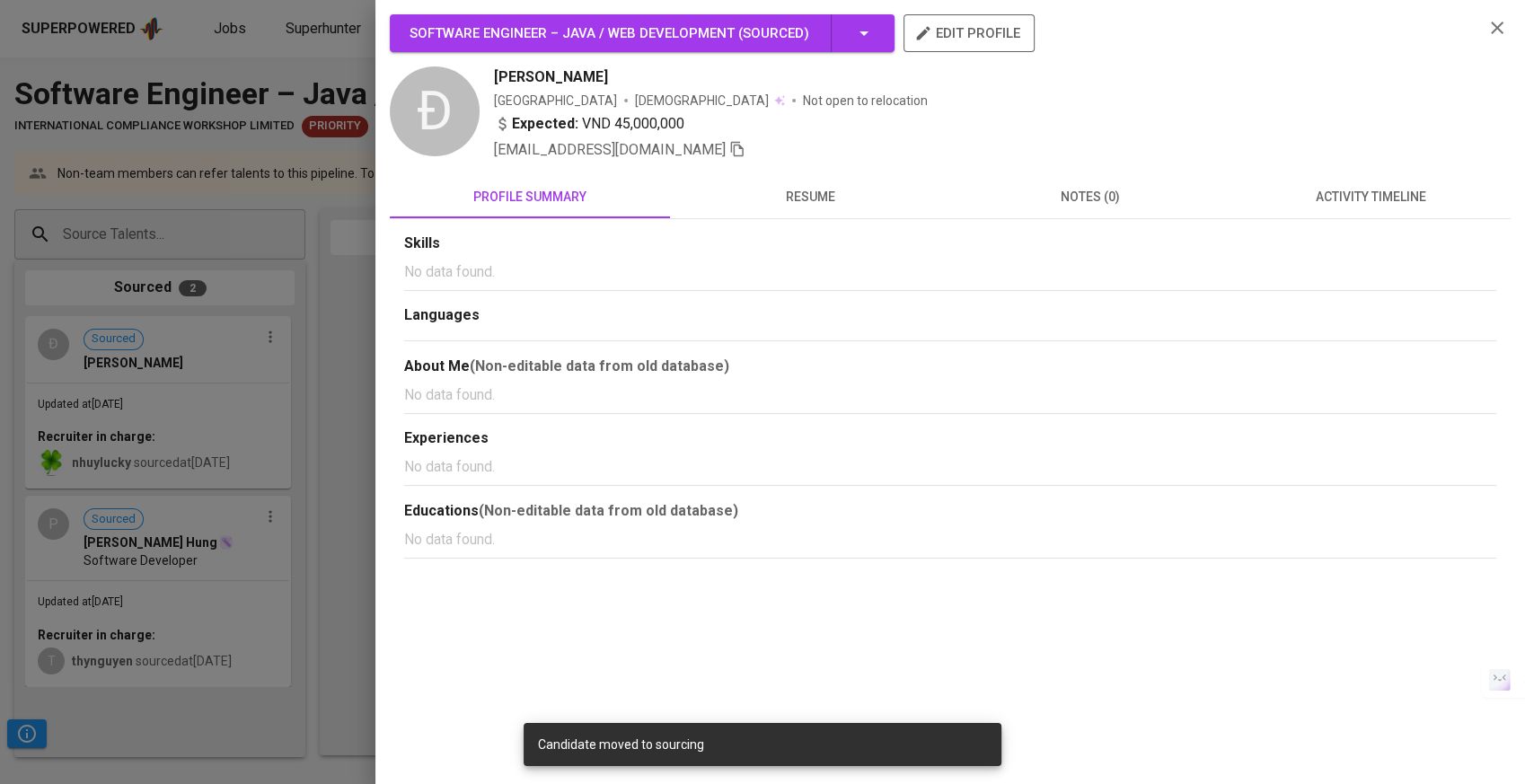
click at [921, 38] on icon "button" at bounding box center [923, 33] width 18 height 18
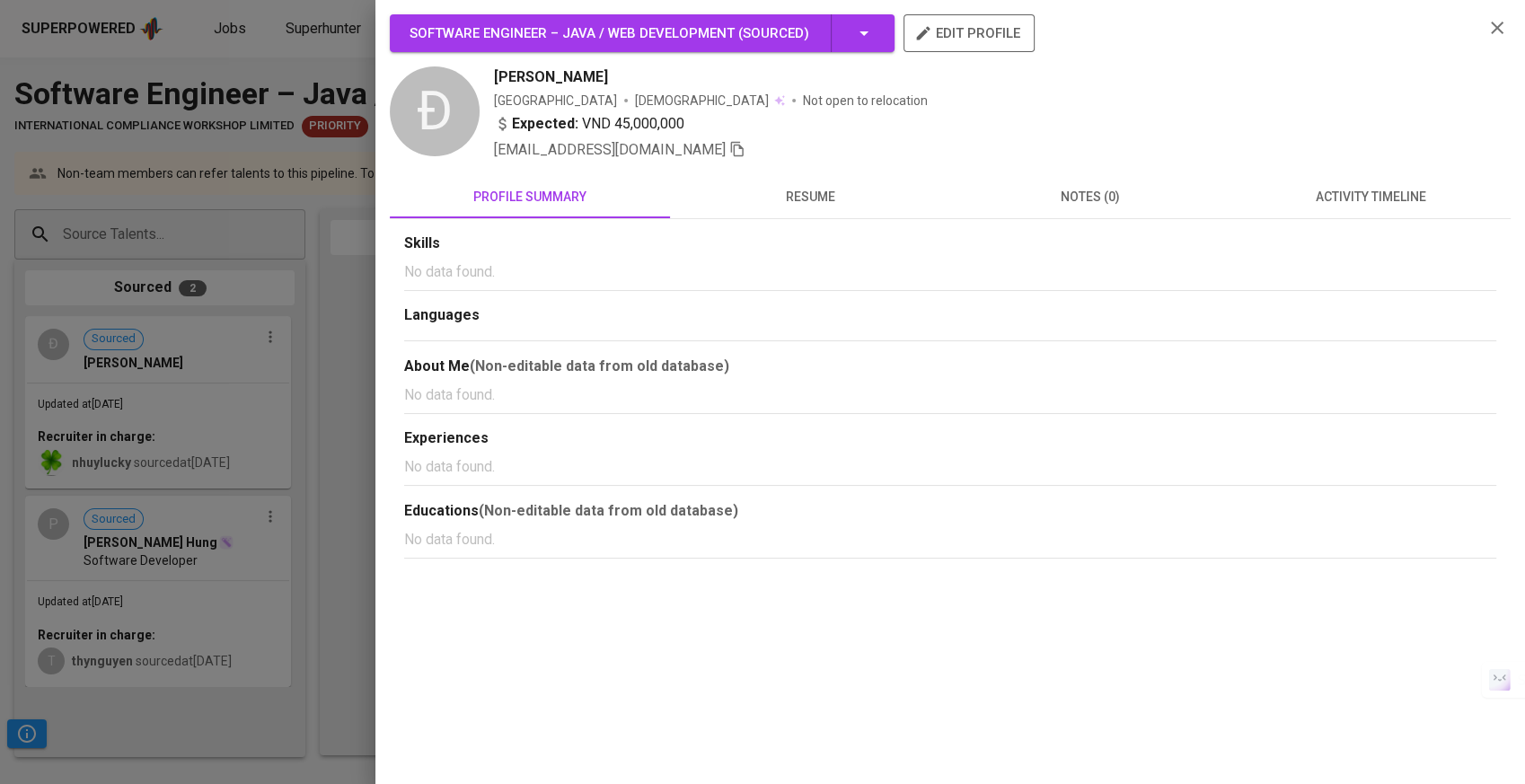
click at [208, 372] on div at bounding box center [762, 392] width 1525 height 784
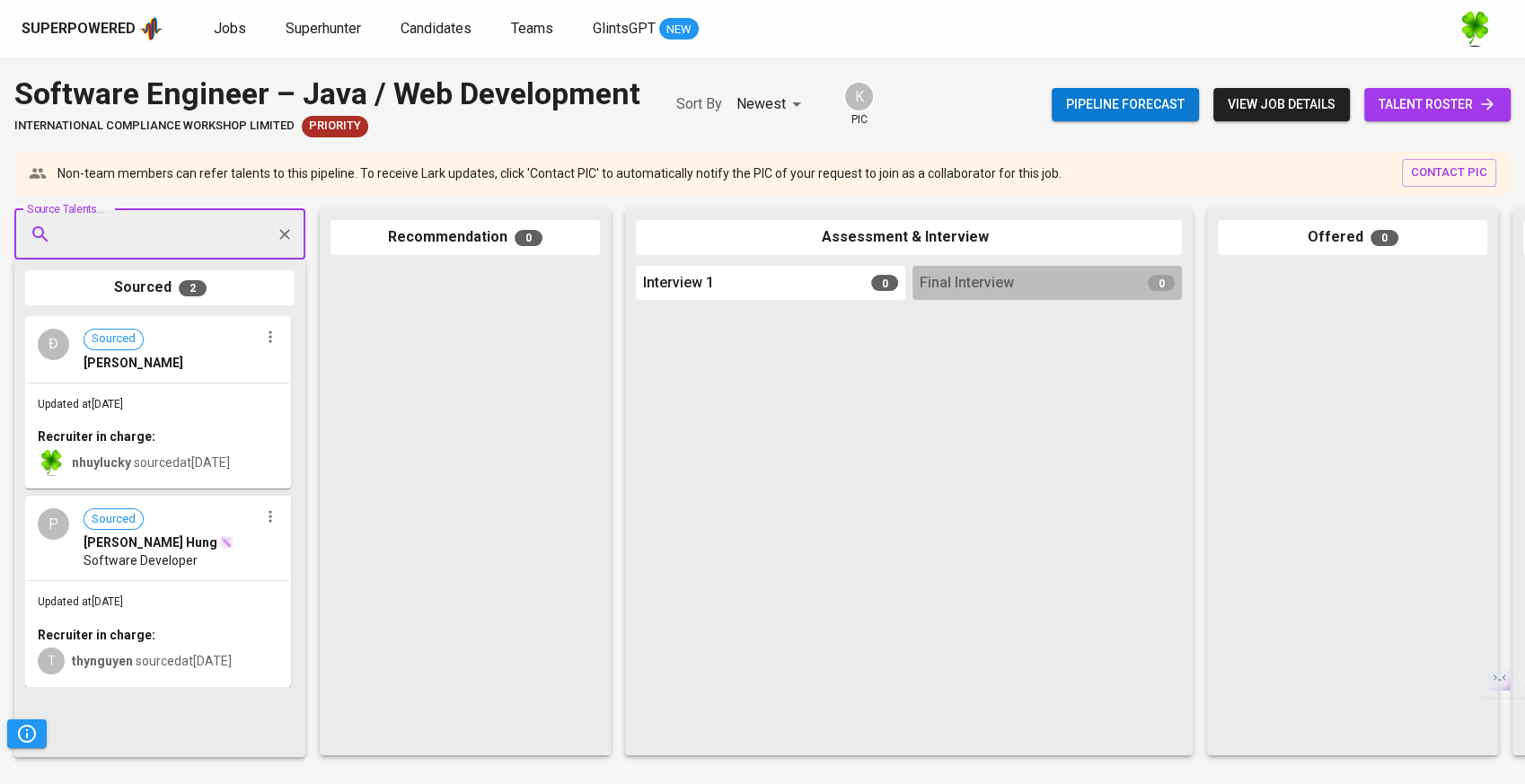
paste input "[PERSON_NAME][DOMAIN_NAME][EMAIL_ADDRESS][DOMAIN_NAME]"
type input "[PERSON_NAME][DOMAIN_NAME][EMAIL_ADDRESS][DOMAIN_NAME]"
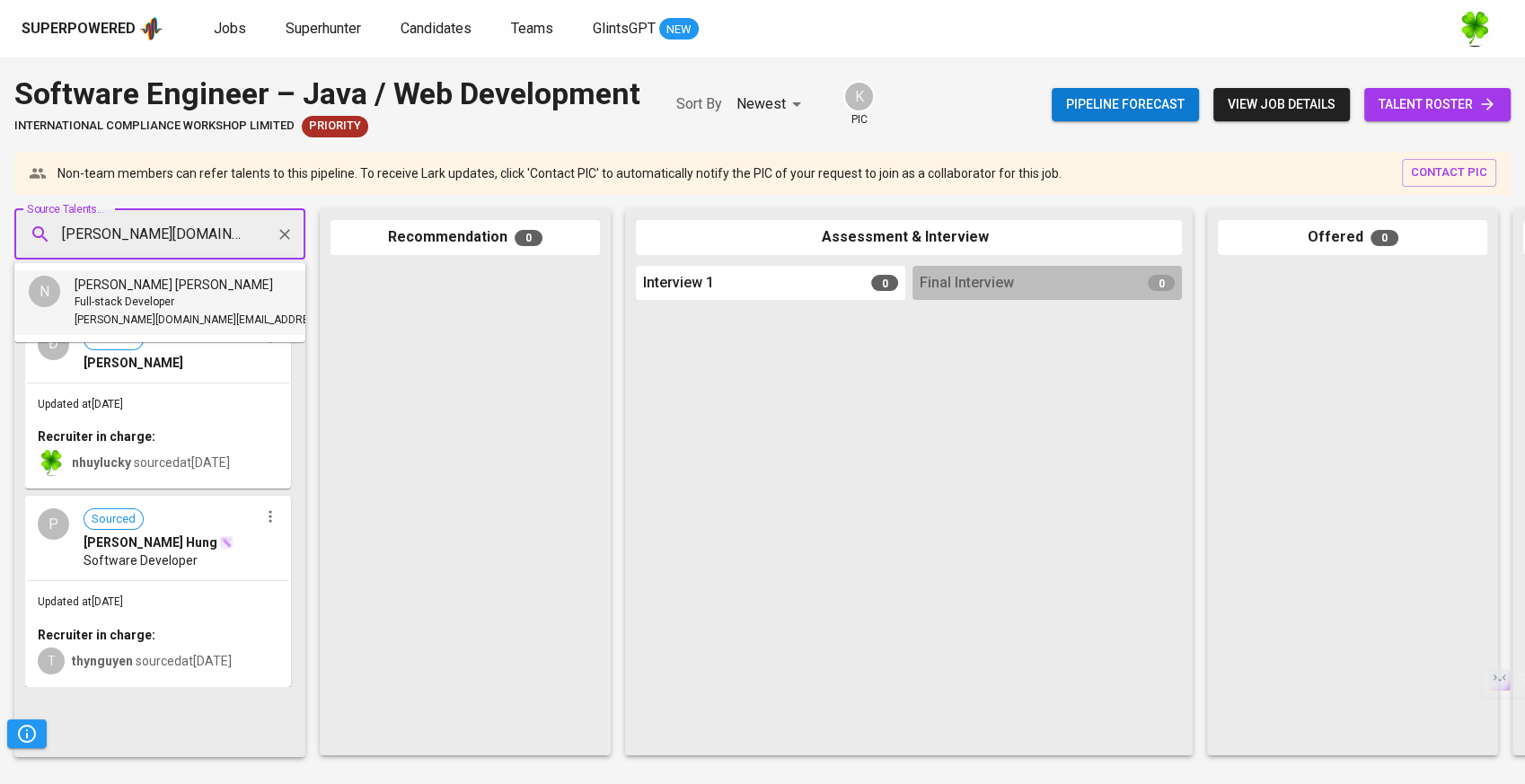
click at [133, 299] on span "Full-stack Developer" at bounding box center [124, 302] width 100 height 18
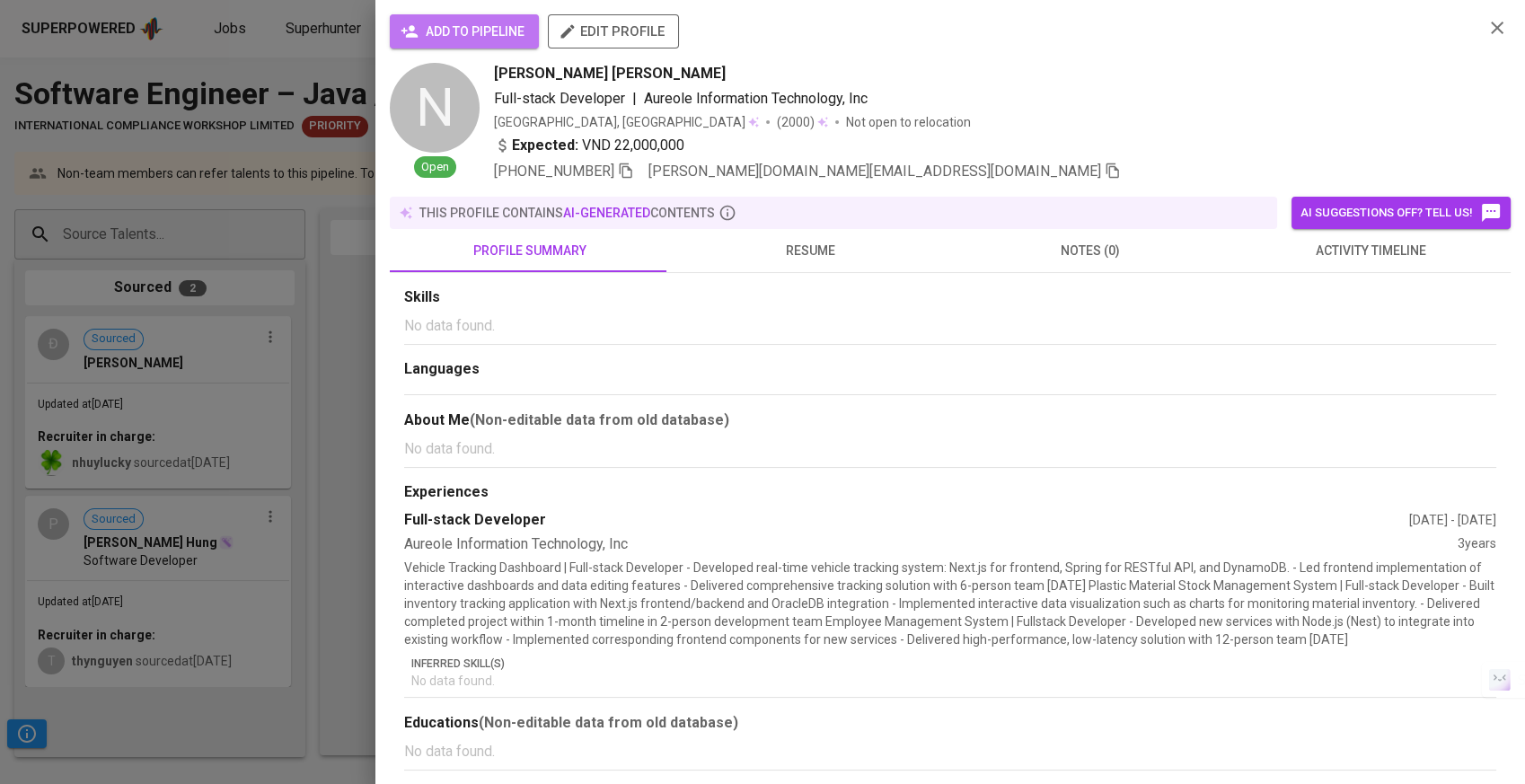
click at [488, 32] on span "add to pipeline" at bounding box center [464, 32] width 120 height 23
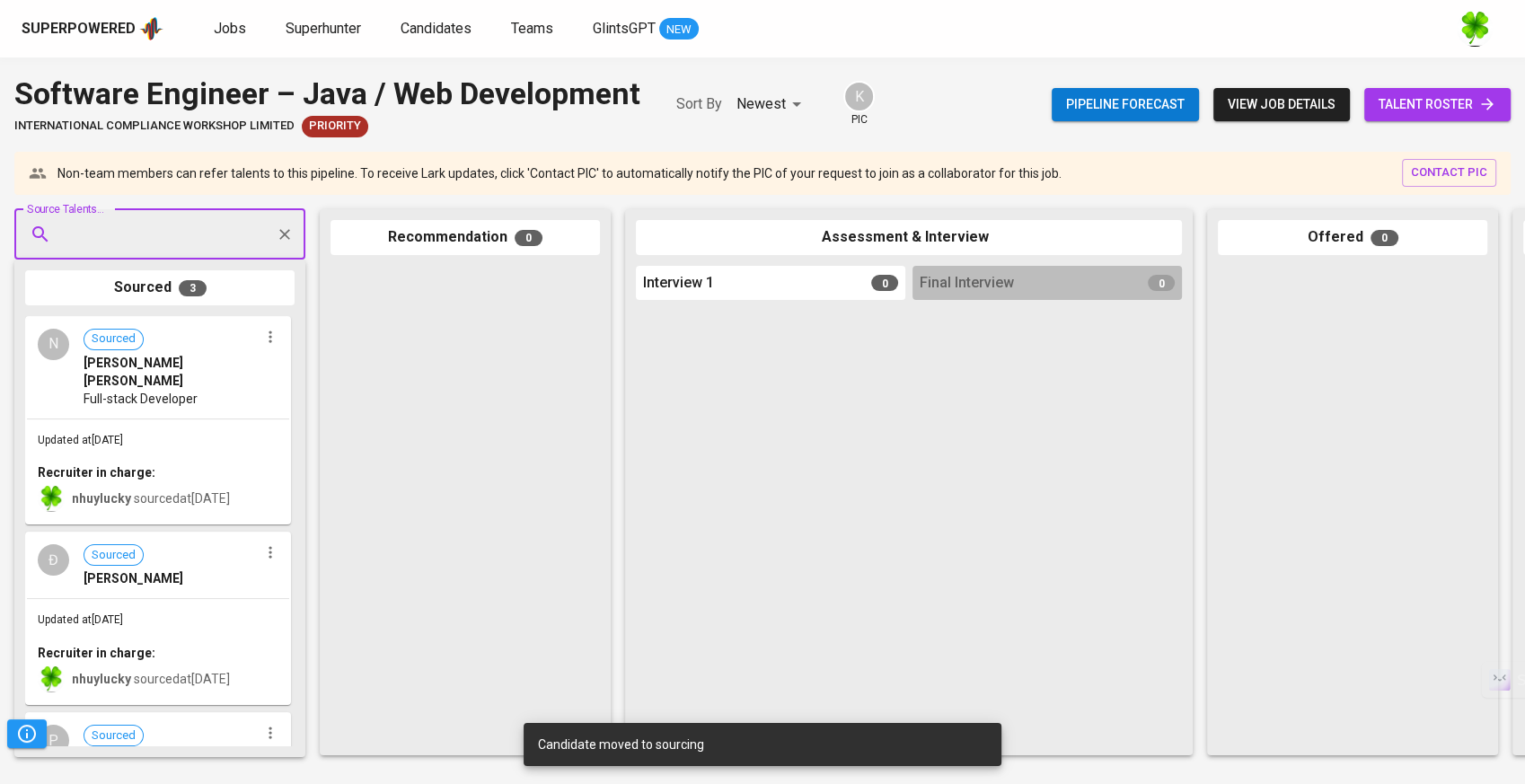
click at [201, 570] on div "Đ Sourced Đạt Trần" at bounding box center [158, 565] width 262 height 65
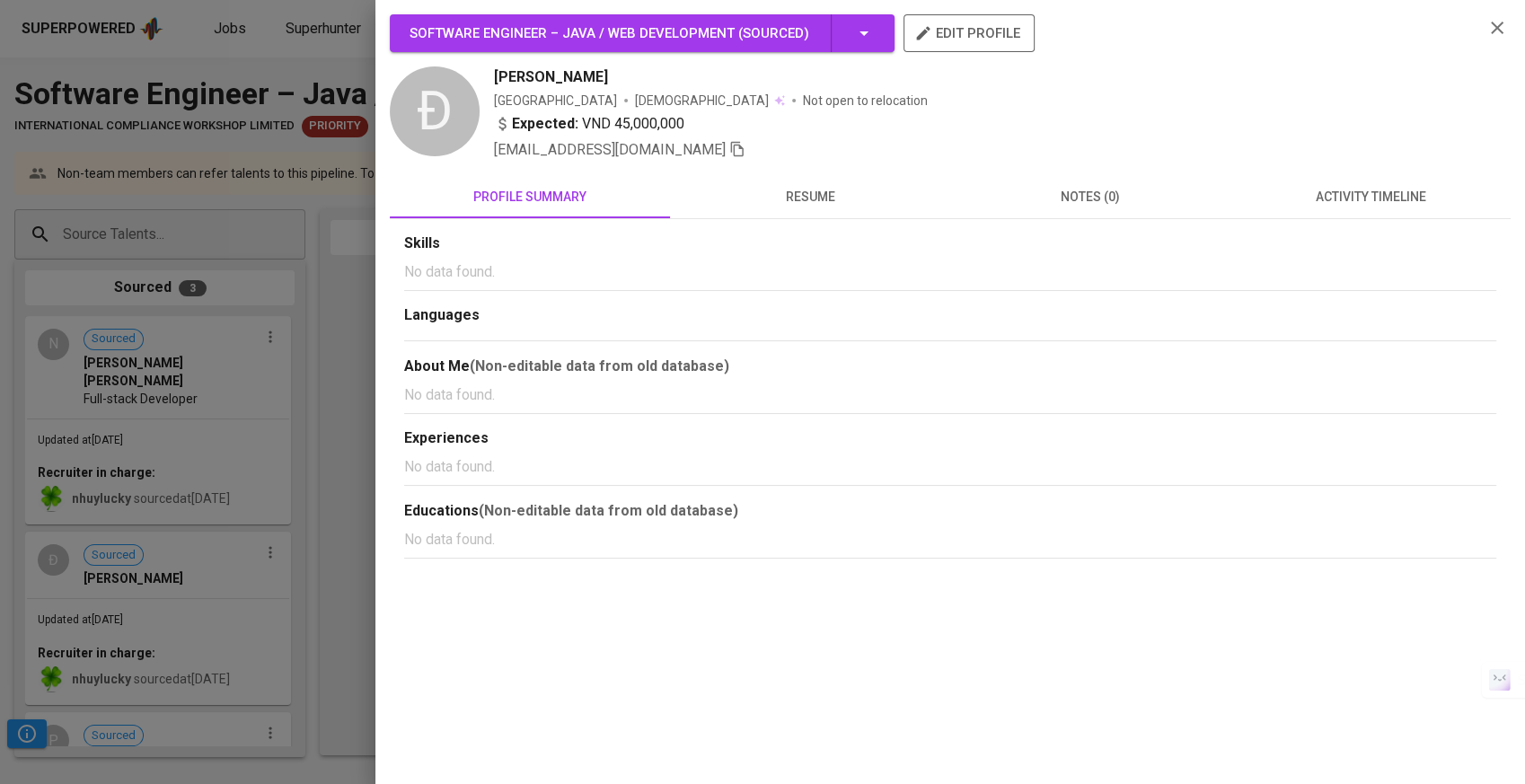
click at [852, 203] on span "resume" at bounding box center [809, 197] width 258 height 23
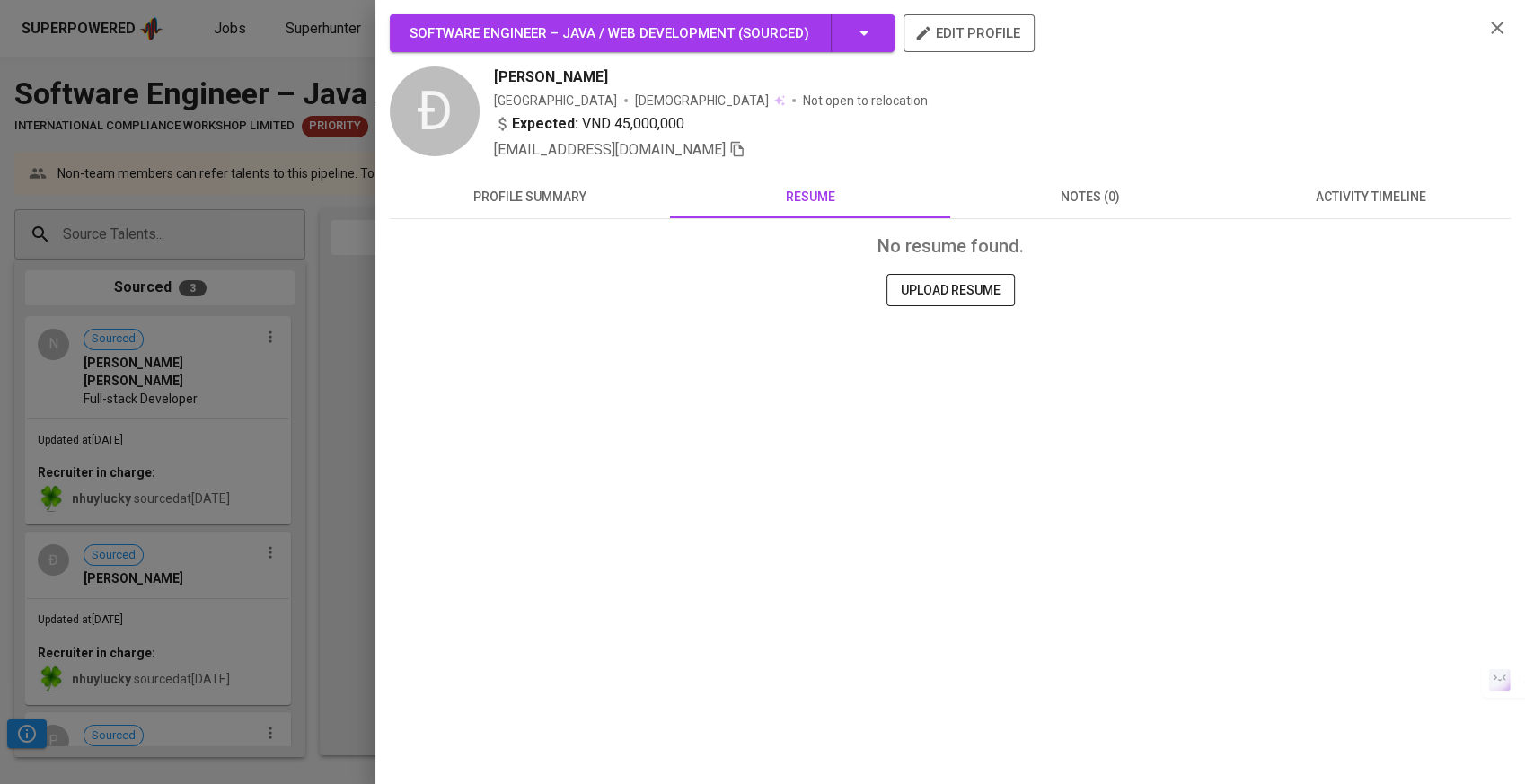
click at [282, 449] on div at bounding box center [762, 392] width 1525 height 784
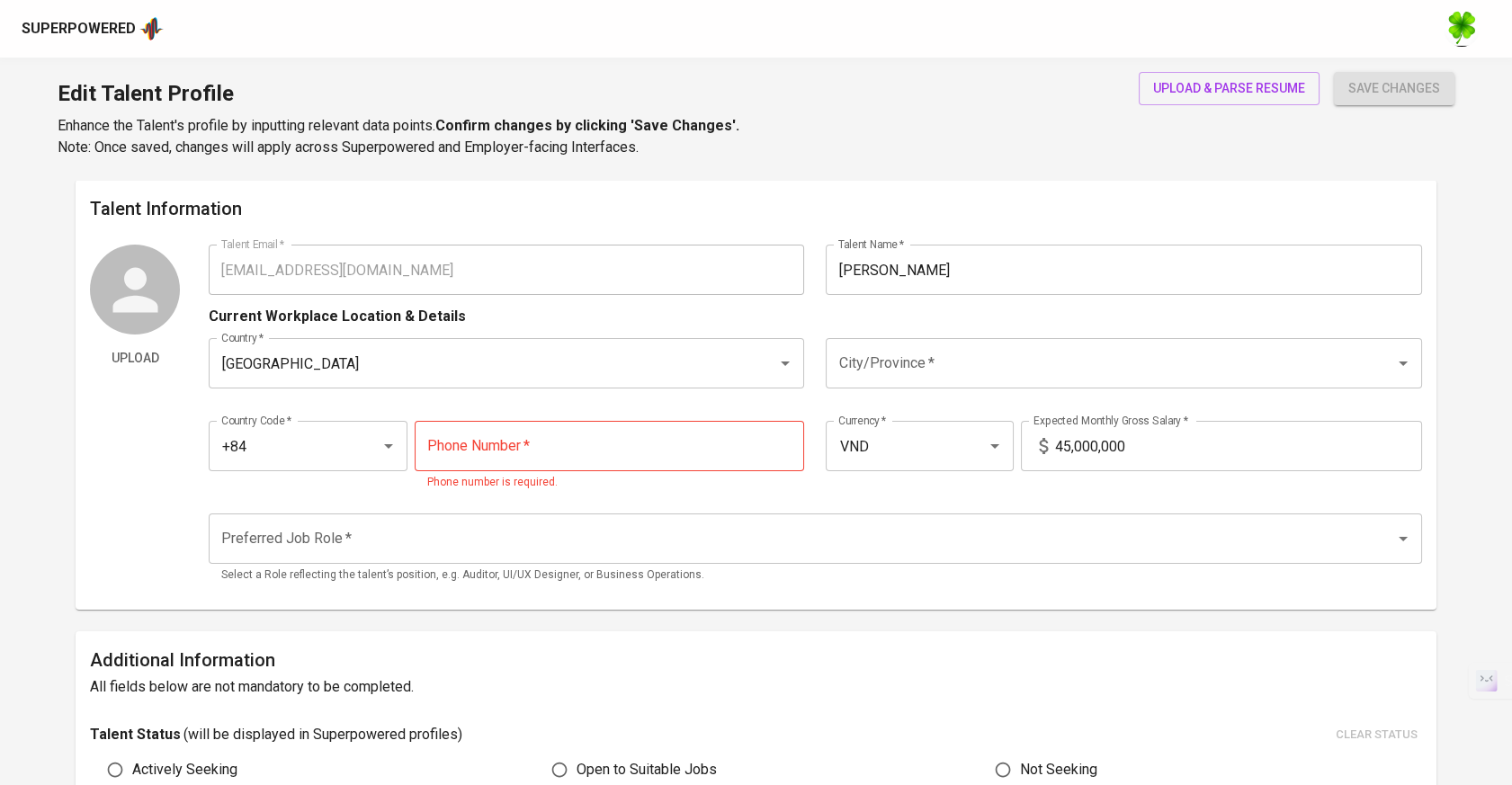
click at [678, 444] on input "tel" at bounding box center [609, 447] width 390 height 51
click at [1266, 102] on button "upload & parse resume" at bounding box center [1229, 88] width 181 height 33
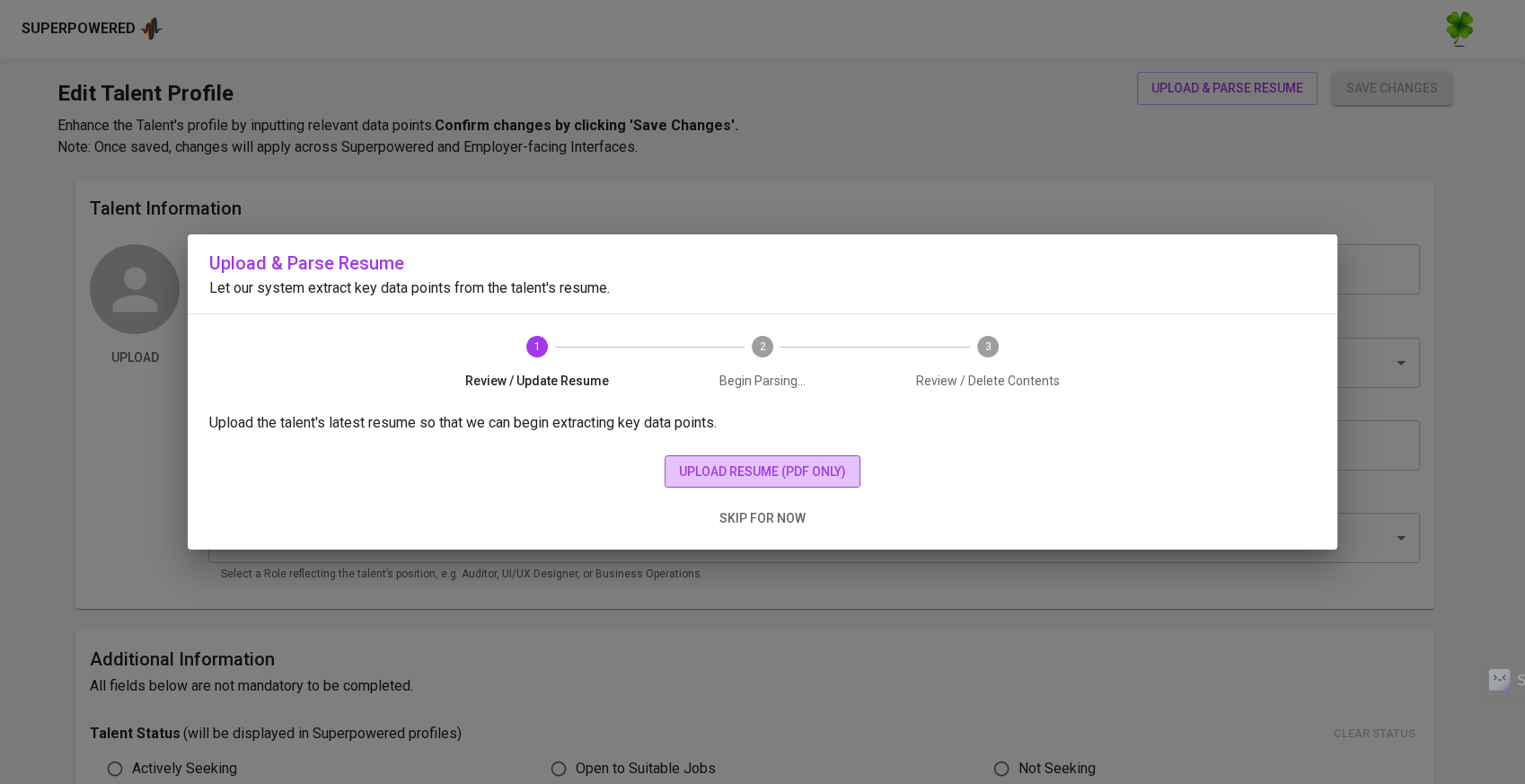
click at [772, 471] on span "upload resume (pdf only)" at bounding box center [762, 472] width 167 height 23
click at [693, 463] on span "upload resume (pdf only)" at bounding box center [762, 472] width 167 height 23
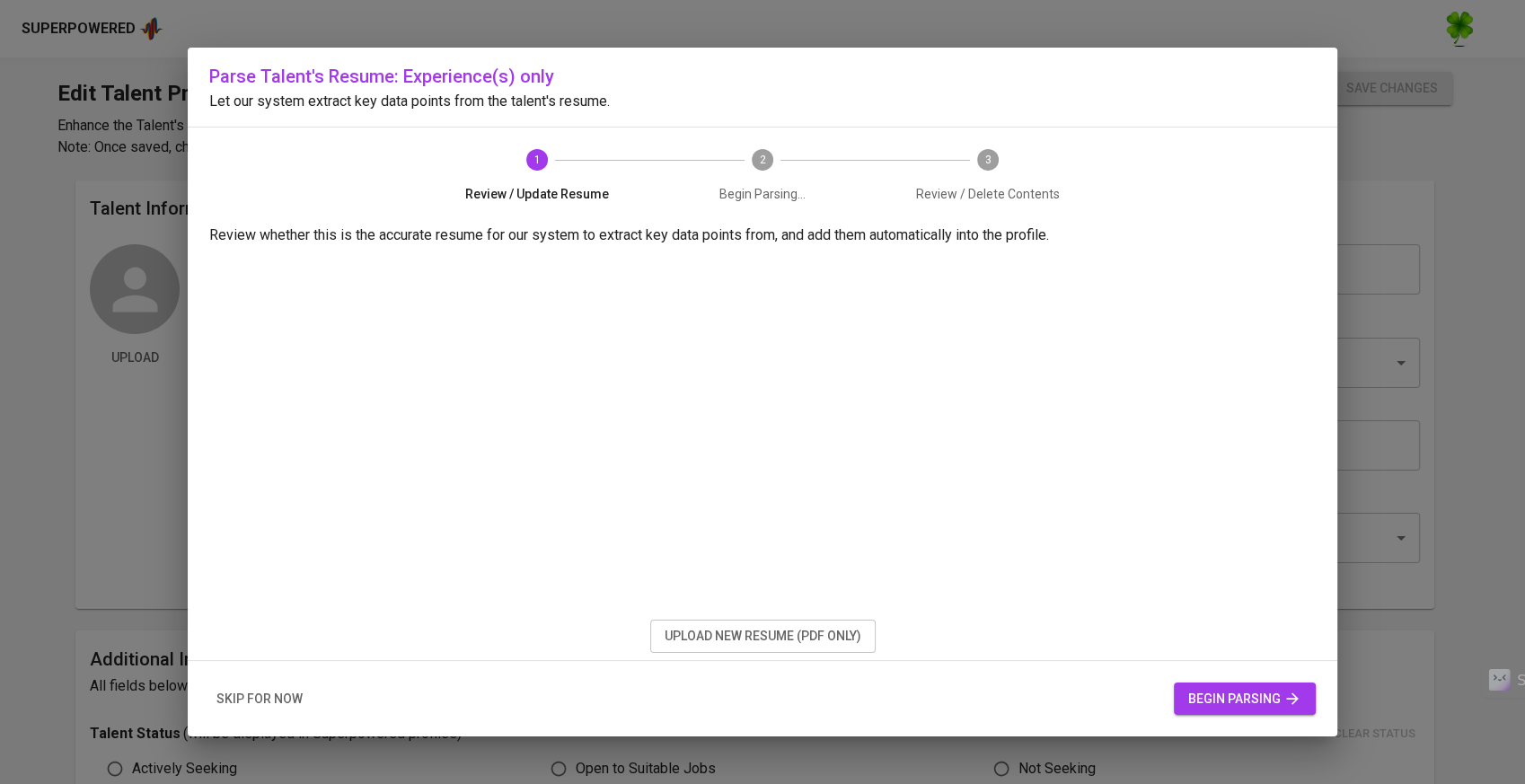
click at [1190, 688] on span "begin parsing" at bounding box center [1244, 699] width 114 height 23
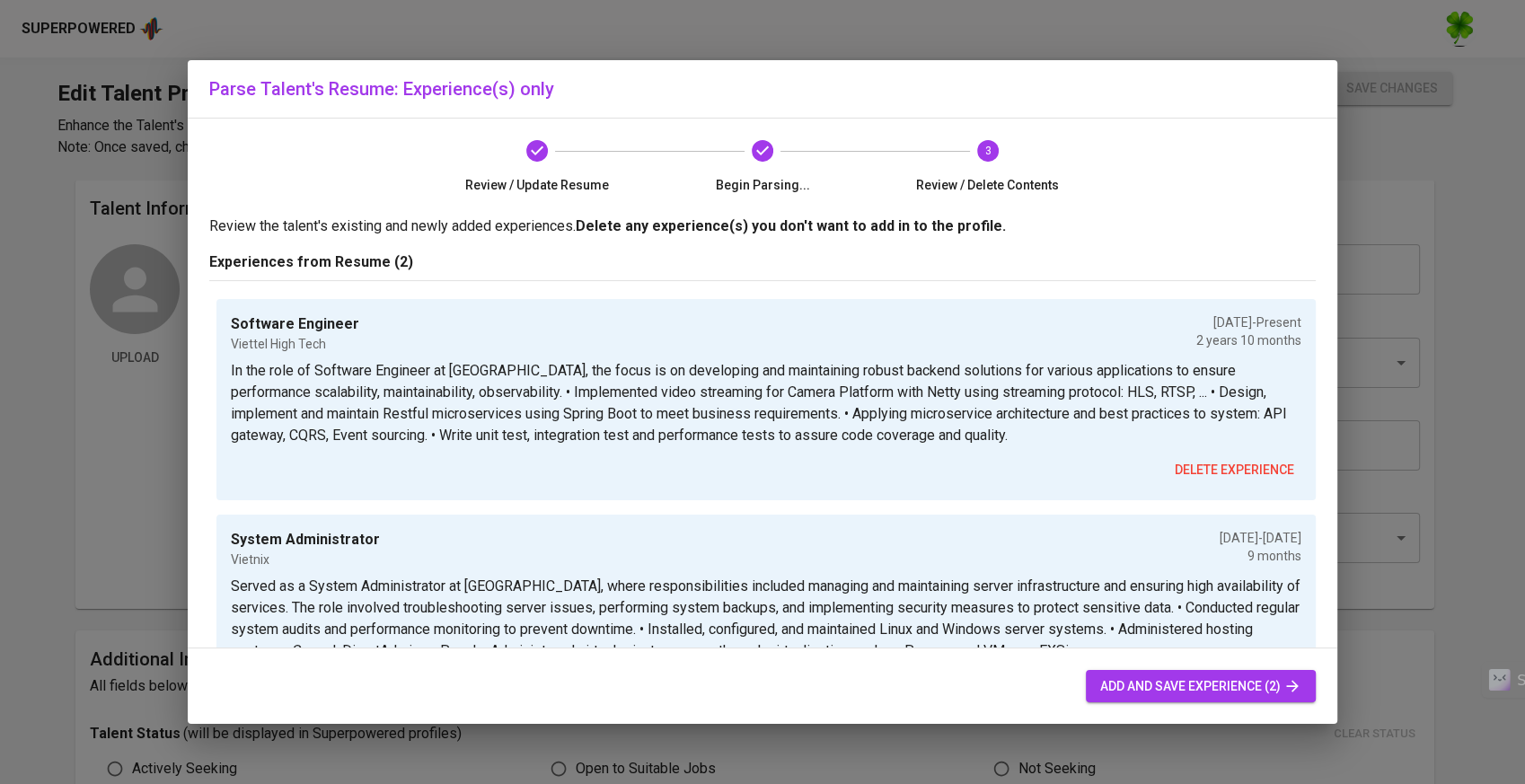
click at [1114, 684] on span "add and save experience (2)" at bounding box center [1201, 686] width 201 height 23
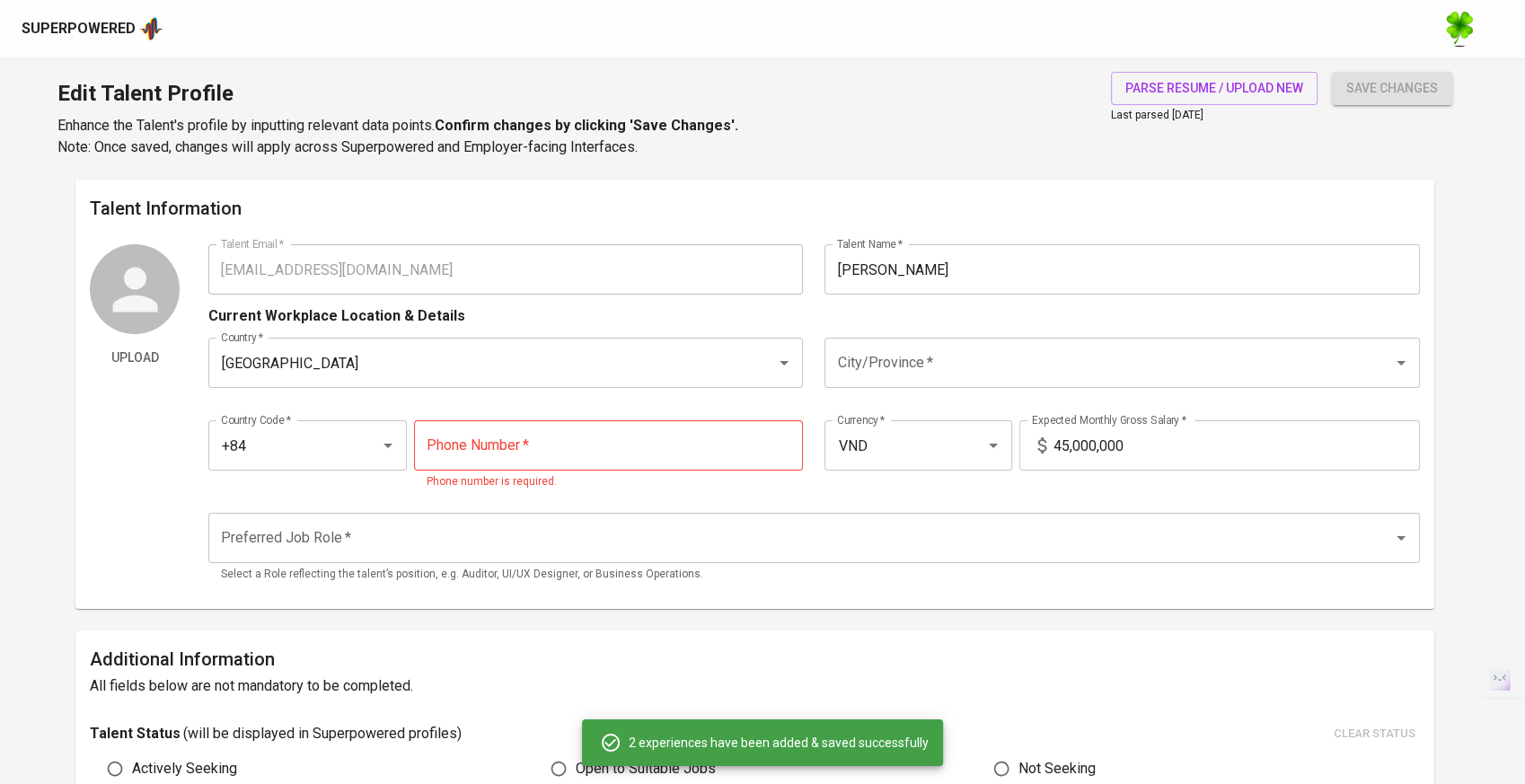
type input "+84"
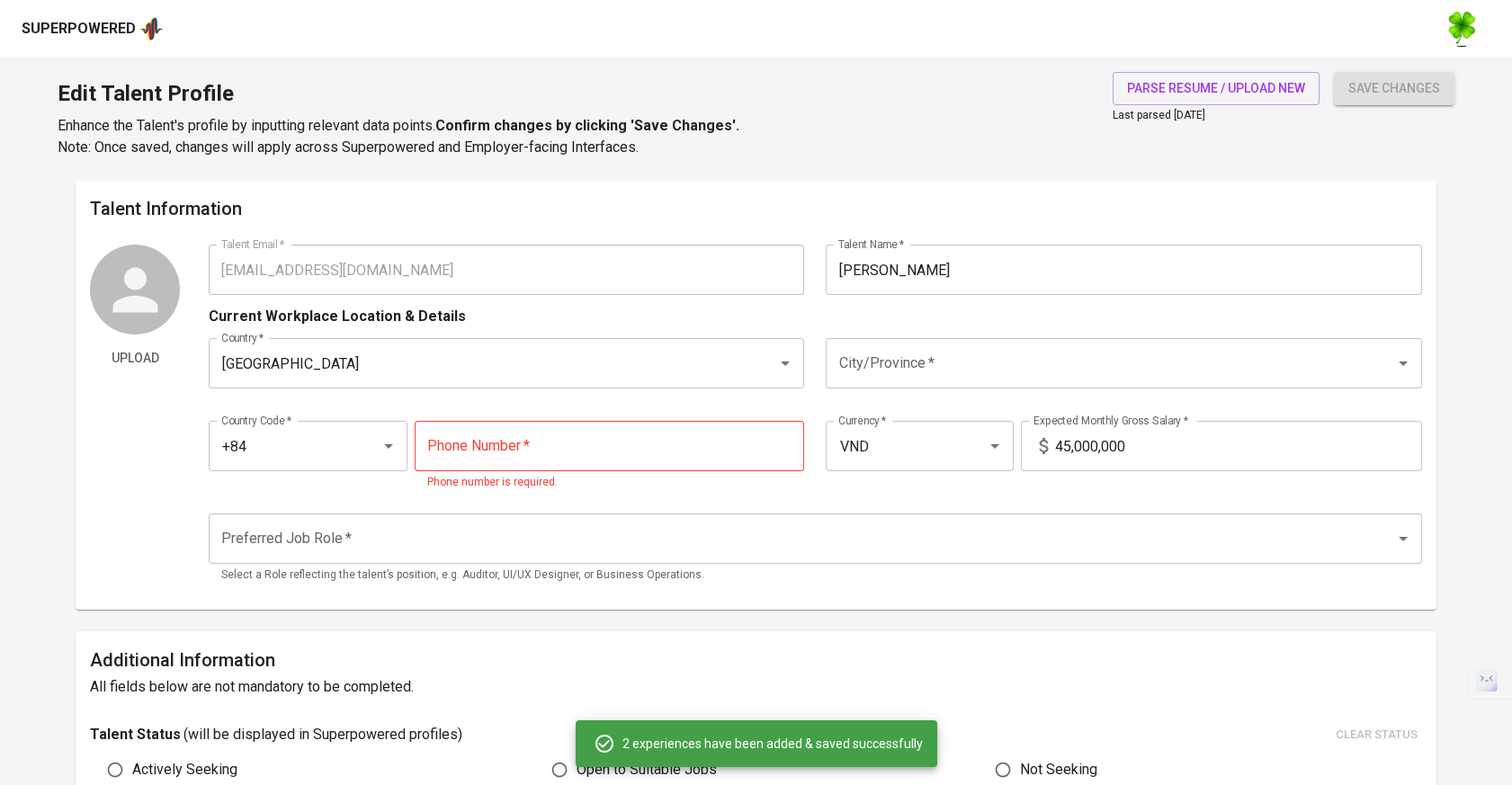
click at [675, 453] on input "tel" at bounding box center [609, 447] width 390 height 51
paste input "961-672-821"
type input "961-672-821"
click at [1185, 435] on input "45,000,000" at bounding box center [1238, 447] width 367 height 51
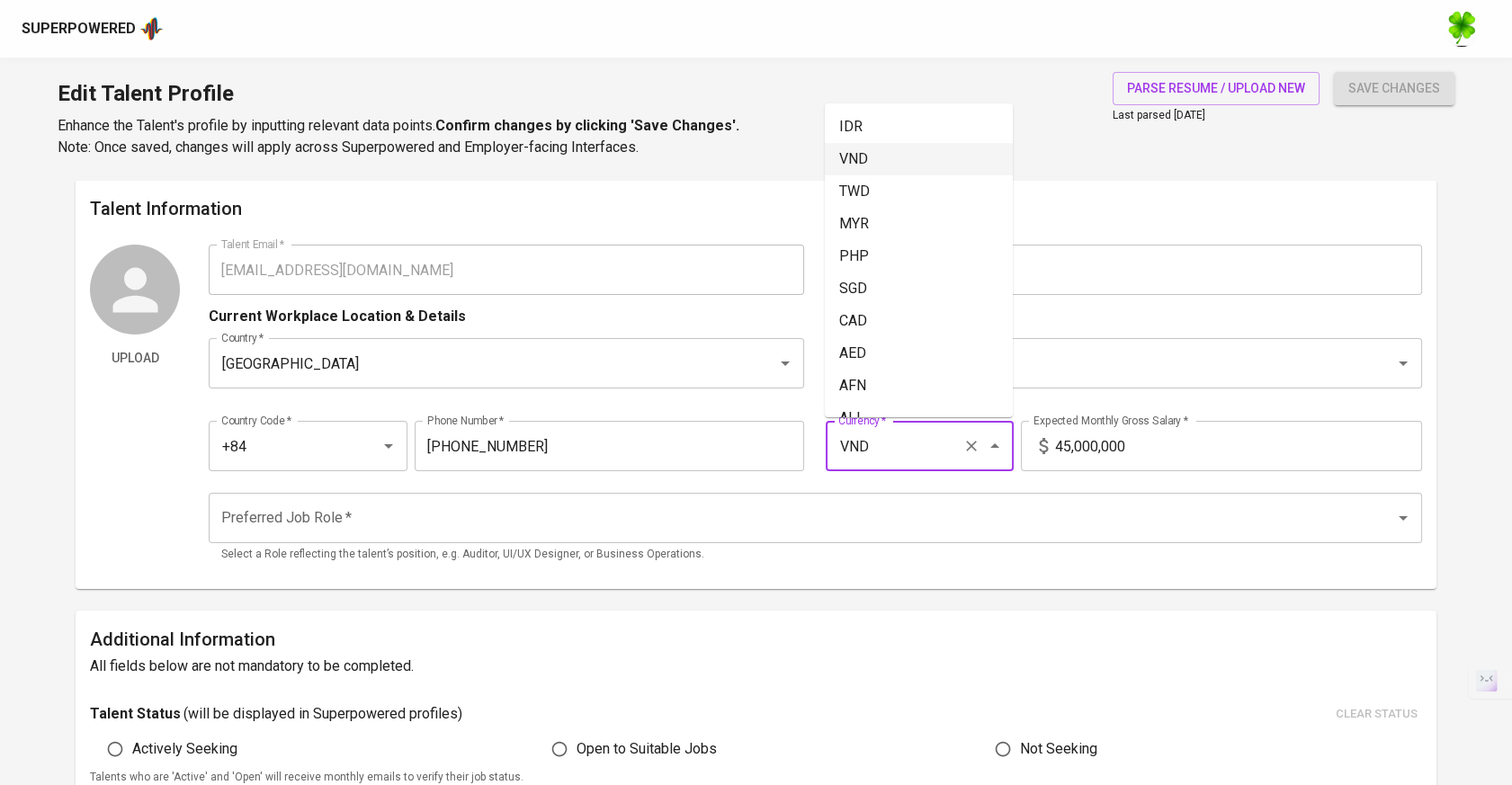
click at [925, 445] on input "VND" at bounding box center [894, 446] width 121 height 34
click at [932, 476] on ul "SGD" at bounding box center [919, 498] width 188 height 47
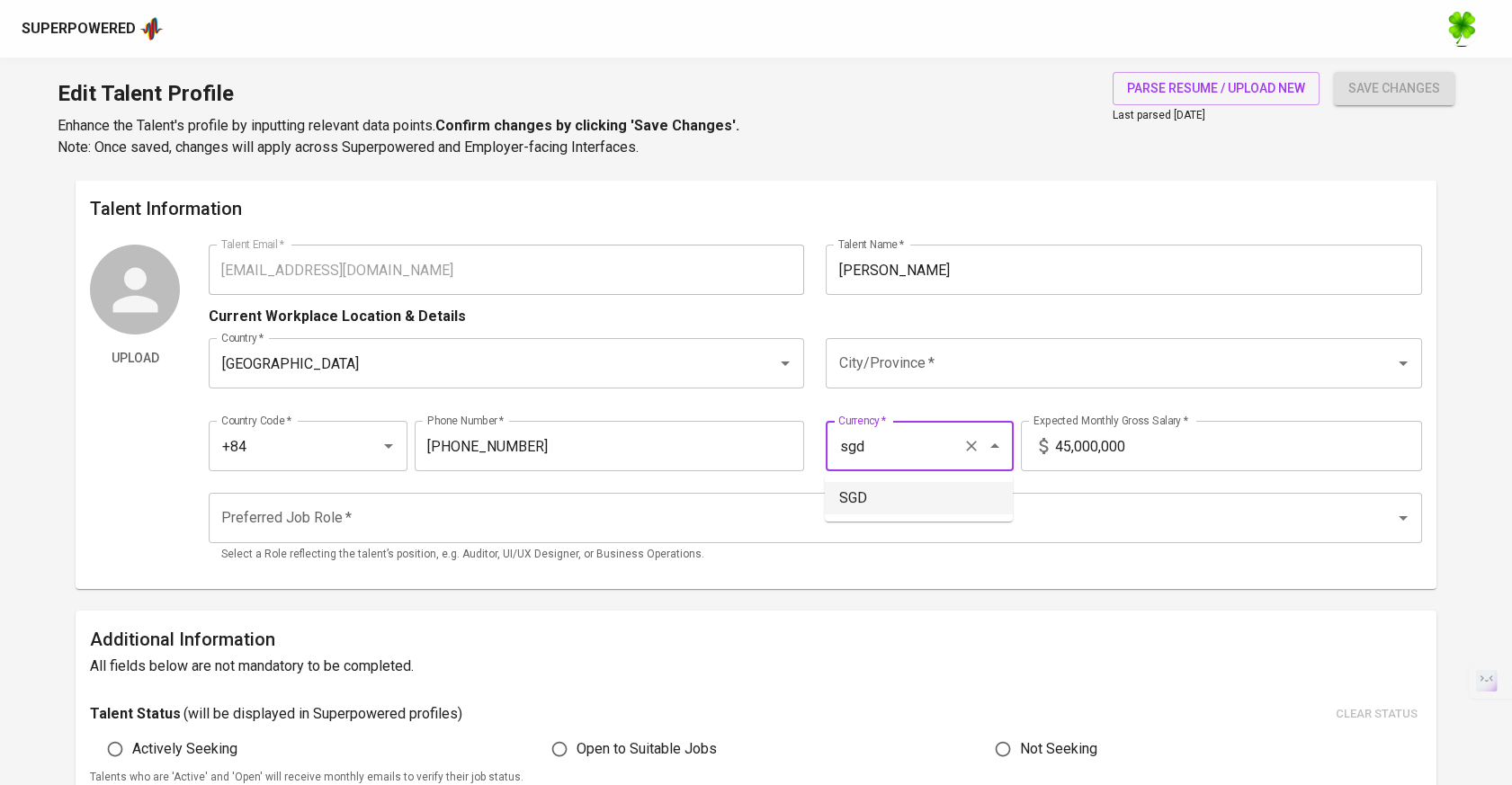
click at [935, 493] on li "SGD" at bounding box center [919, 498] width 188 height 32
type input "SGD"
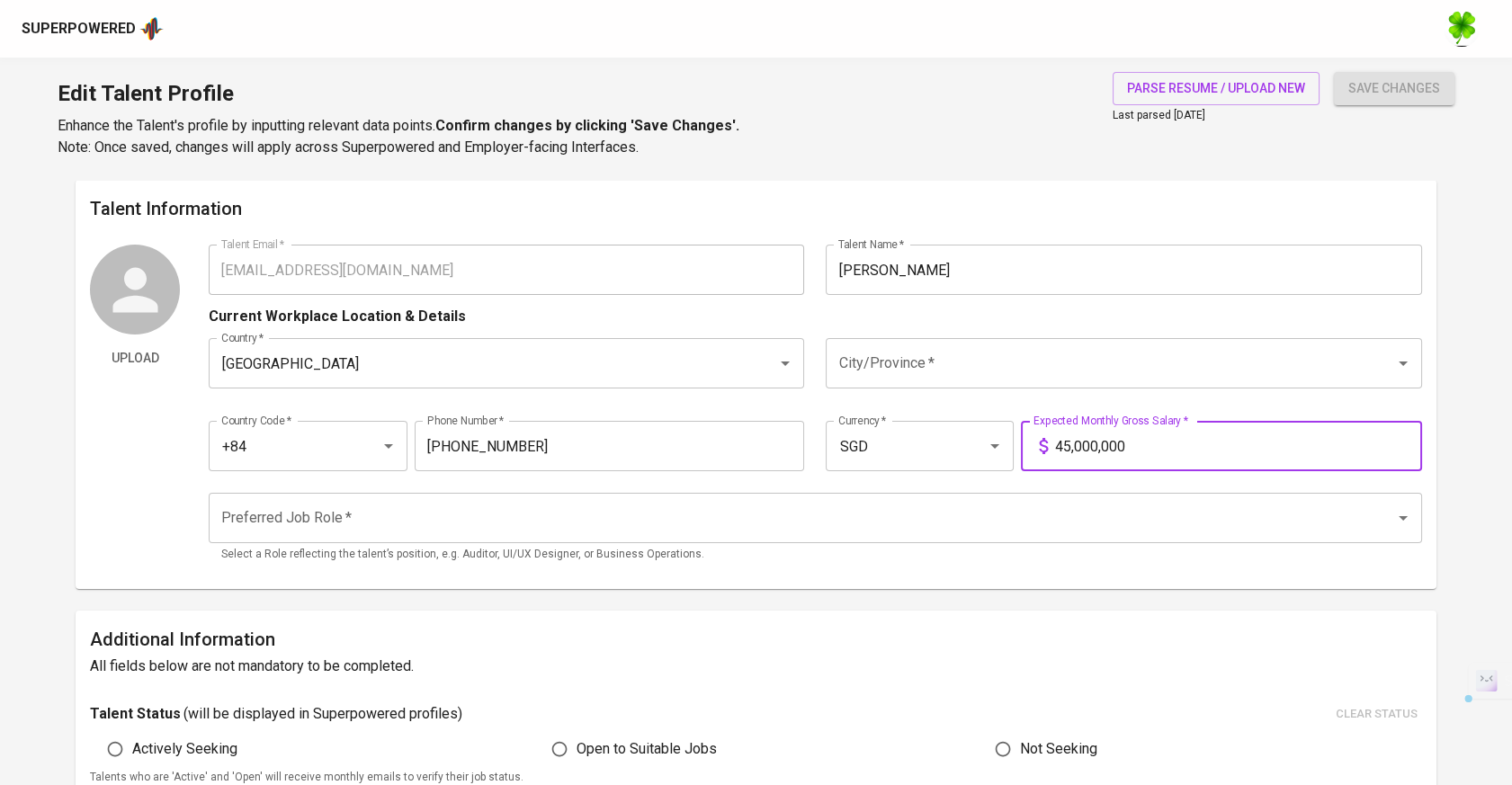
drag, startPoint x: 1110, startPoint y: 443, endPoint x: 1027, endPoint y: 447, distance: 83.1
click at [1027, 447] on div "45,000,000 Expected Monthly Gross Salary *" at bounding box center [1221, 447] width 402 height 51
type input "1,450"
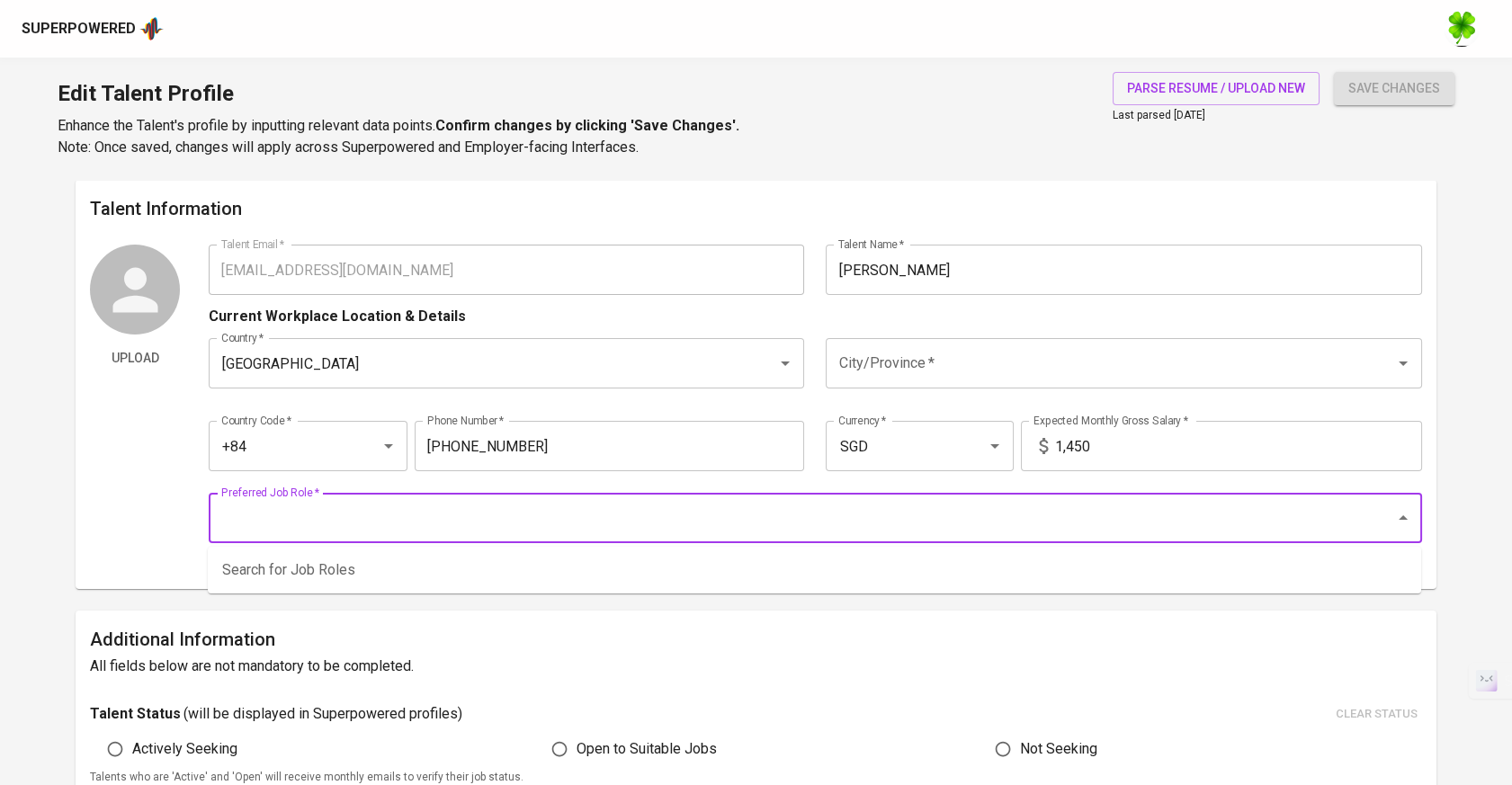
click at [1062, 503] on input "Preferred Job Role   *" at bounding box center [789, 518] width 1146 height 34
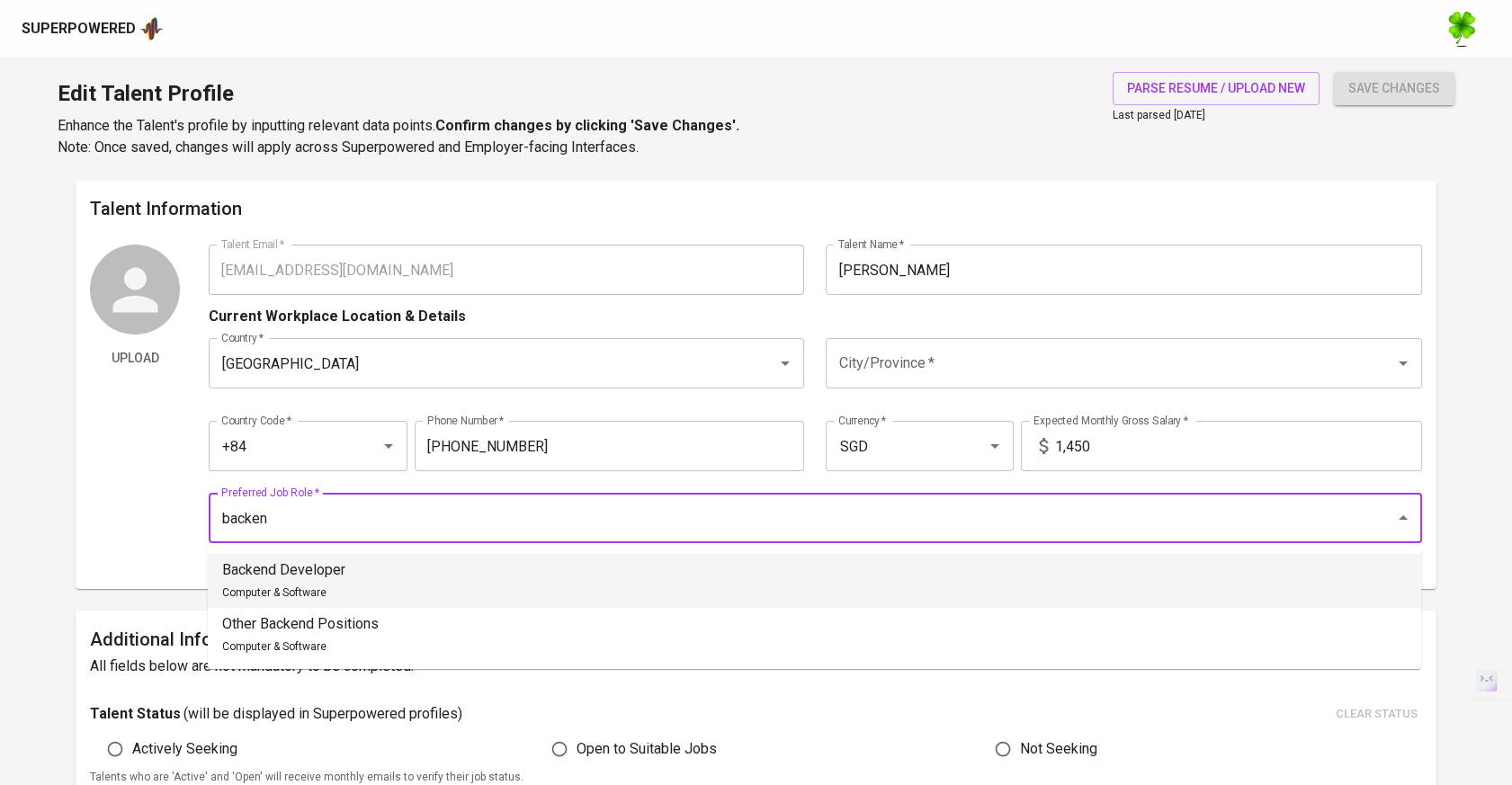
click at [815, 586] on li "Backend Developer Computer & Software" at bounding box center [814, 580] width 1213 height 54
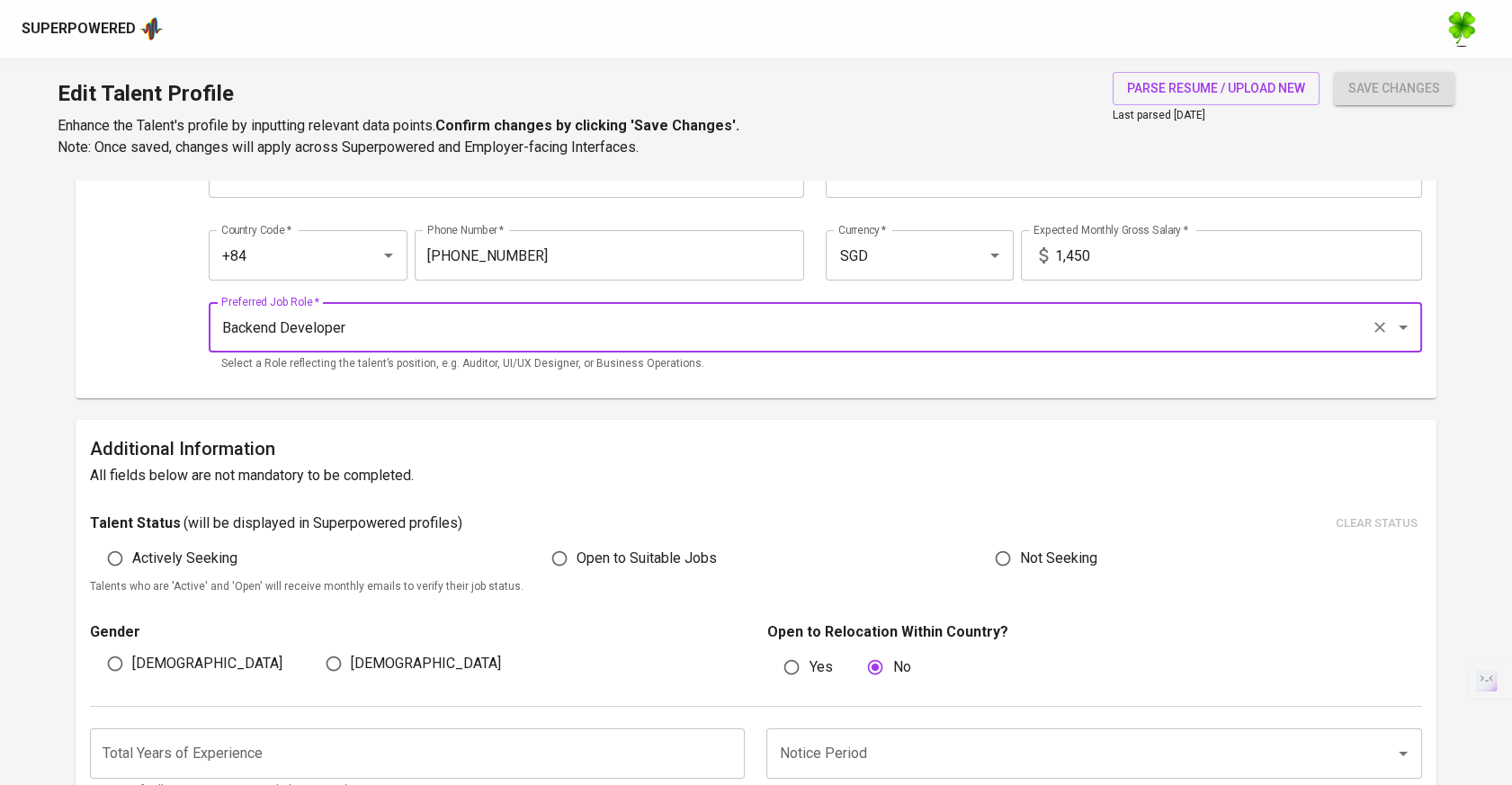
scroll to position [199, 0]
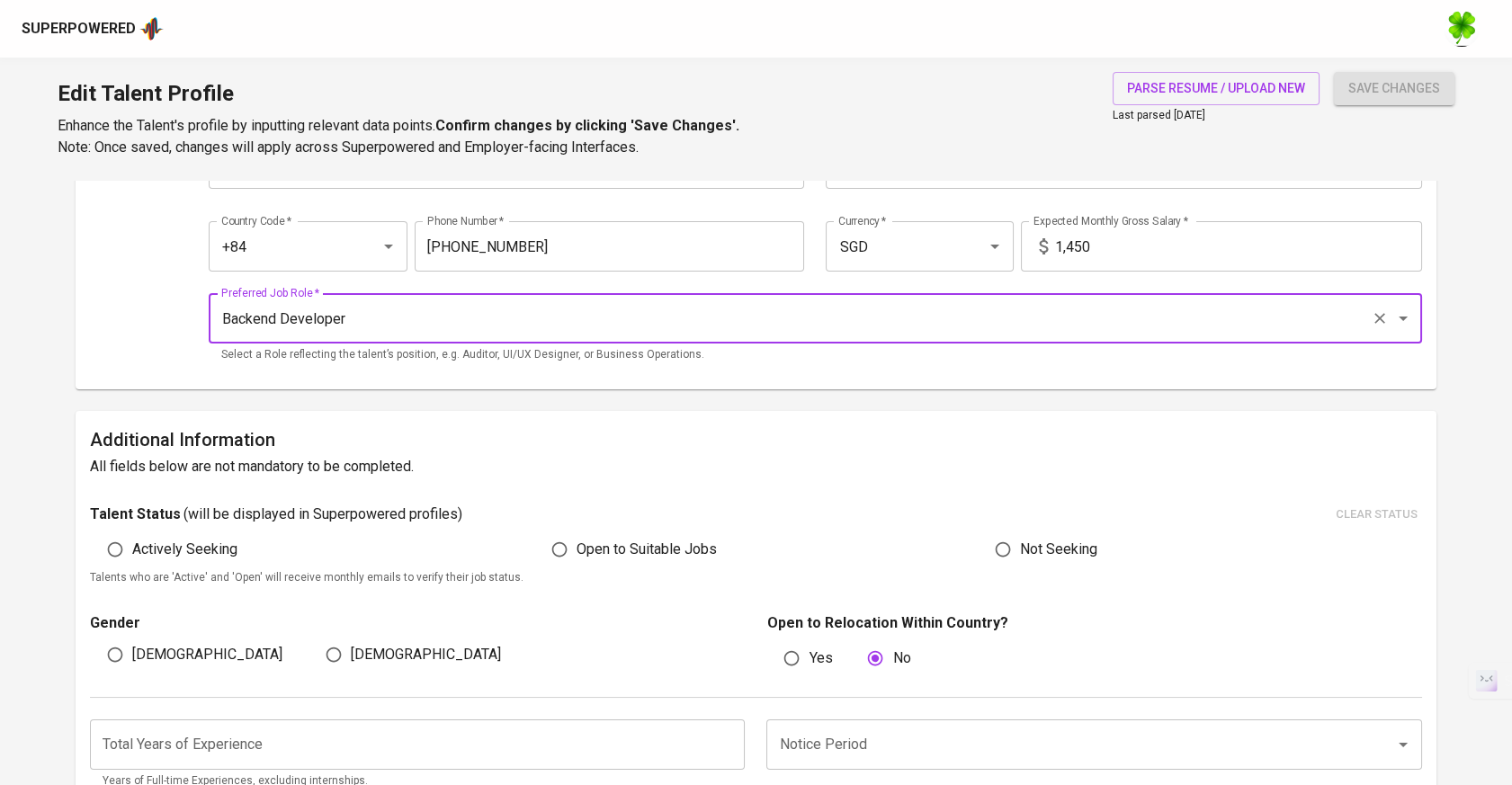
type input "Backend Developer"
click at [622, 542] on span "Open to Suitable Jobs" at bounding box center [646, 549] width 140 height 22
click at [576, 542] on input "Open to Suitable Jobs" at bounding box center [559, 549] width 34 height 34
radio input "true"
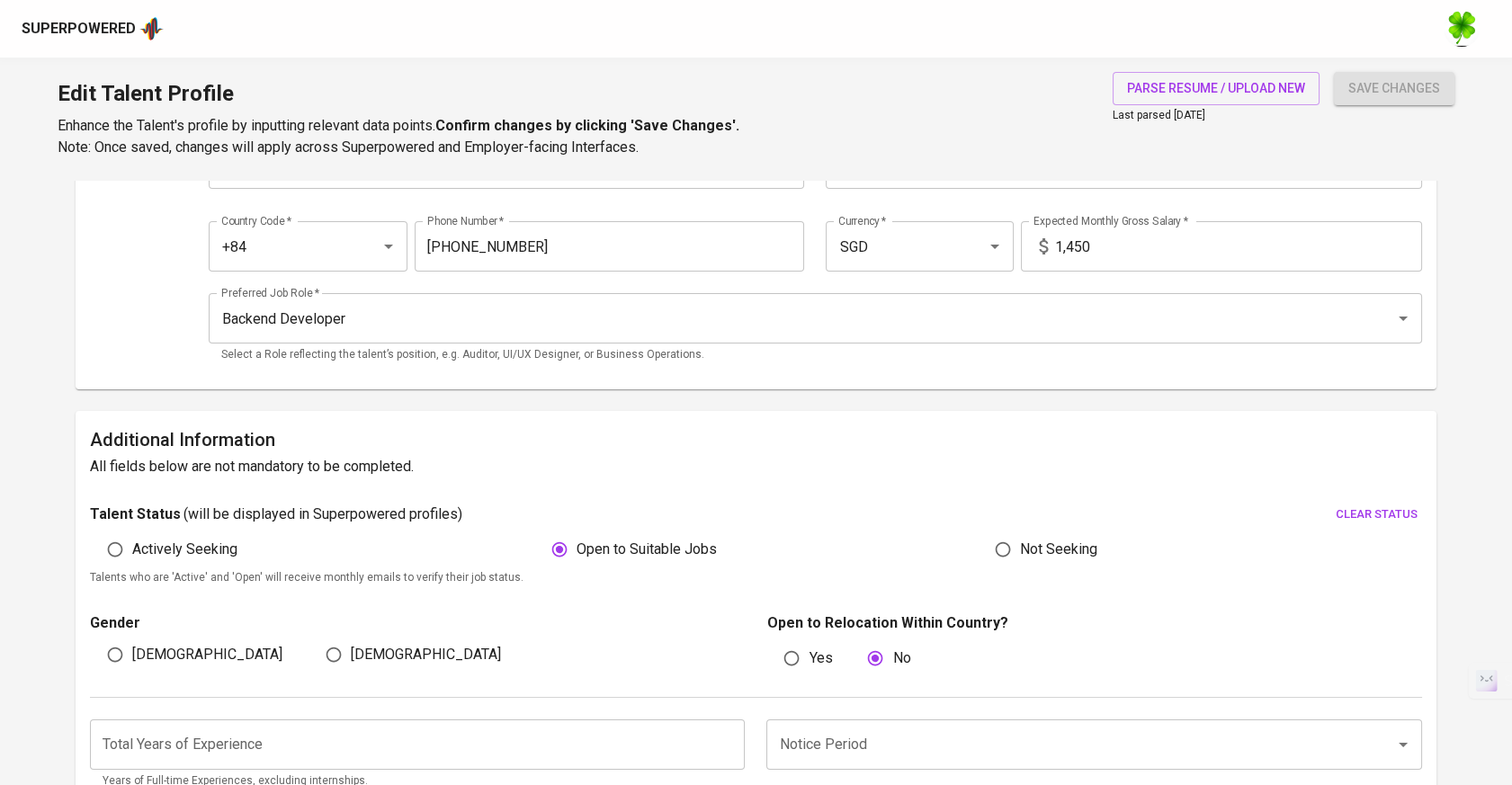
click at [1392, 86] on span "save changes" at bounding box center [1394, 88] width 92 height 23
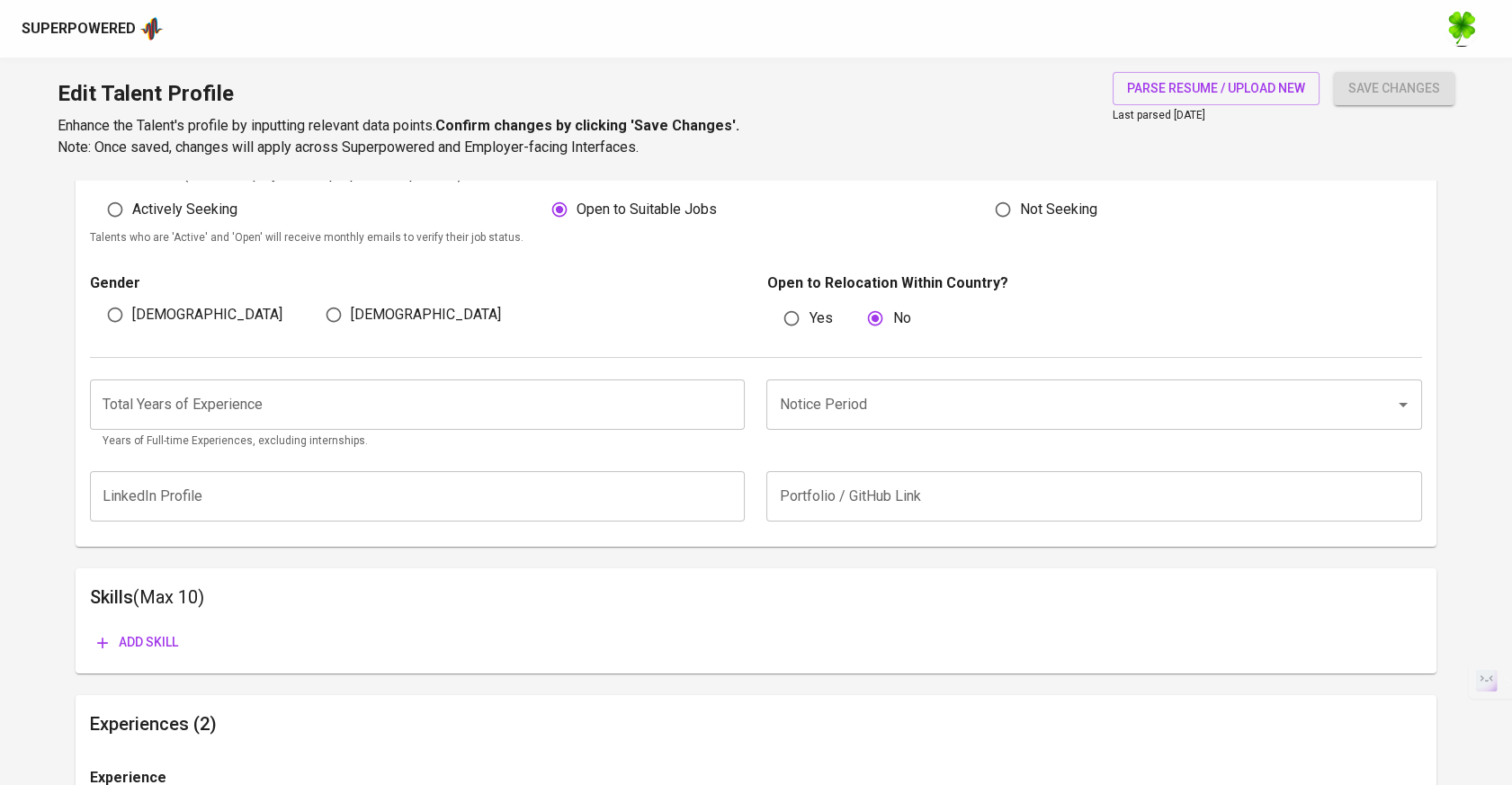
scroll to position [499, 0]
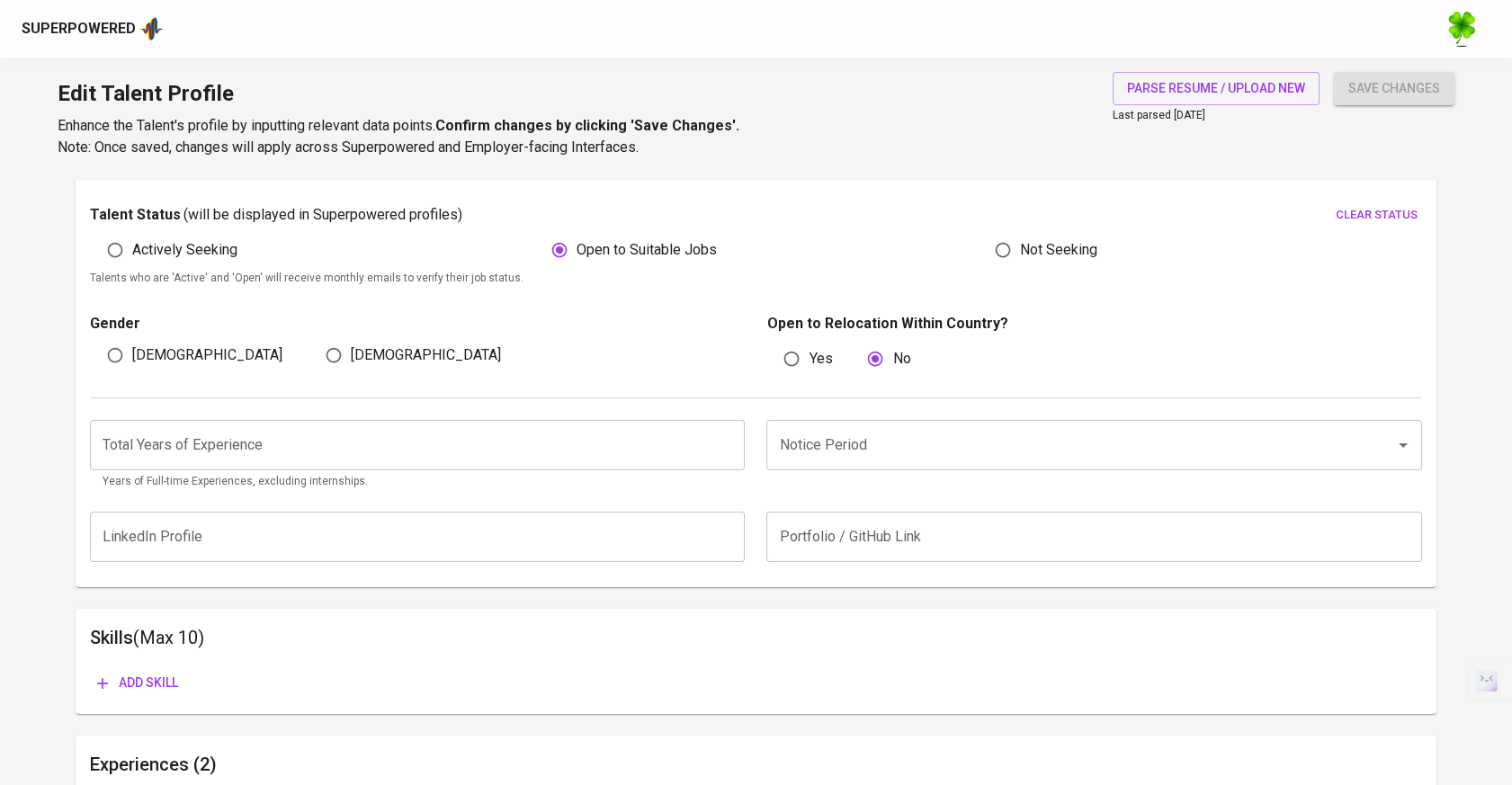
click at [1041, 252] on span "Not Seeking" at bounding box center [1059, 249] width 77 height 22
click at [1020, 252] on input "Not Seeking" at bounding box center [1002, 250] width 34 height 34
radio input "true"
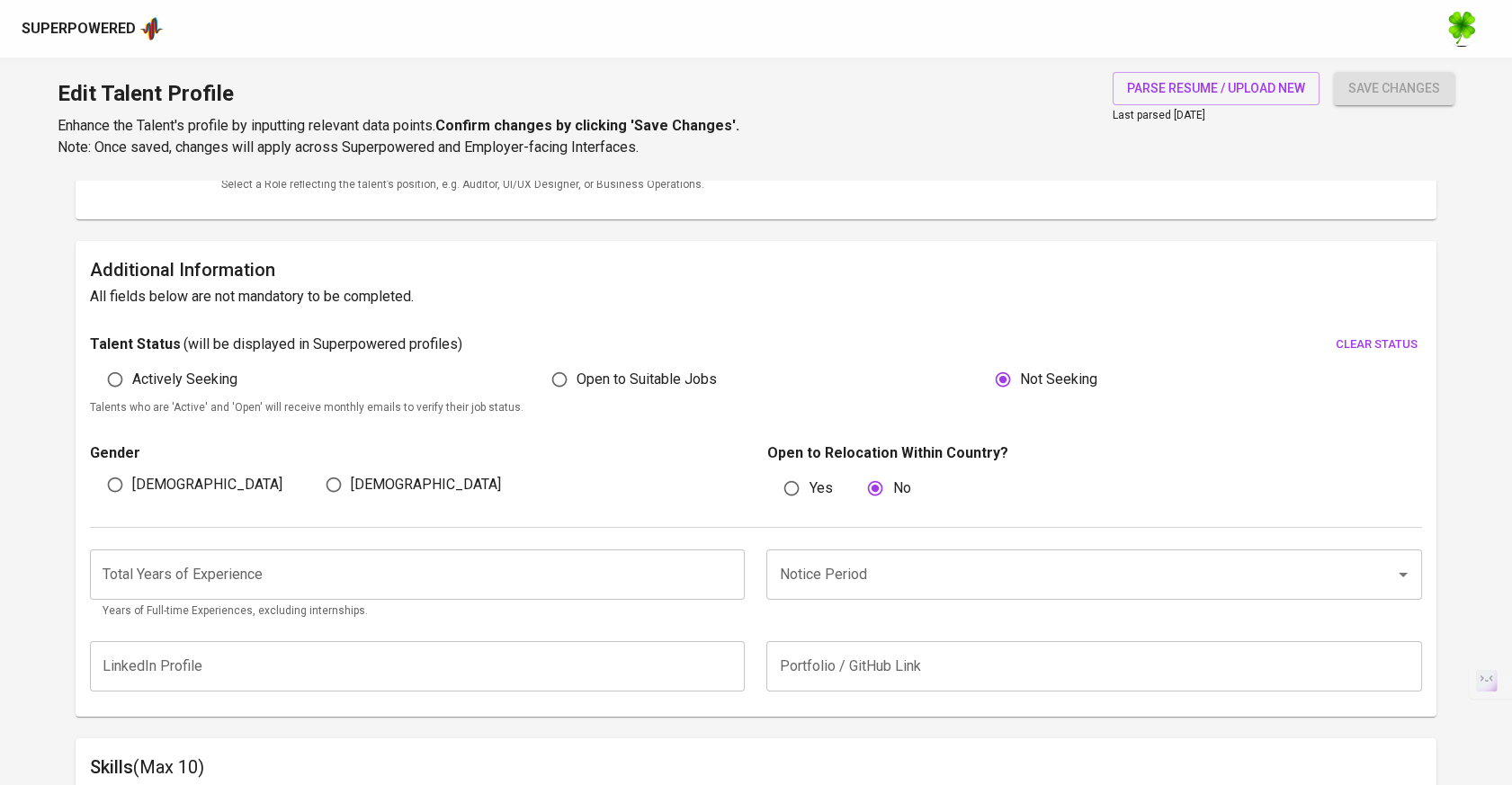
scroll to position [299, 0]
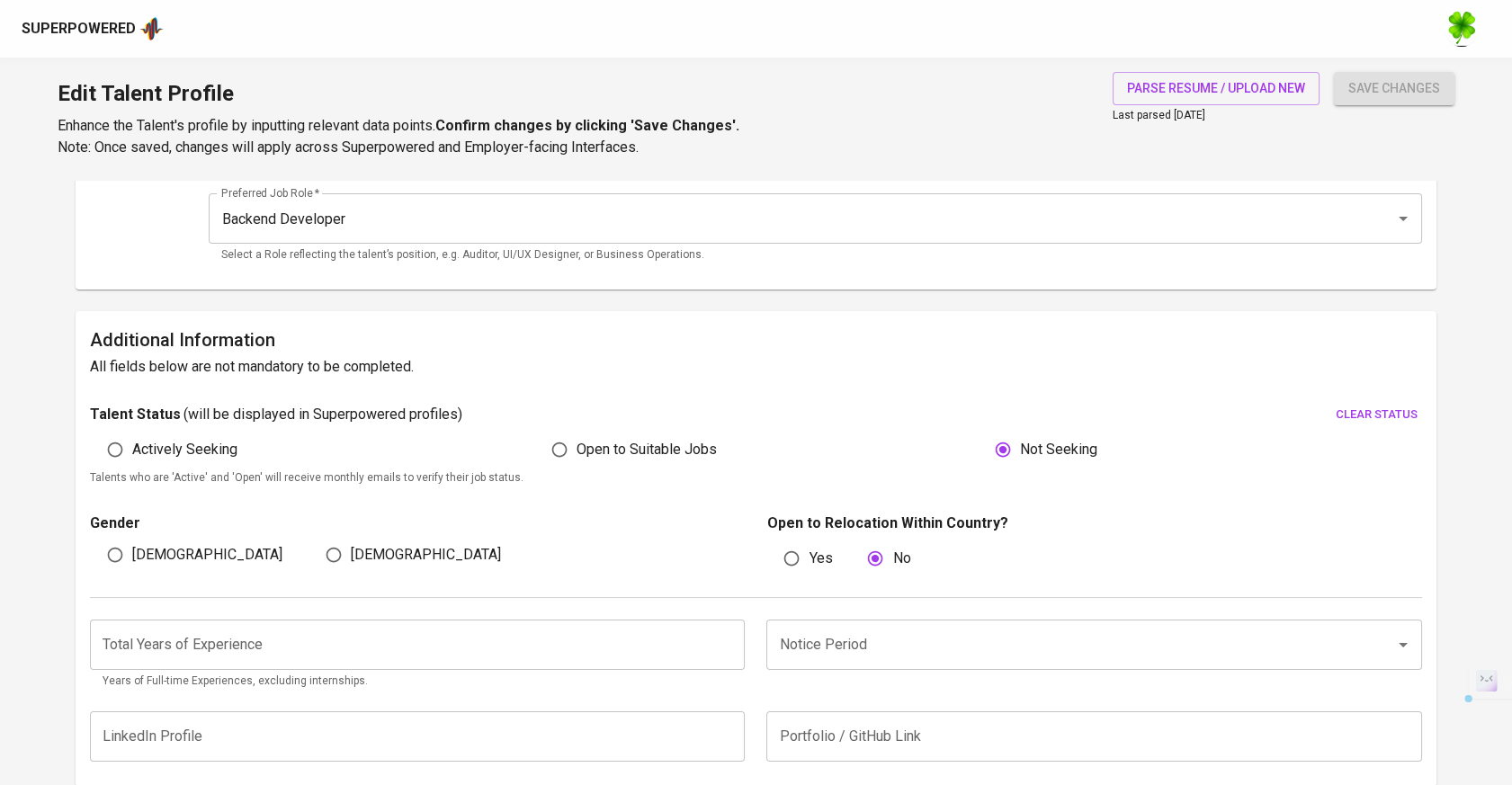
click at [591, 455] on span "Open to Suitable Jobs" at bounding box center [646, 449] width 140 height 22
click at [1059, 344] on h6 "Additional Information" at bounding box center [756, 339] width 1331 height 29
click at [663, 443] on span "Open to Suitable Jobs" at bounding box center [646, 449] width 140 height 22
click at [576, 443] on input "Open to Suitable Jobs" at bounding box center [559, 449] width 34 height 34
radio input "true"
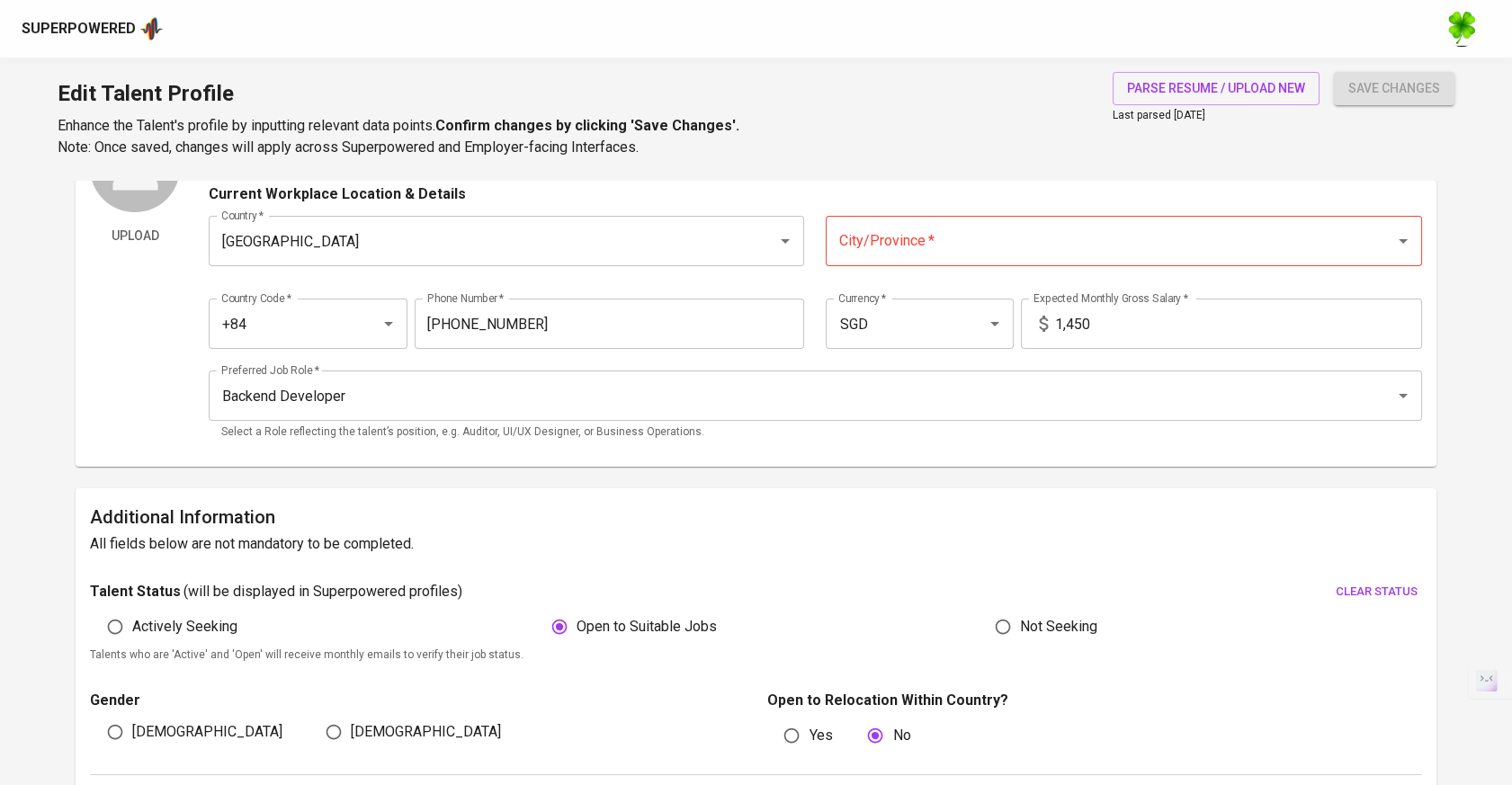
scroll to position [0, 0]
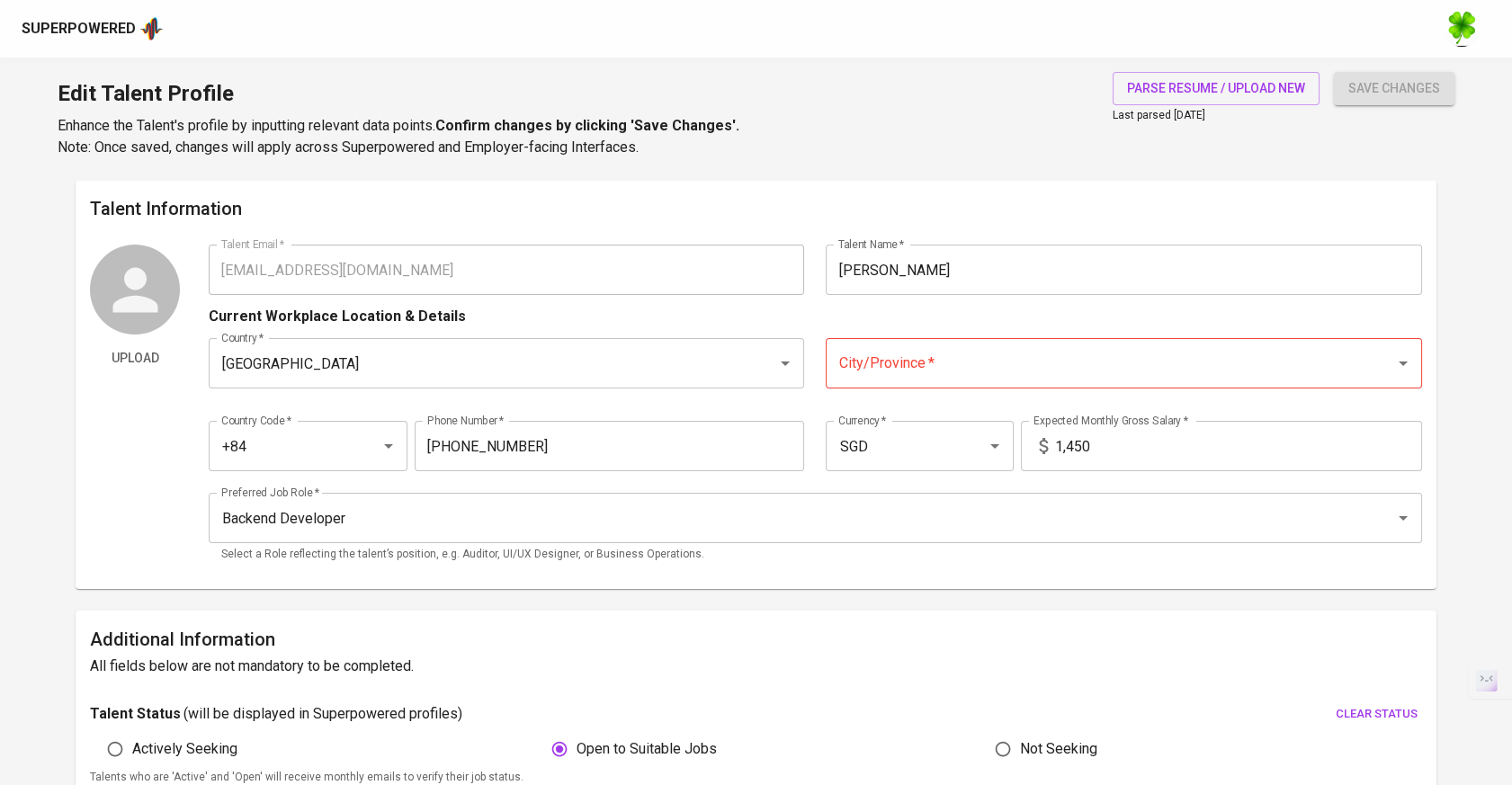
click at [998, 375] on input "City/Province   *" at bounding box center [1098, 363] width 528 height 34
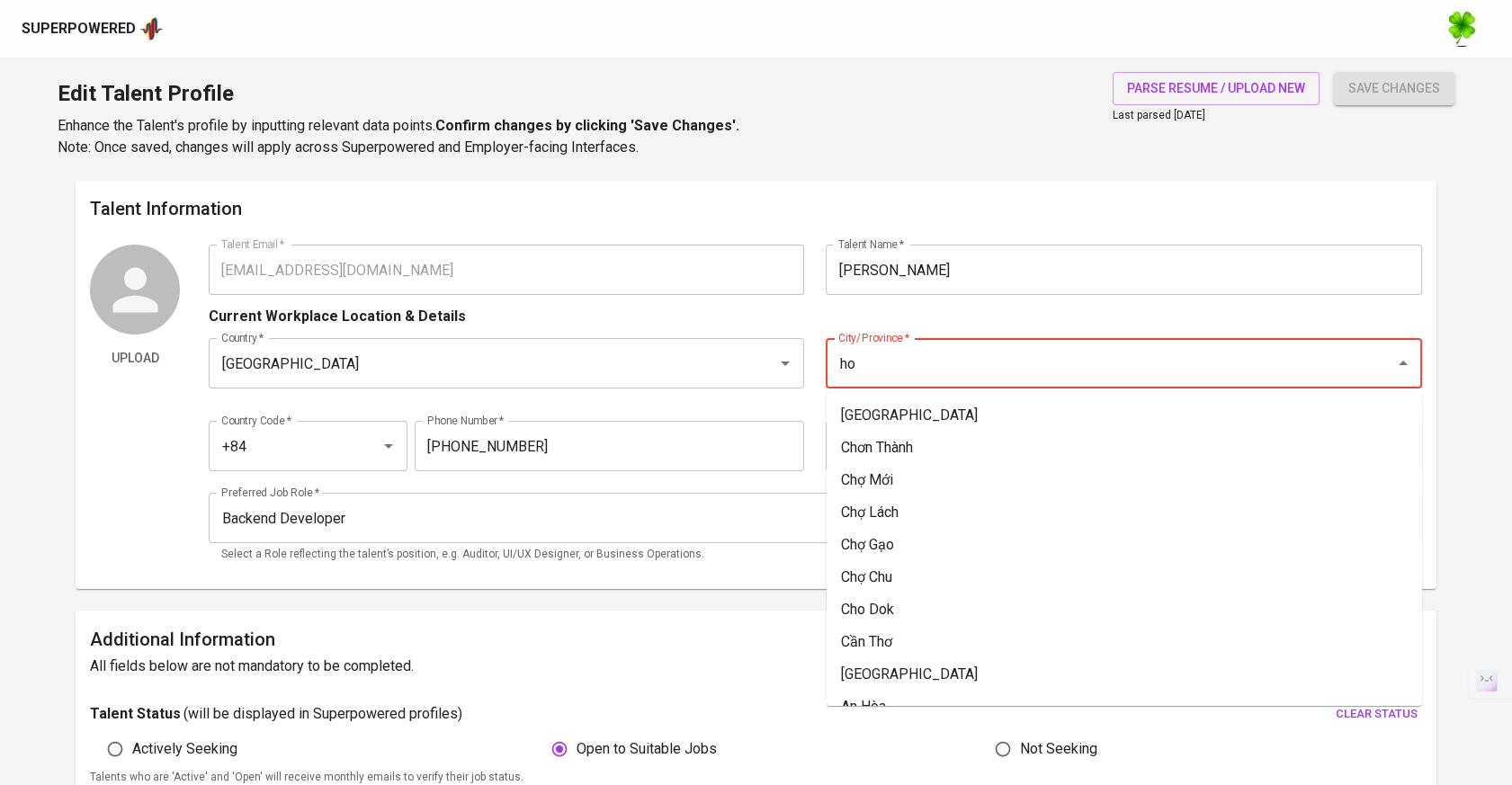
click at [959, 414] on li "[GEOGRAPHIC_DATA]" at bounding box center [1124, 416] width 595 height 32
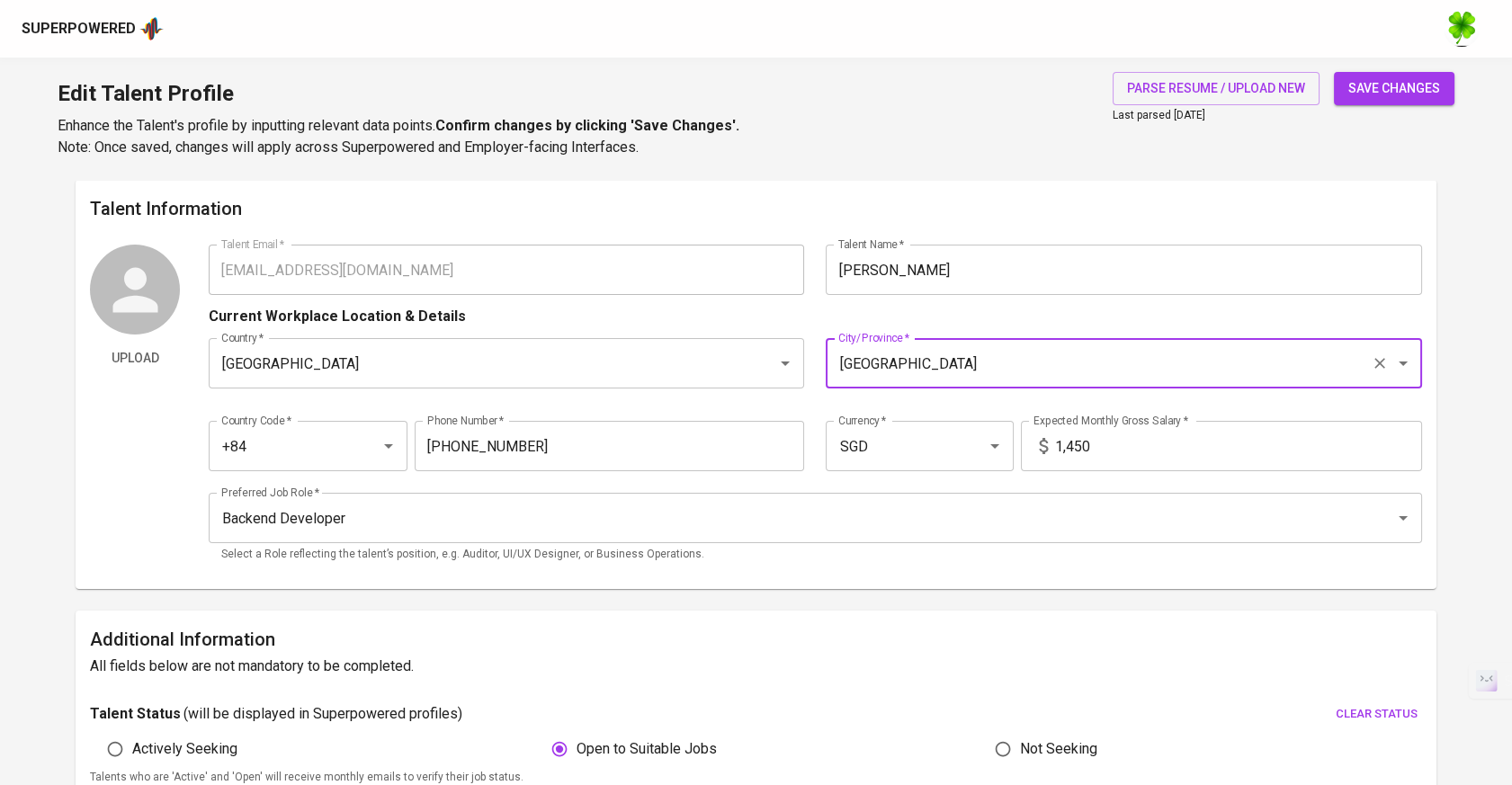
type input "[GEOGRAPHIC_DATA]"
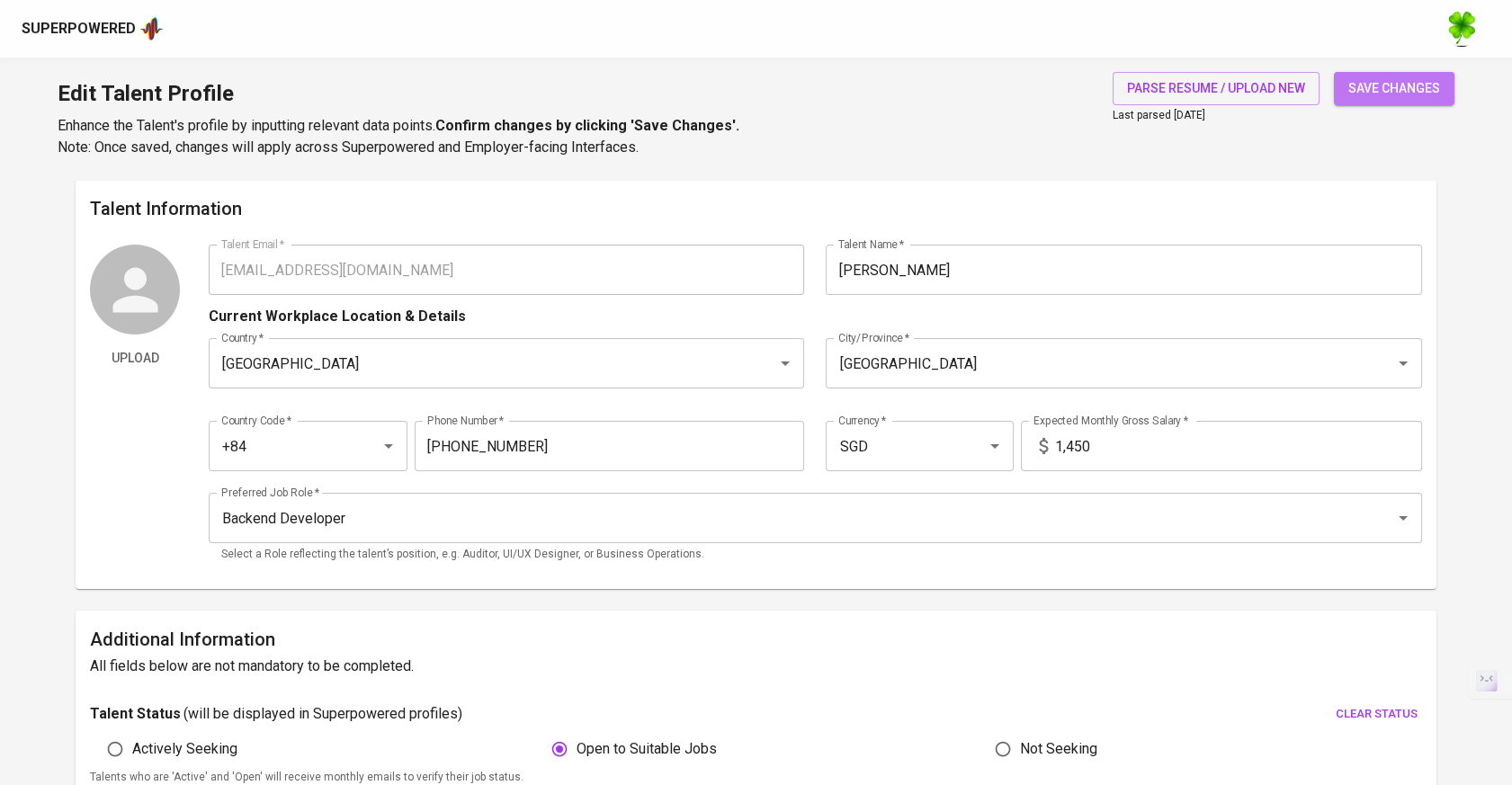
click at [1409, 82] on span "save changes" at bounding box center [1394, 88] width 92 height 23
